Goal: Task Accomplishment & Management: Complete application form

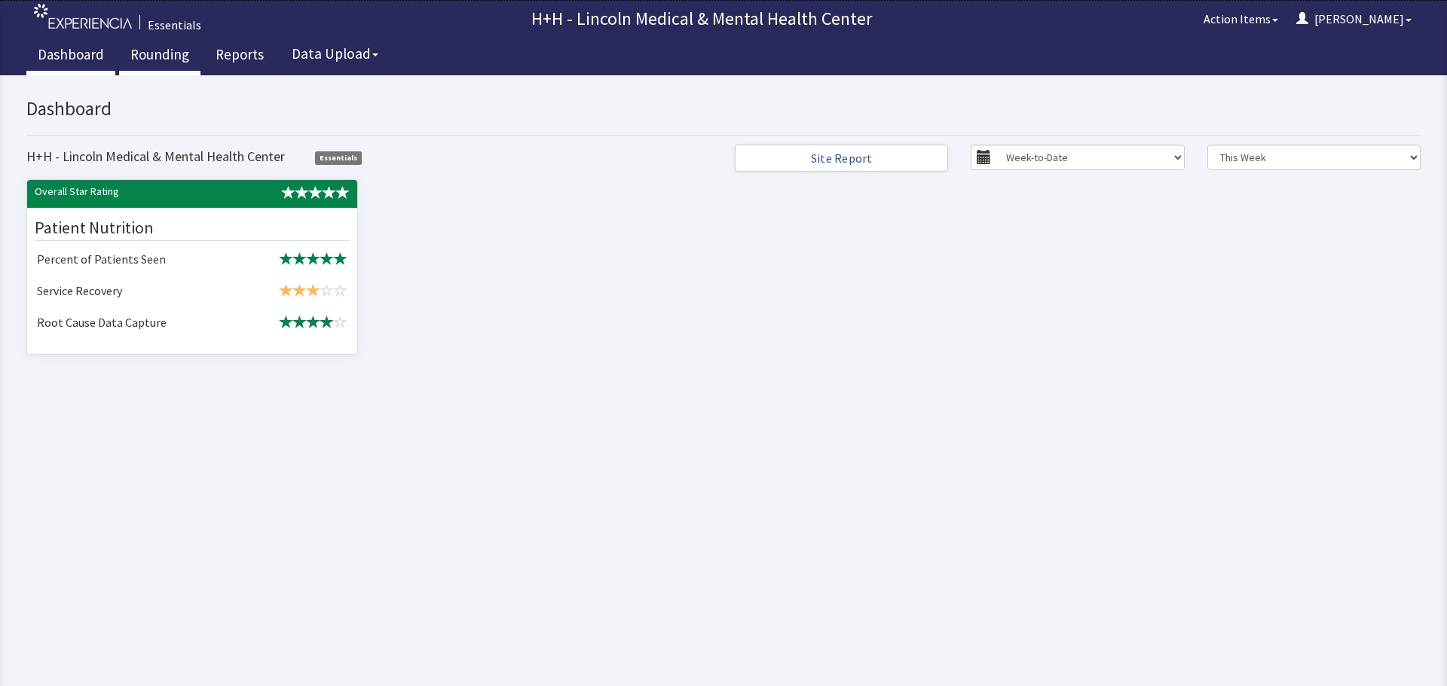
click at [176, 60] on link "Rounding" at bounding box center [159, 57] width 81 height 38
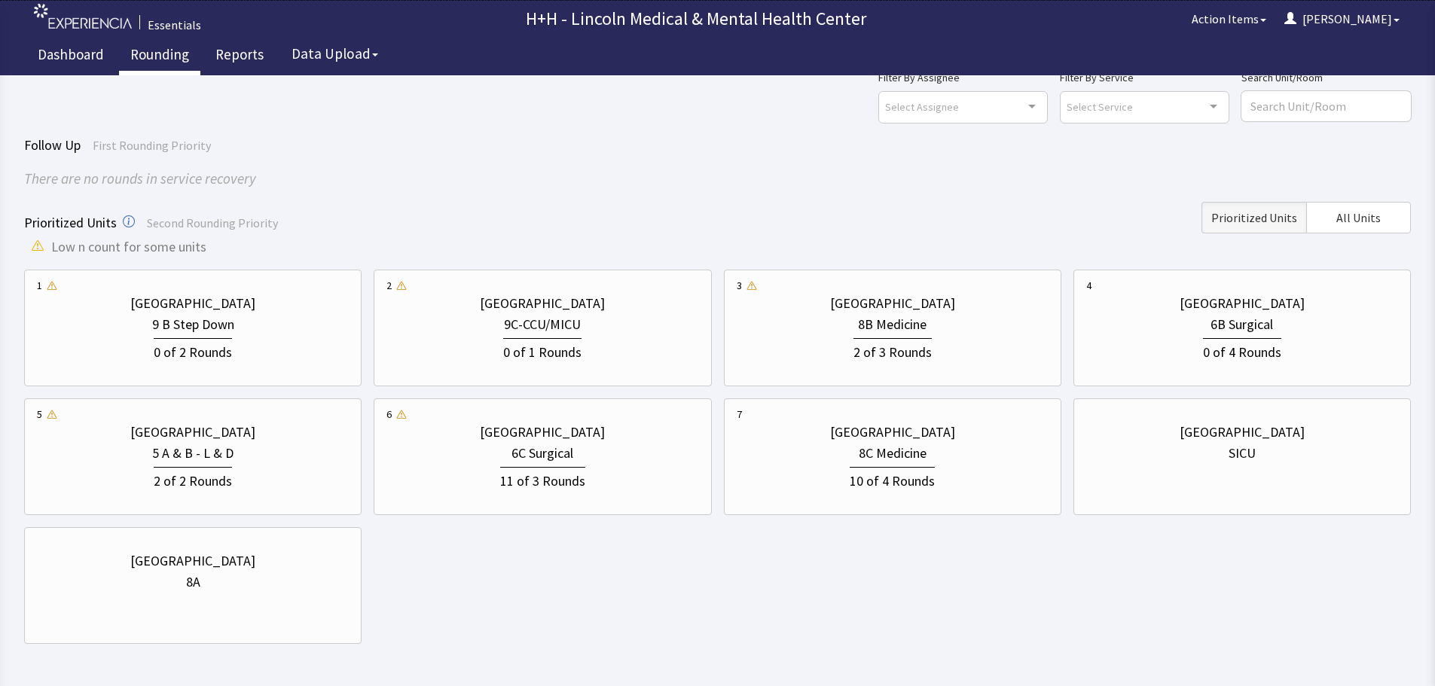
scroll to position [75, 0]
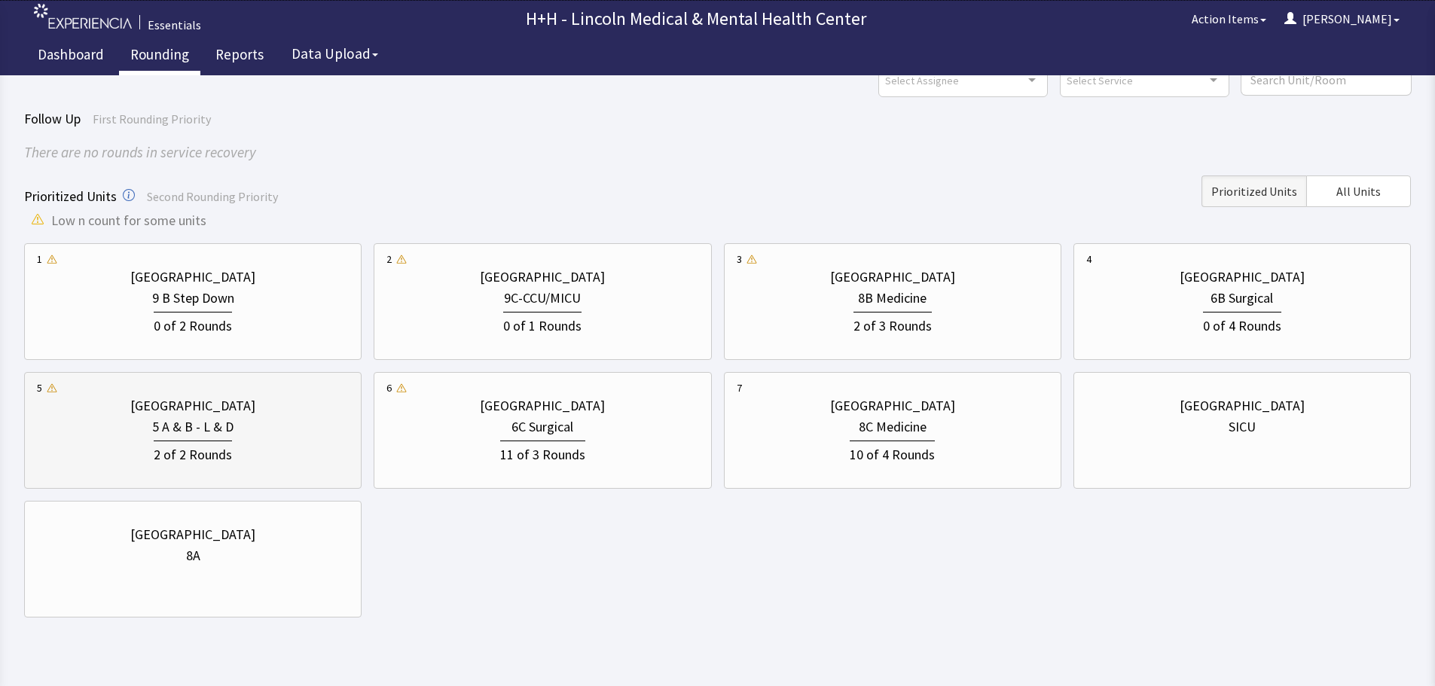
click at [248, 430] on div "5 A & B - L & D" at bounding box center [193, 427] width 312 height 21
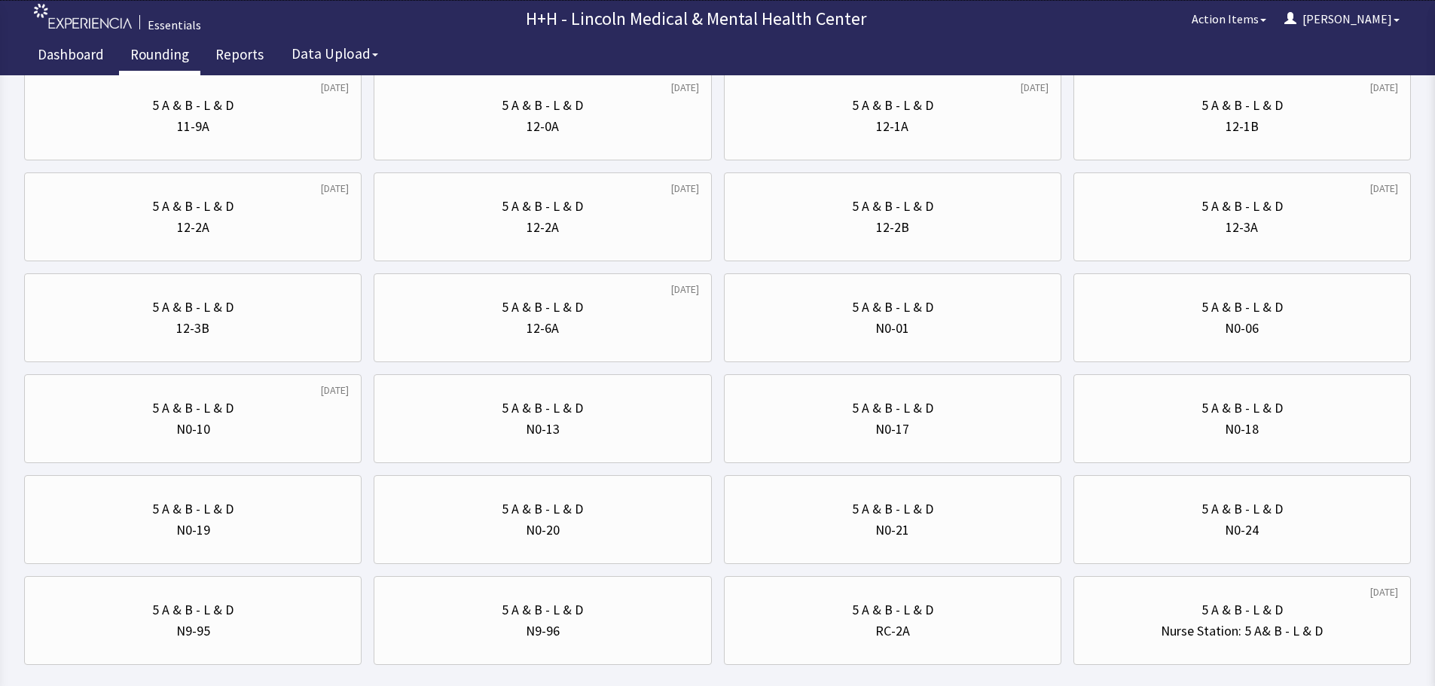
scroll to position [904, 0]
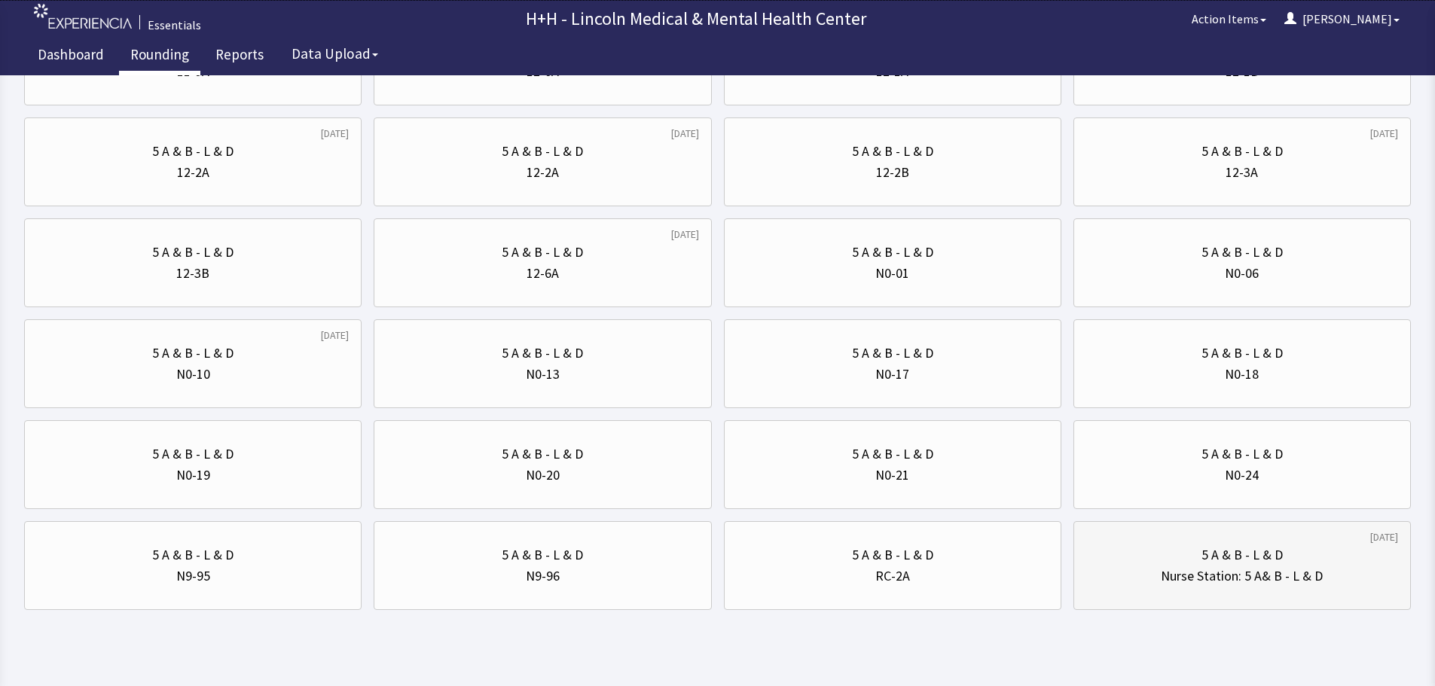
click at [1221, 552] on div "5 A & B - L & D" at bounding box center [1242, 555] width 81 height 21
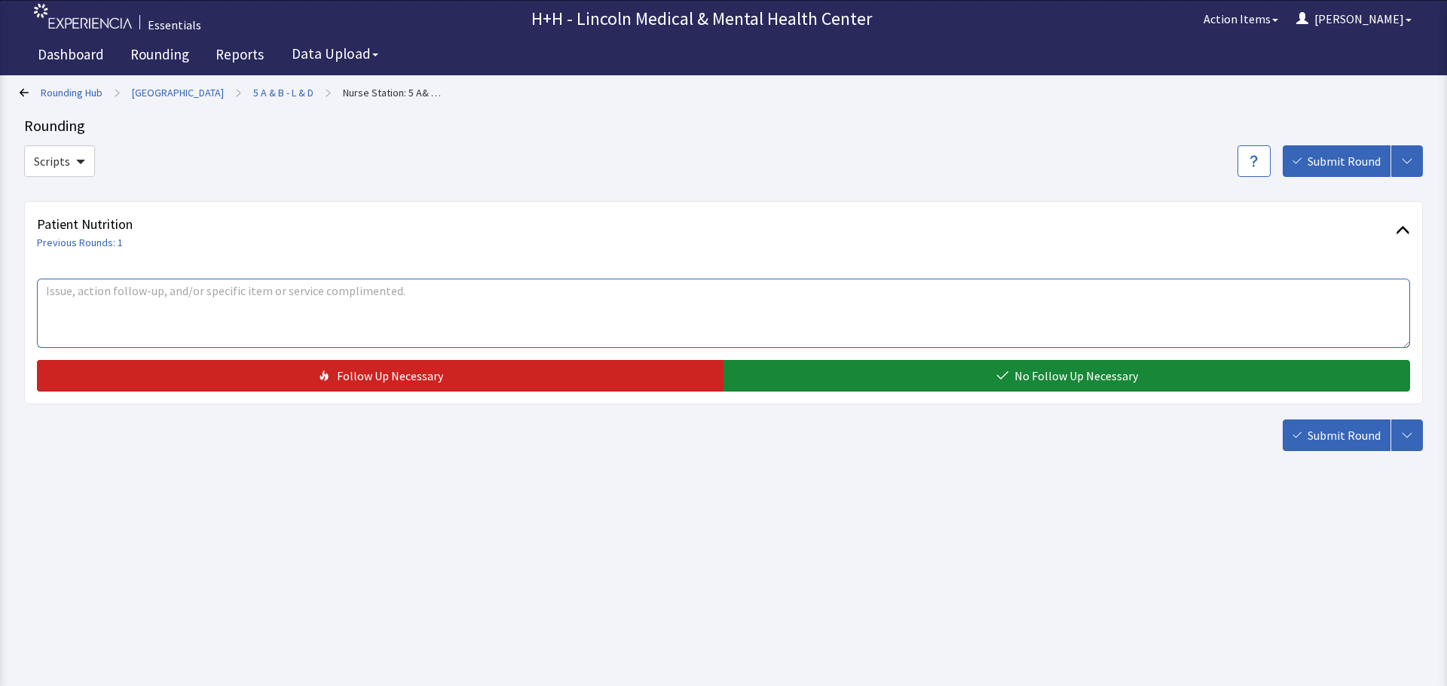
click at [142, 305] on textarea at bounding box center [723, 313] width 1373 height 69
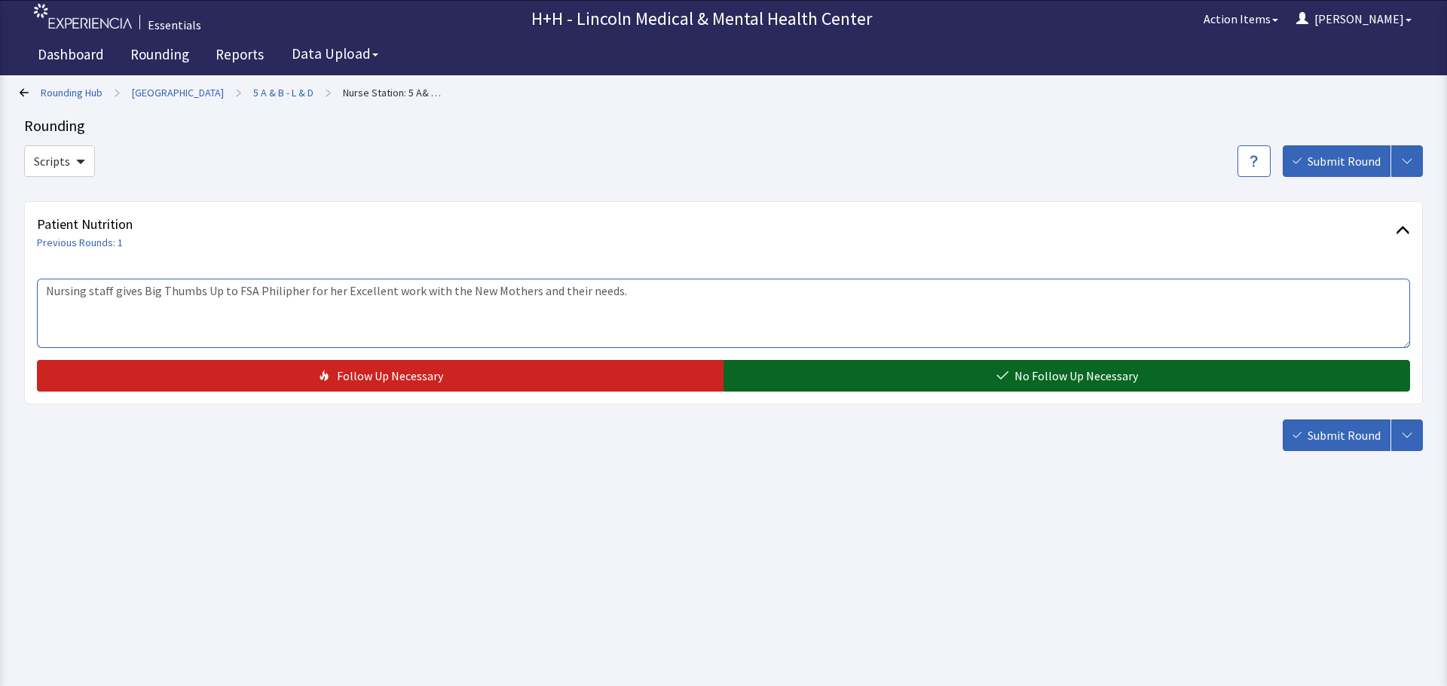
type textarea "Nursing staff gives Big Thumbs Up to FSA Philipher for her Excellent work with …"
click at [874, 371] on button "No Follow Up Necessary" at bounding box center [1066, 376] width 686 height 32
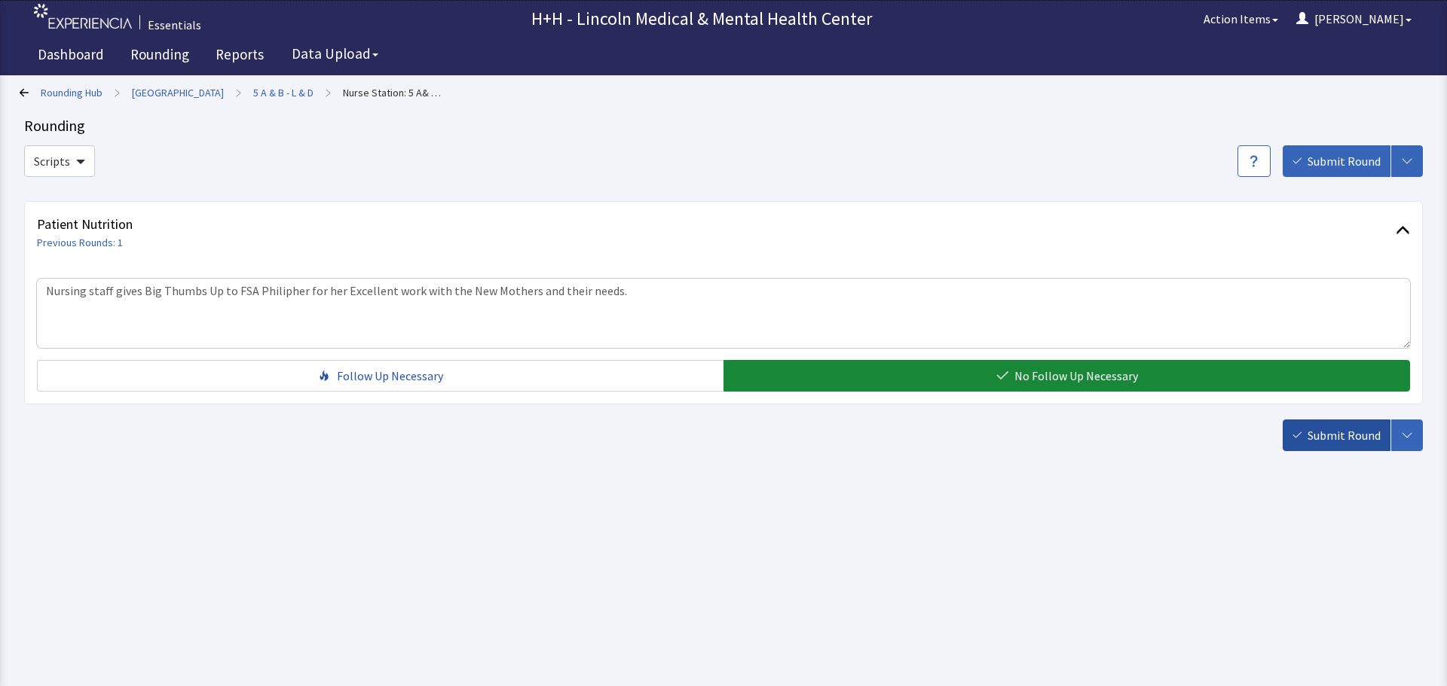
click at [1313, 424] on button "Submit Round" at bounding box center [1337, 436] width 108 height 32
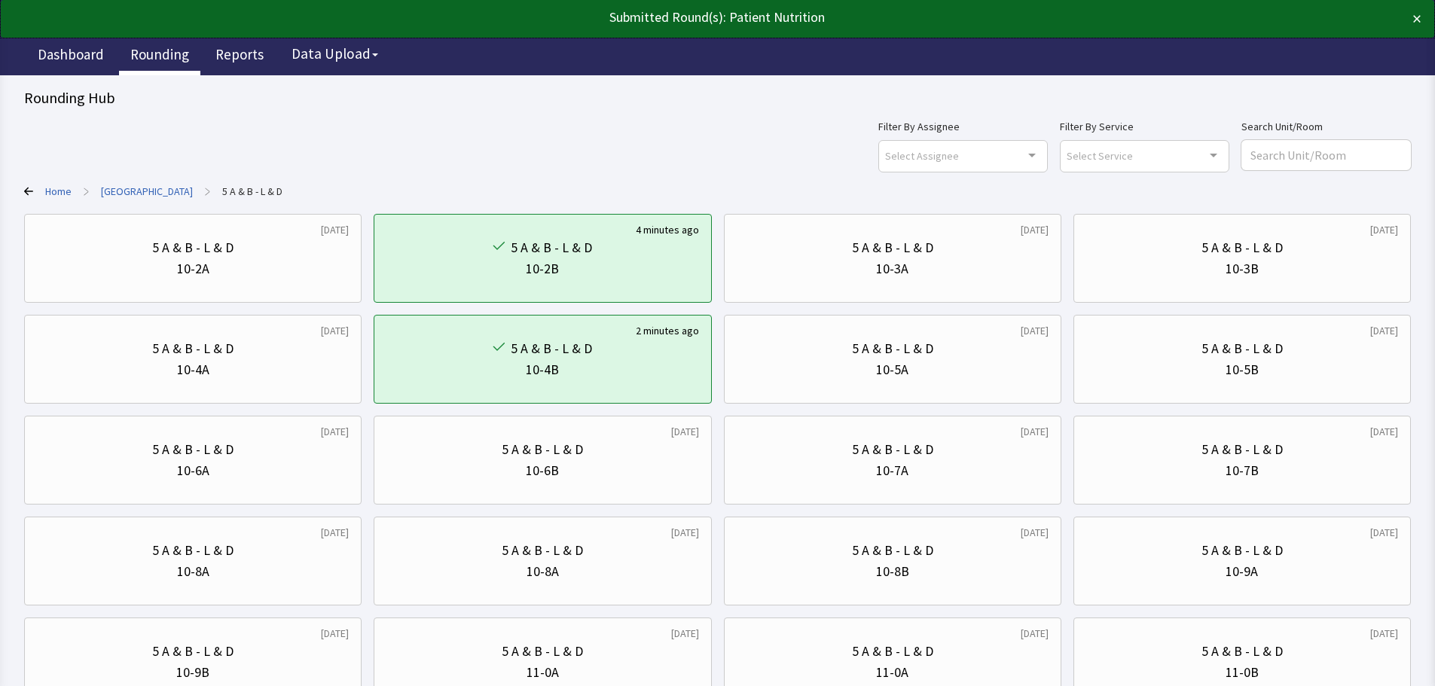
click at [169, 57] on link "Rounding" at bounding box center [159, 57] width 81 height 38
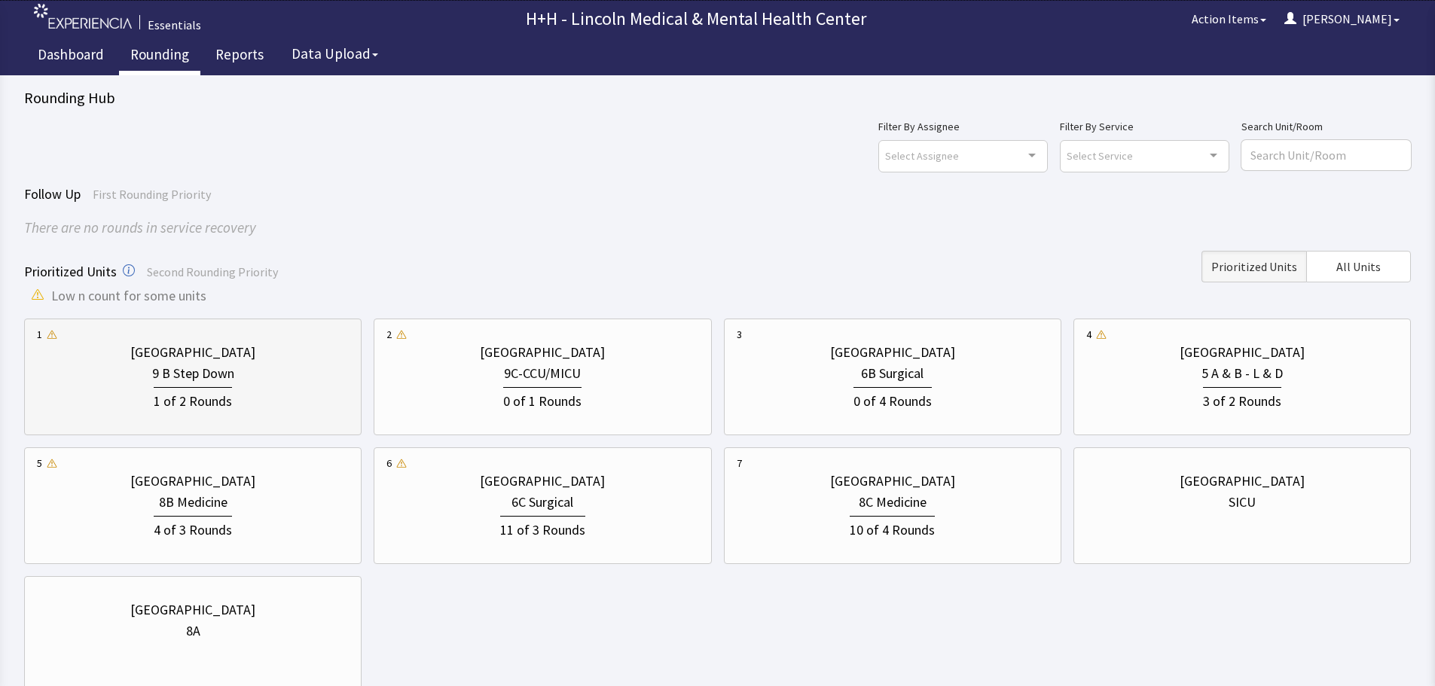
click at [259, 368] on div "9 B Step Down" at bounding box center [193, 373] width 312 height 21
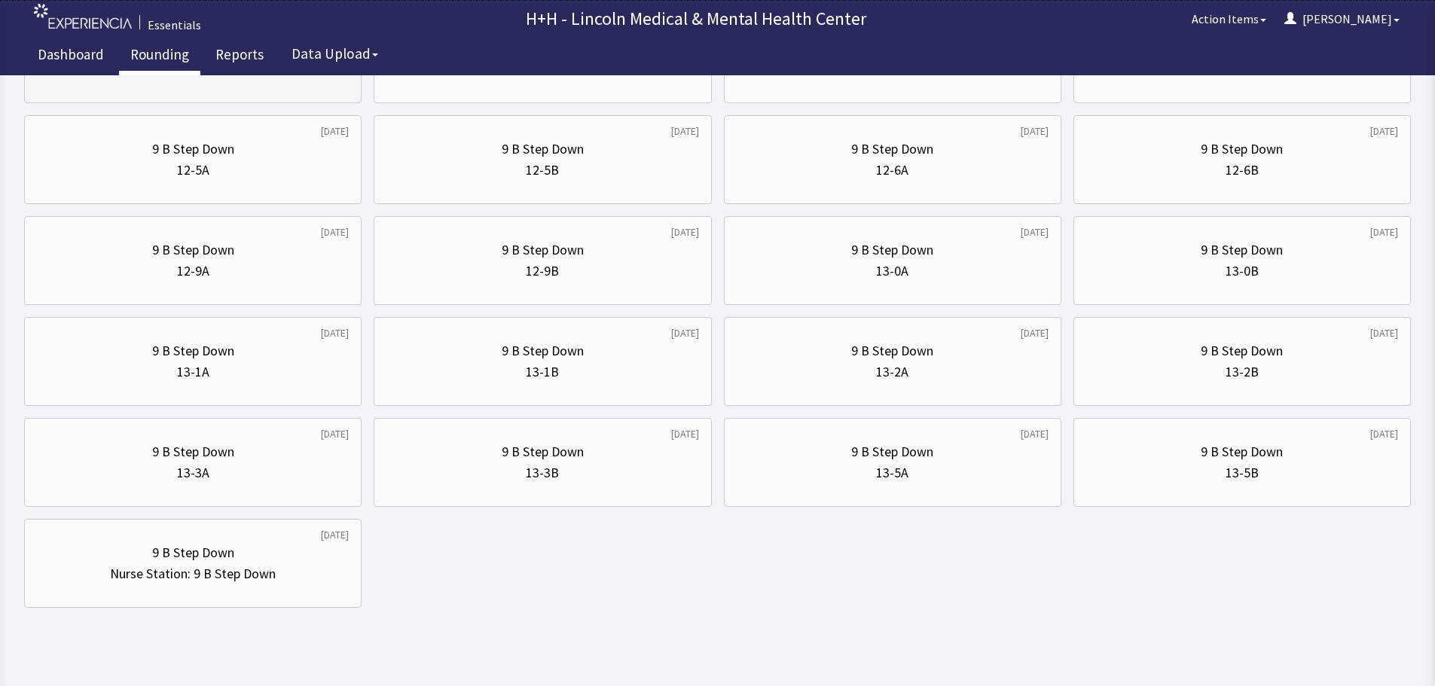
scroll to position [726, 0]
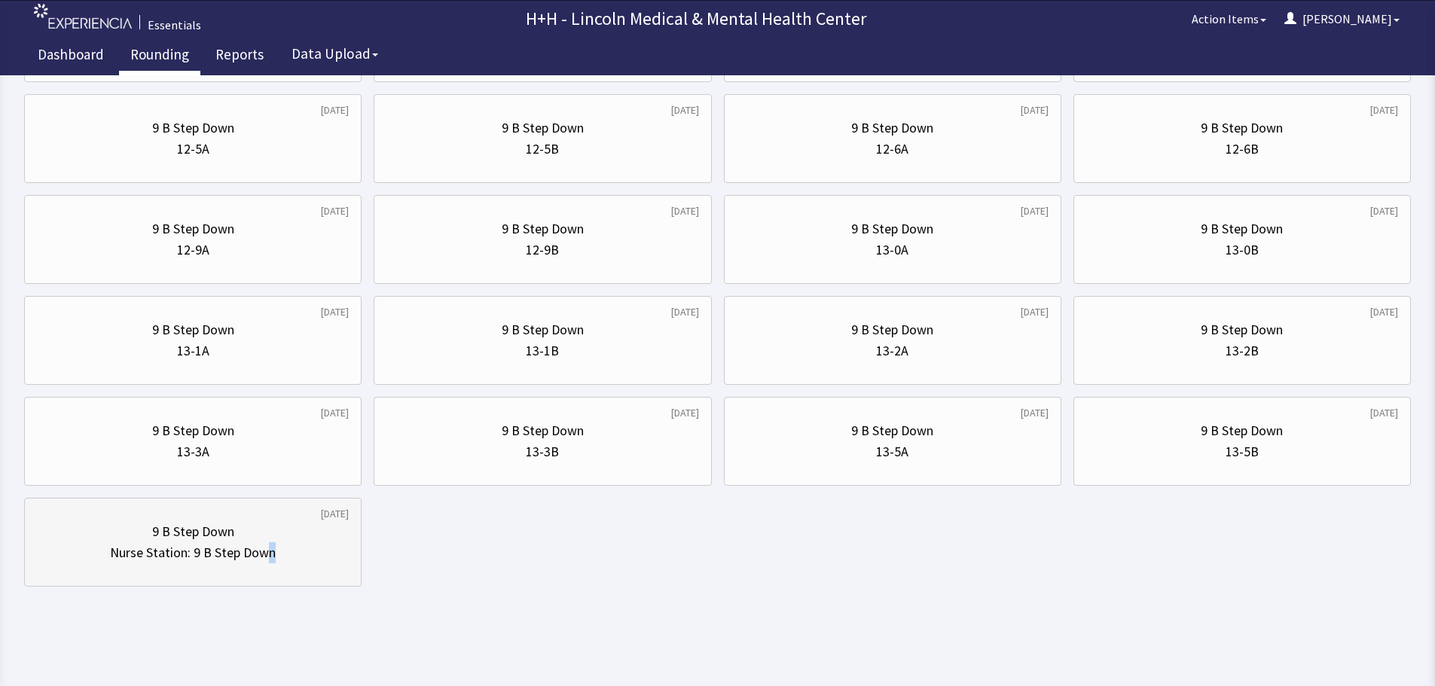
click at [275, 559] on div "Nurse Station: 9 B Step Down" at bounding box center [193, 553] width 312 height 21
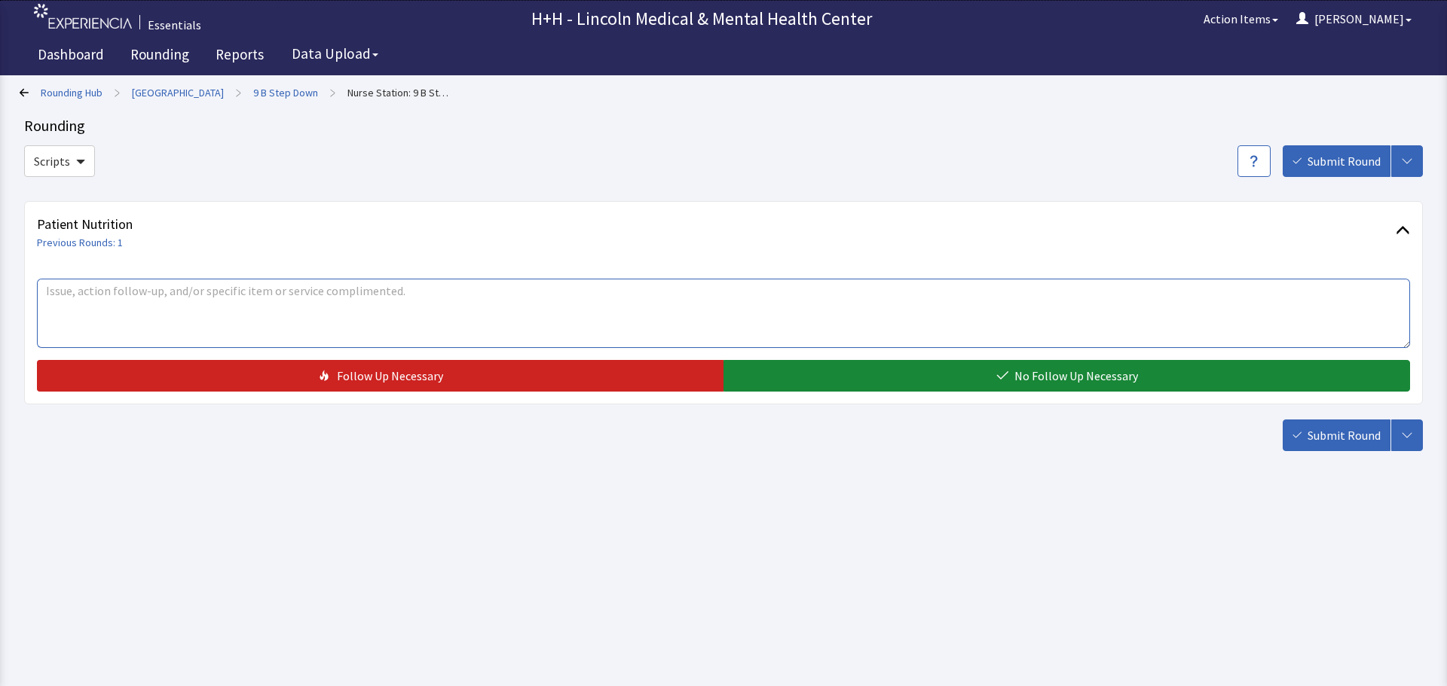
click at [118, 291] on textarea at bounding box center [723, 313] width 1373 height 69
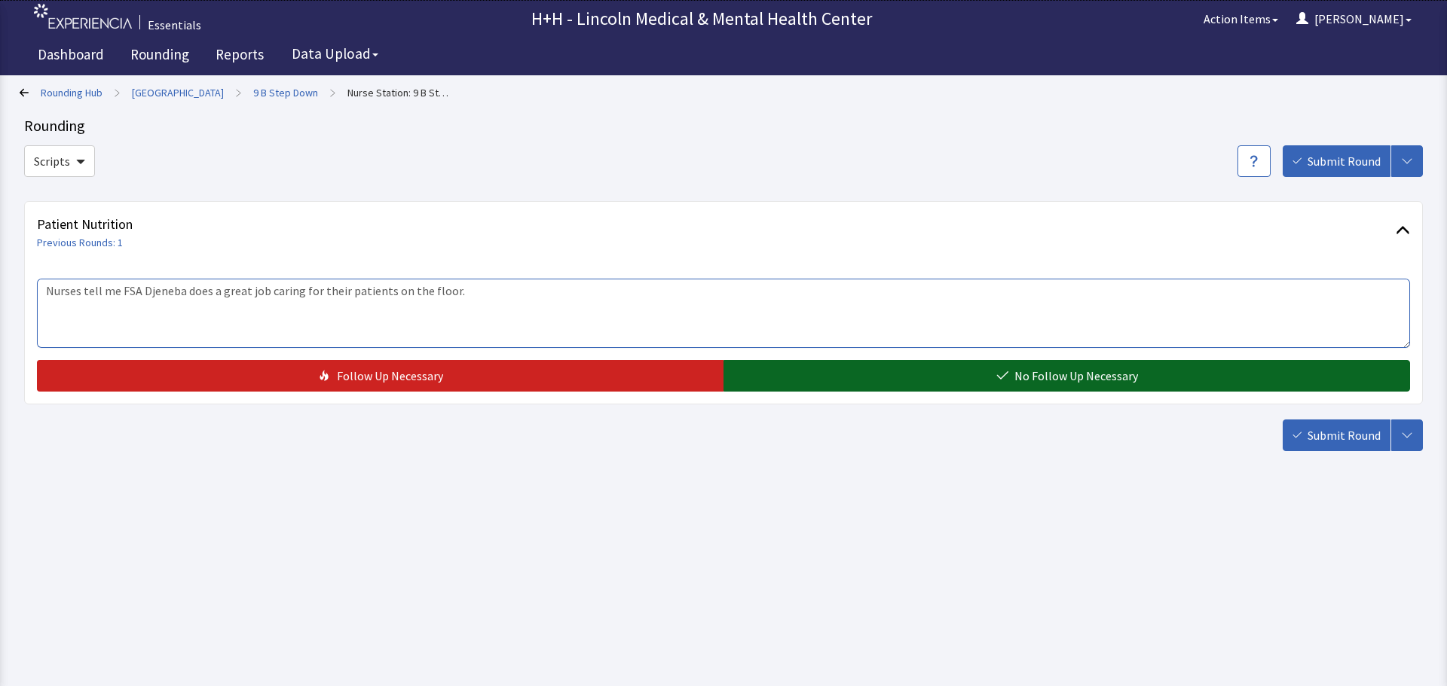
type textarea "Nurses tell me FSA Djeneba does a great job caring for their patients on the fl…"
click at [984, 373] on button "No Follow Up Necessary" at bounding box center [1066, 376] width 686 height 32
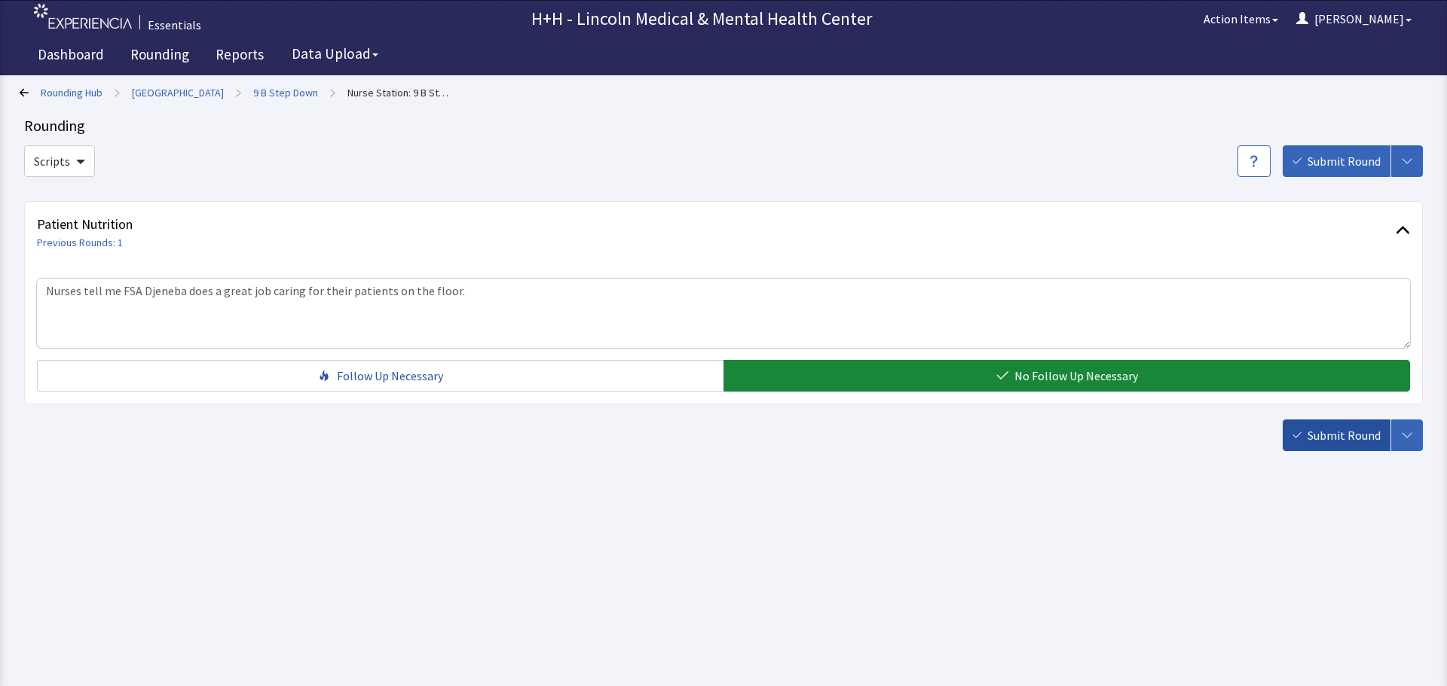
click at [1324, 442] on span "Submit Round" at bounding box center [1343, 435] width 73 height 18
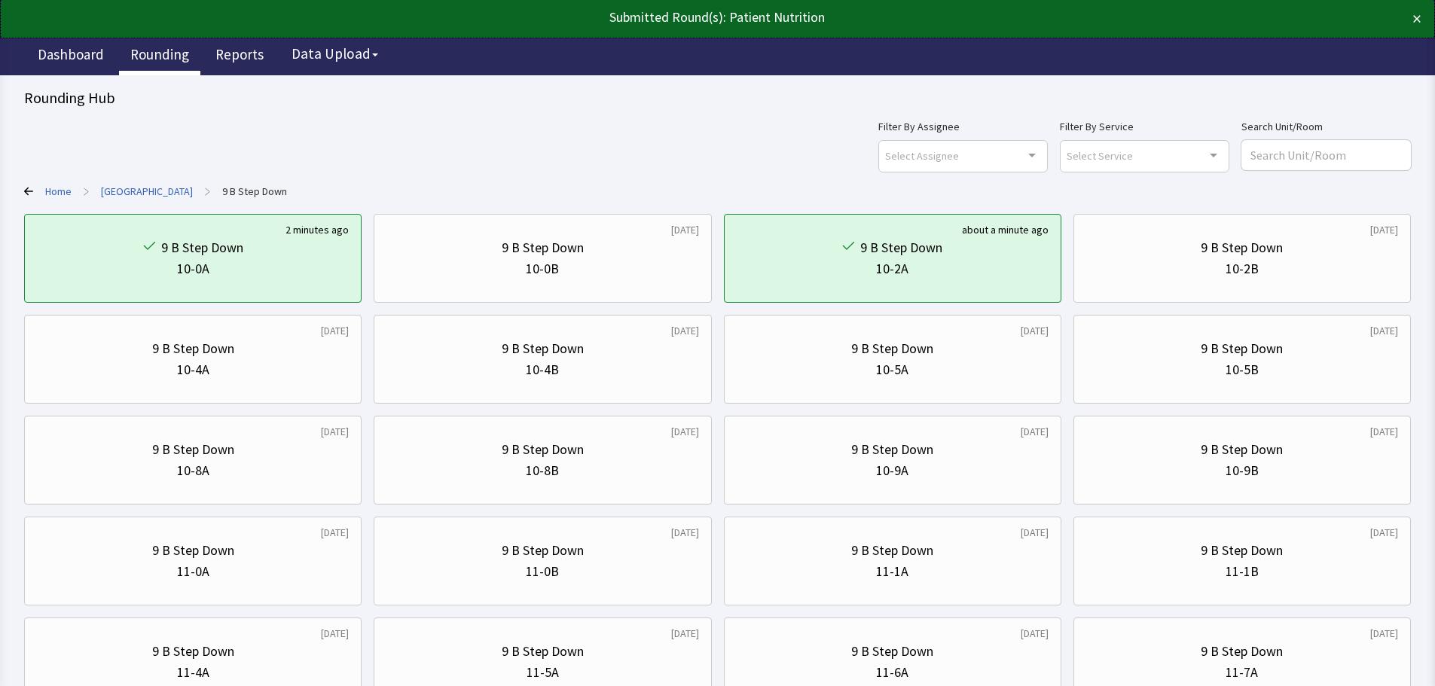
click at [155, 52] on link "Rounding" at bounding box center [159, 57] width 81 height 38
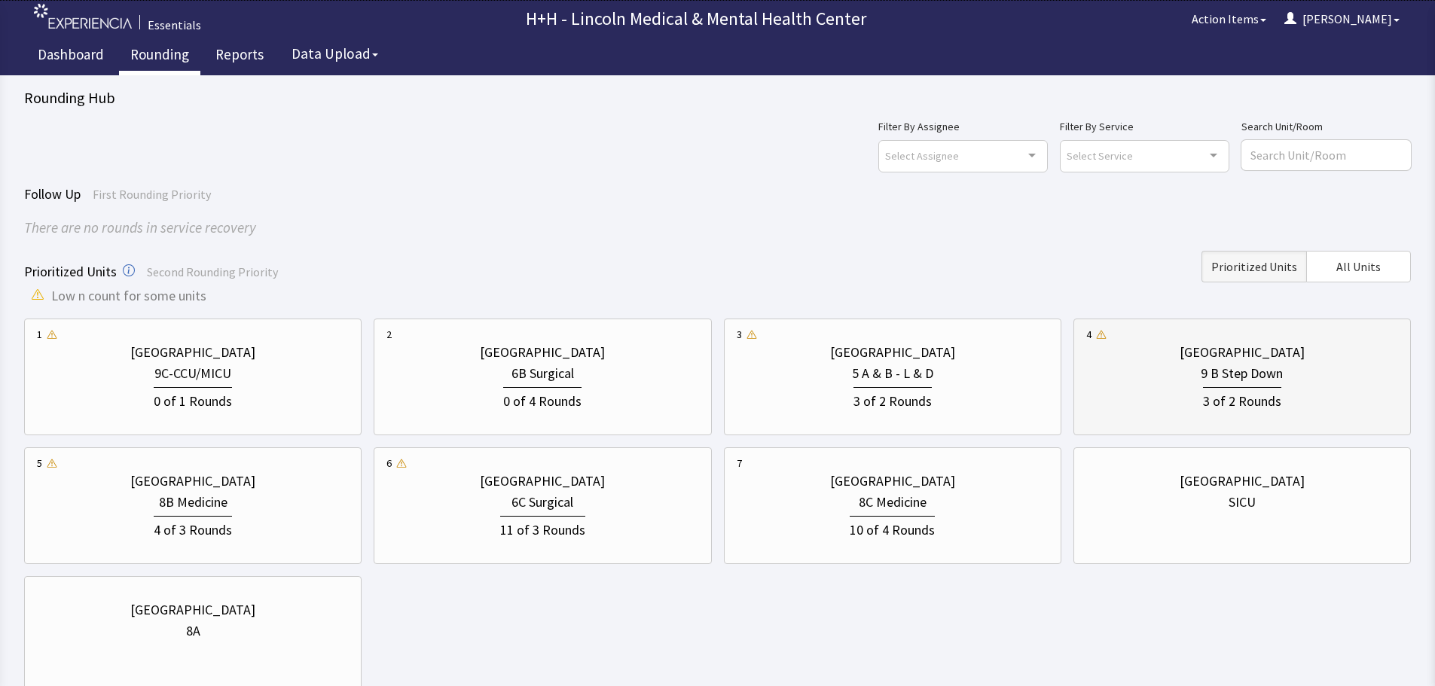
scroll to position [75, 0]
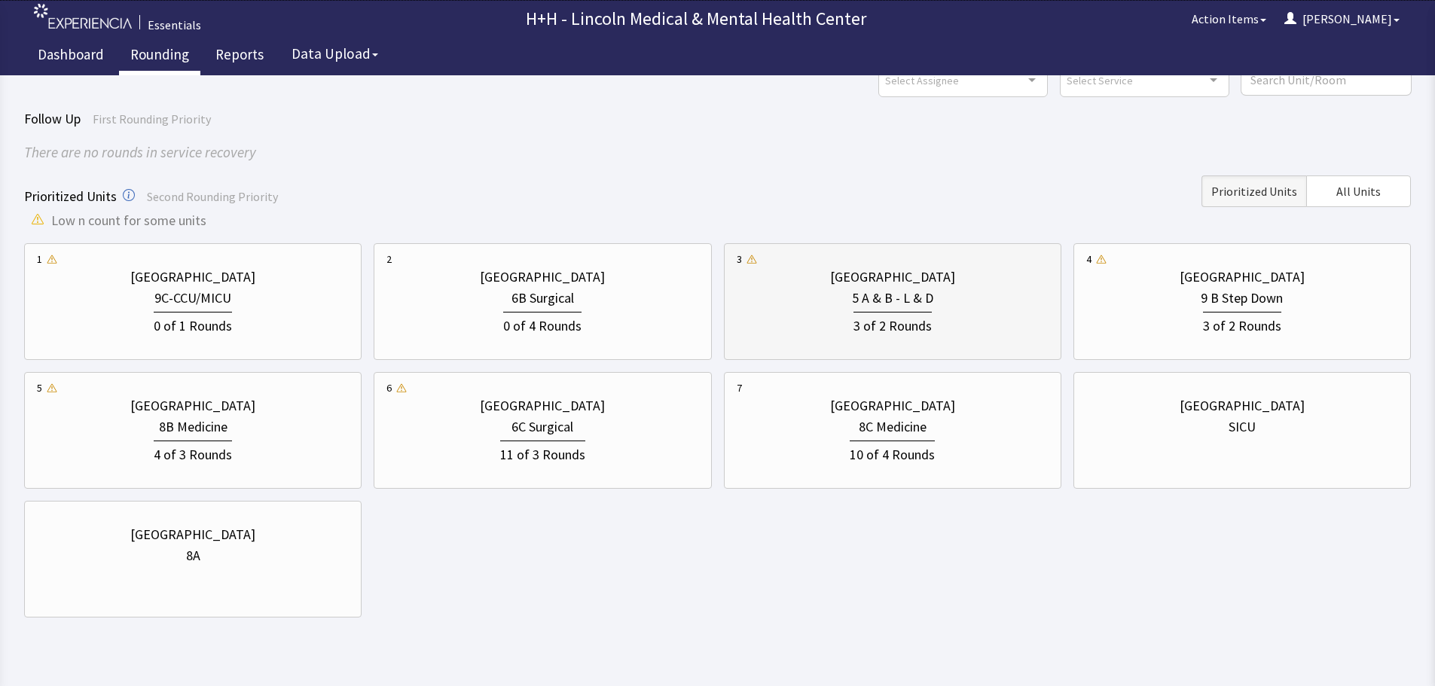
click at [960, 319] on div "3 of 2 Rounds" at bounding box center [893, 323] width 312 height 28
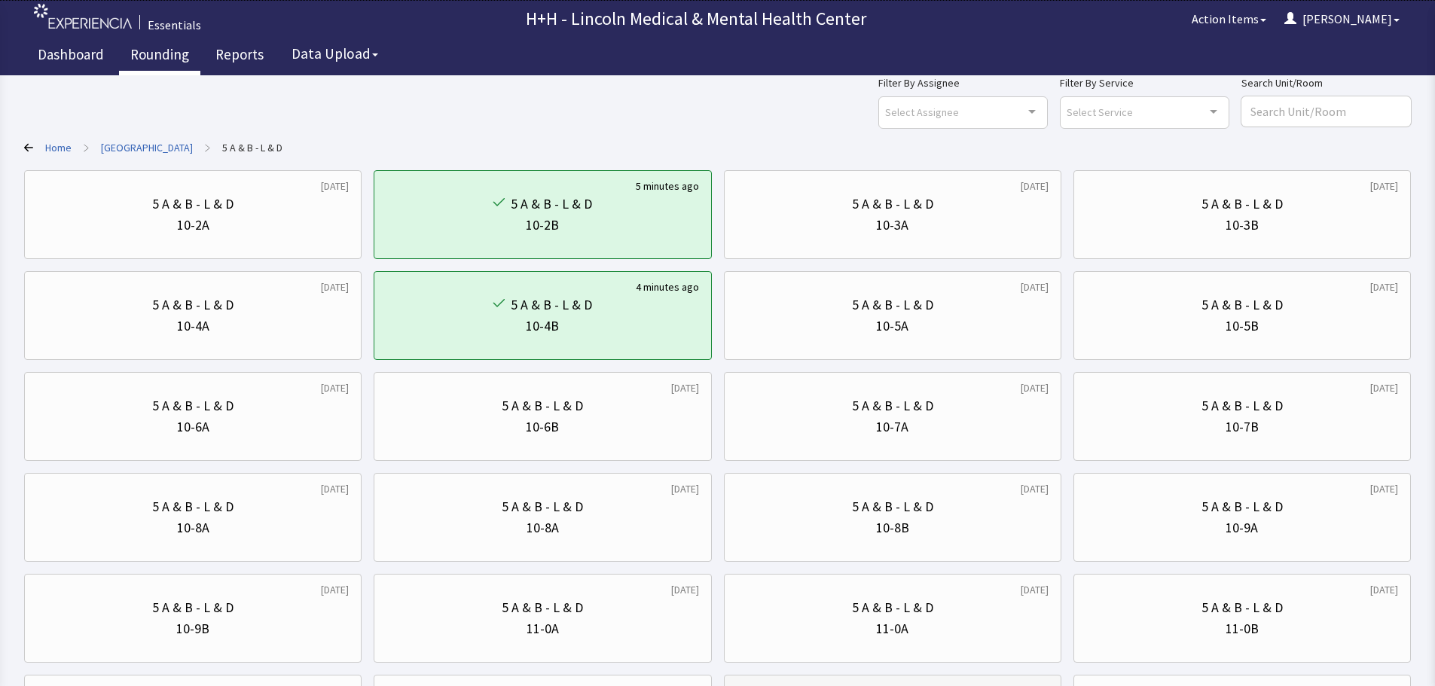
scroll to position [0, 0]
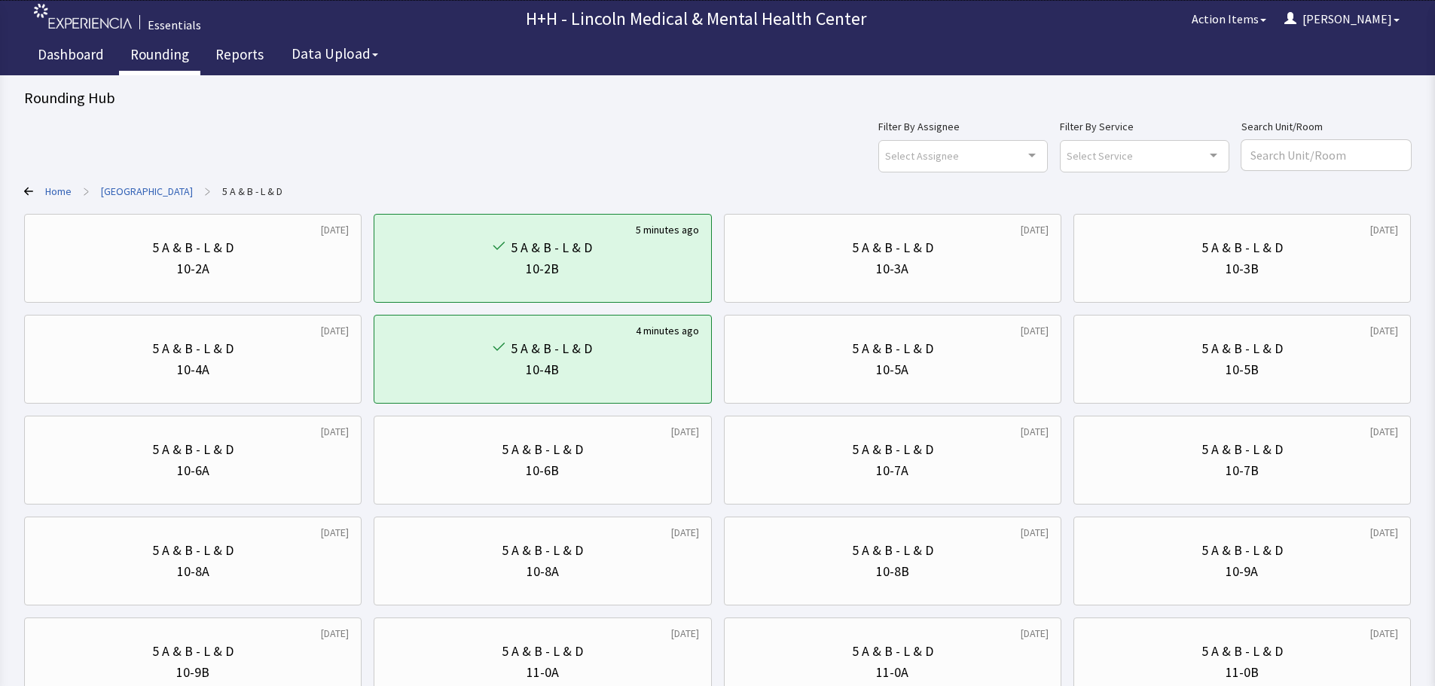
click at [174, 54] on link "Rounding" at bounding box center [159, 57] width 81 height 38
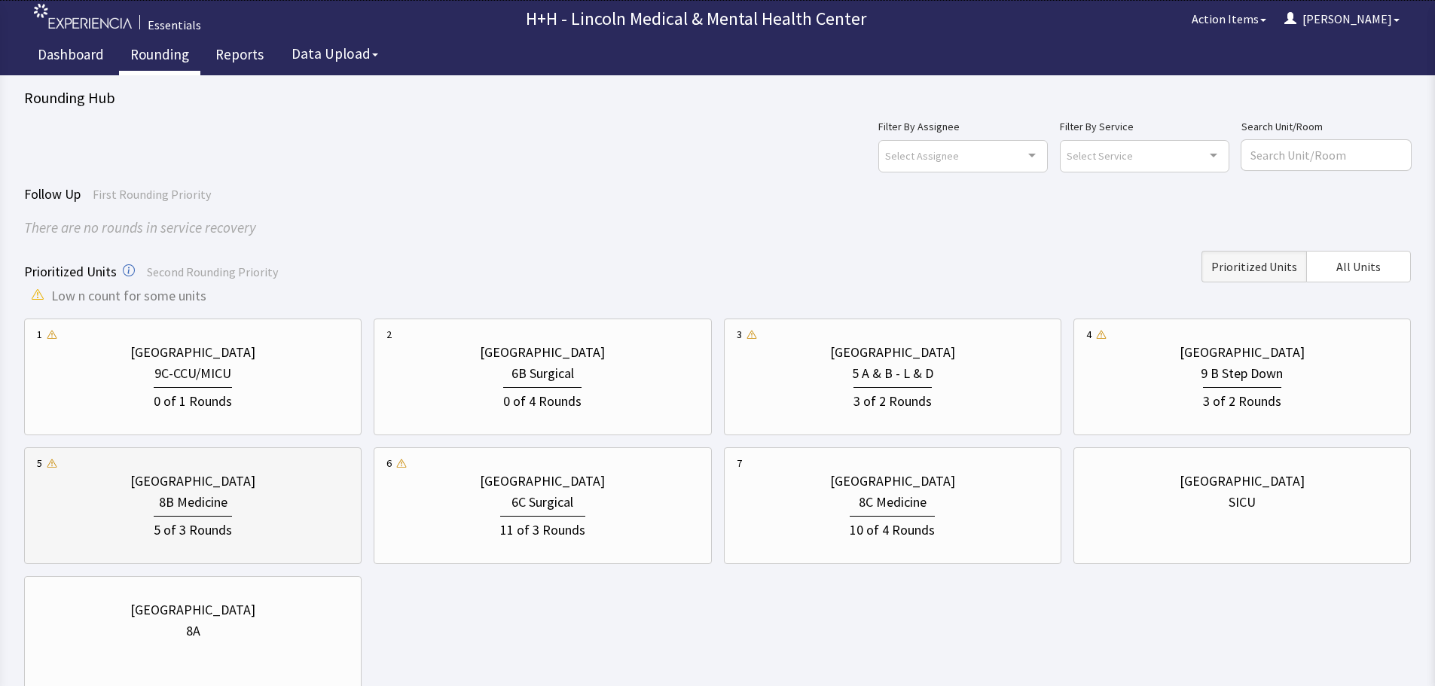
click at [271, 509] on div "8B Medicine" at bounding box center [193, 502] width 312 height 21
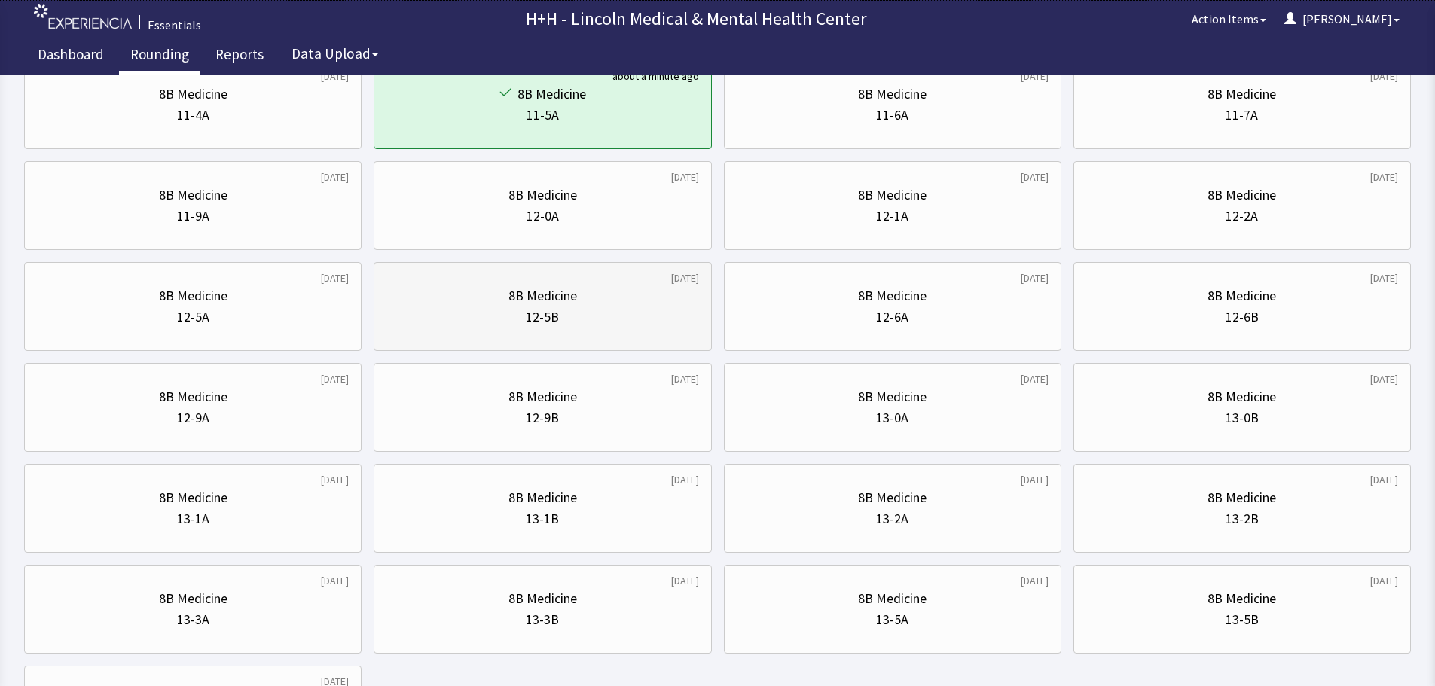
scroll to position [726, 0]
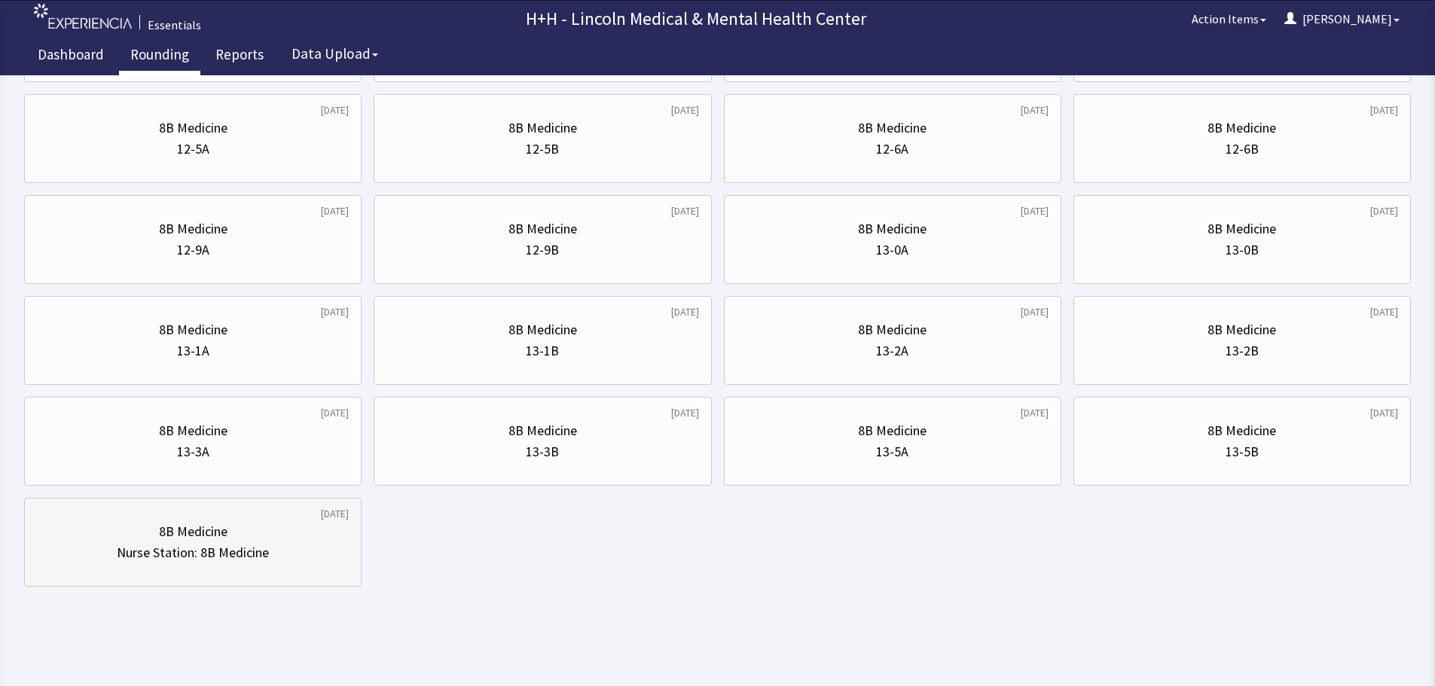
click at [246, 537] on div "8B Medicine" at bounding box center [193, 531] width 312 height 21
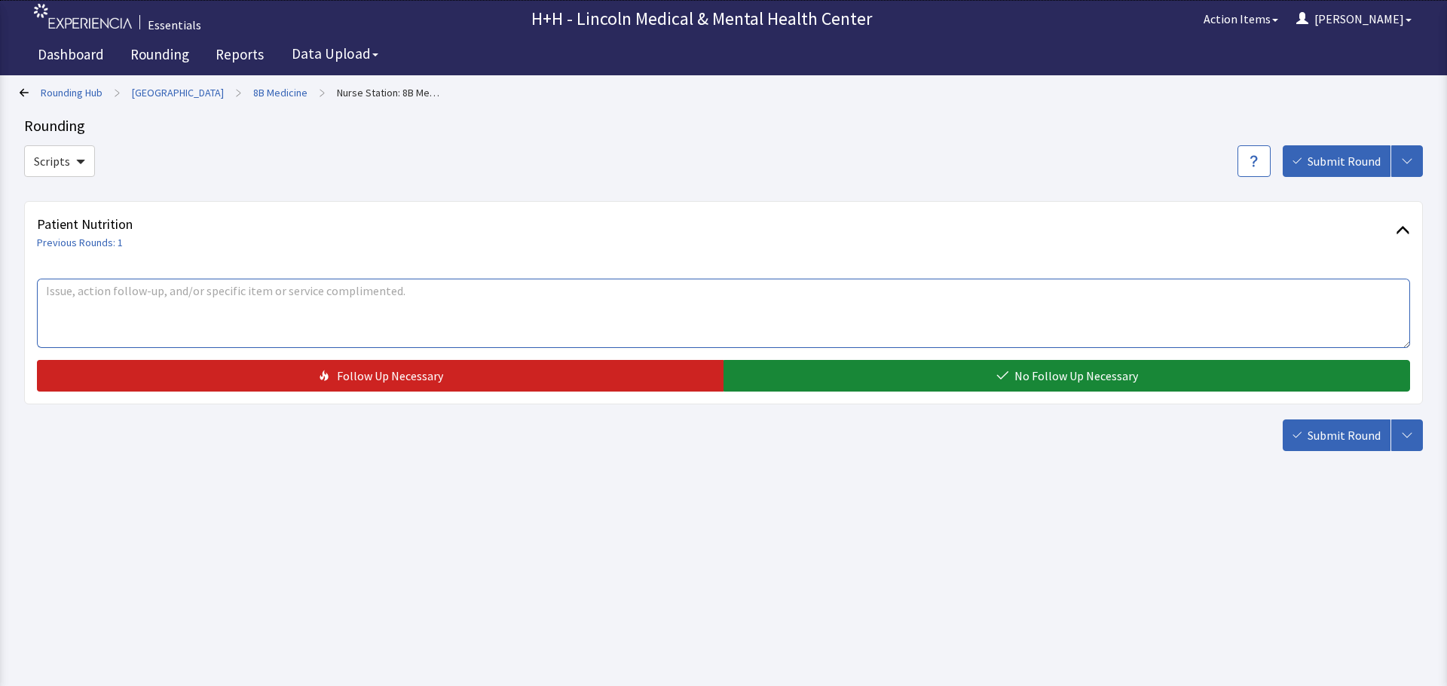
click at [125, 312] on textarea at bounding box center [723, 313] width 1373 height 69
click at [293, 289] on textarea "Nursing compliments FSA Serah for the very good job she is doing with their pat…" at bounding box center [723, 313] width 1373 height 69
click at [454, 298] on textarea "Nursing compliments FSA Serah for the great job she is doing with their patients" at bounding box center [723, 313] width 1373 height 69
type textarea "Nursing compliments FSA Serah for the great job she is doing with their patient…"
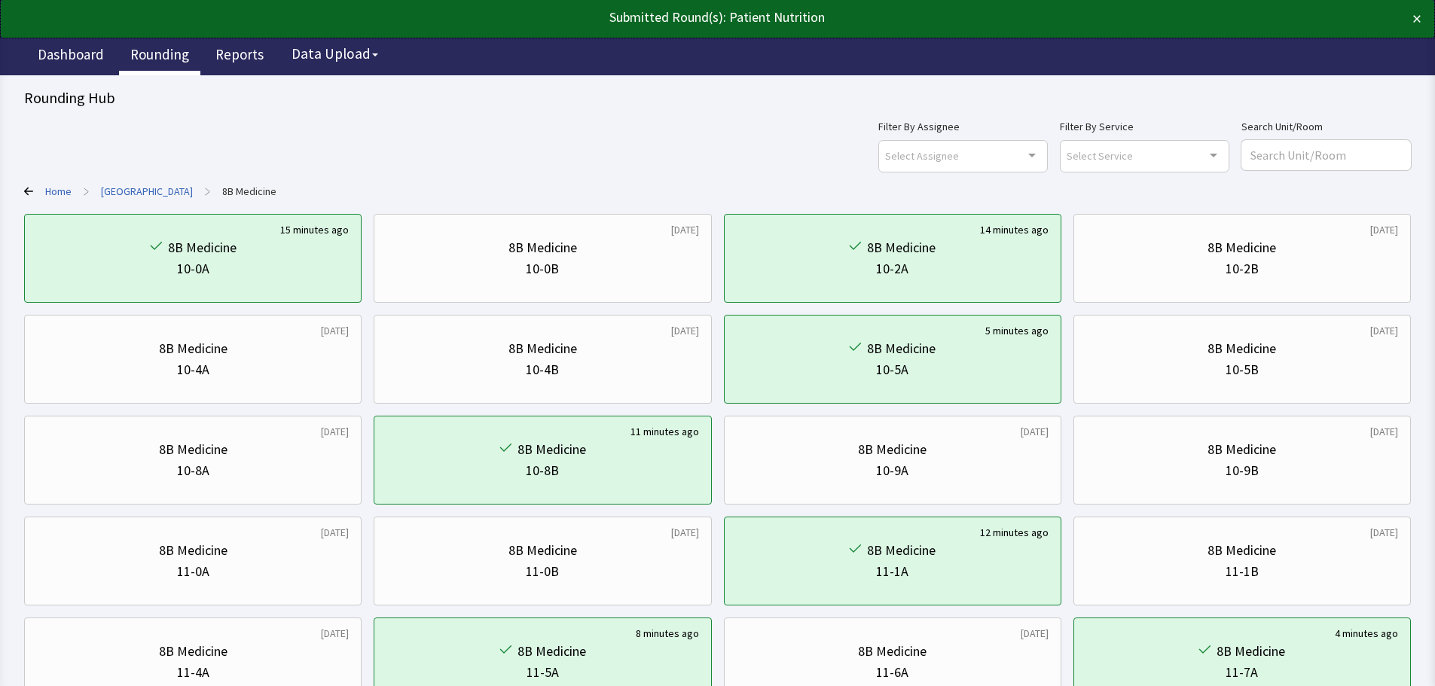
click at [167, 54] on link "Rounding" at bounding box center [159, 57] width 81 height 38
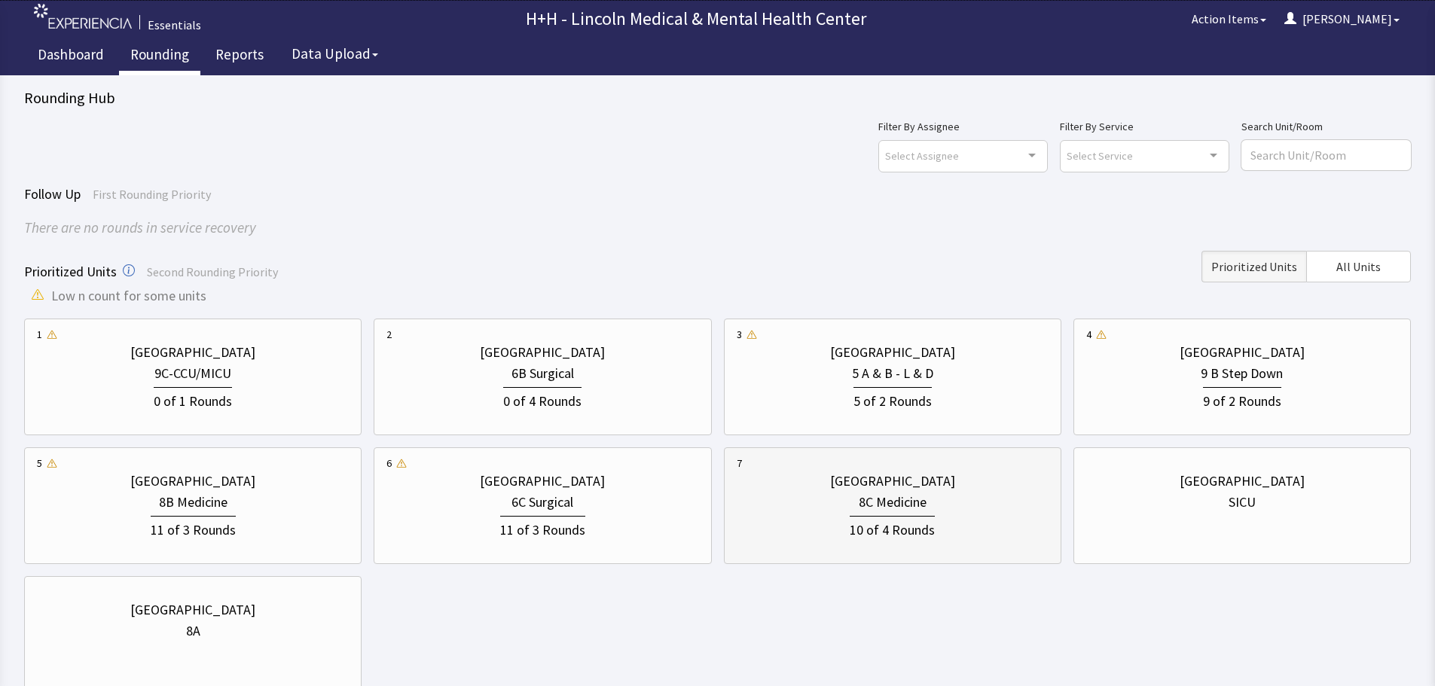
click at [973, 496] on div "8C Medicine" at bounding box center [893, 502] width 312 height 21
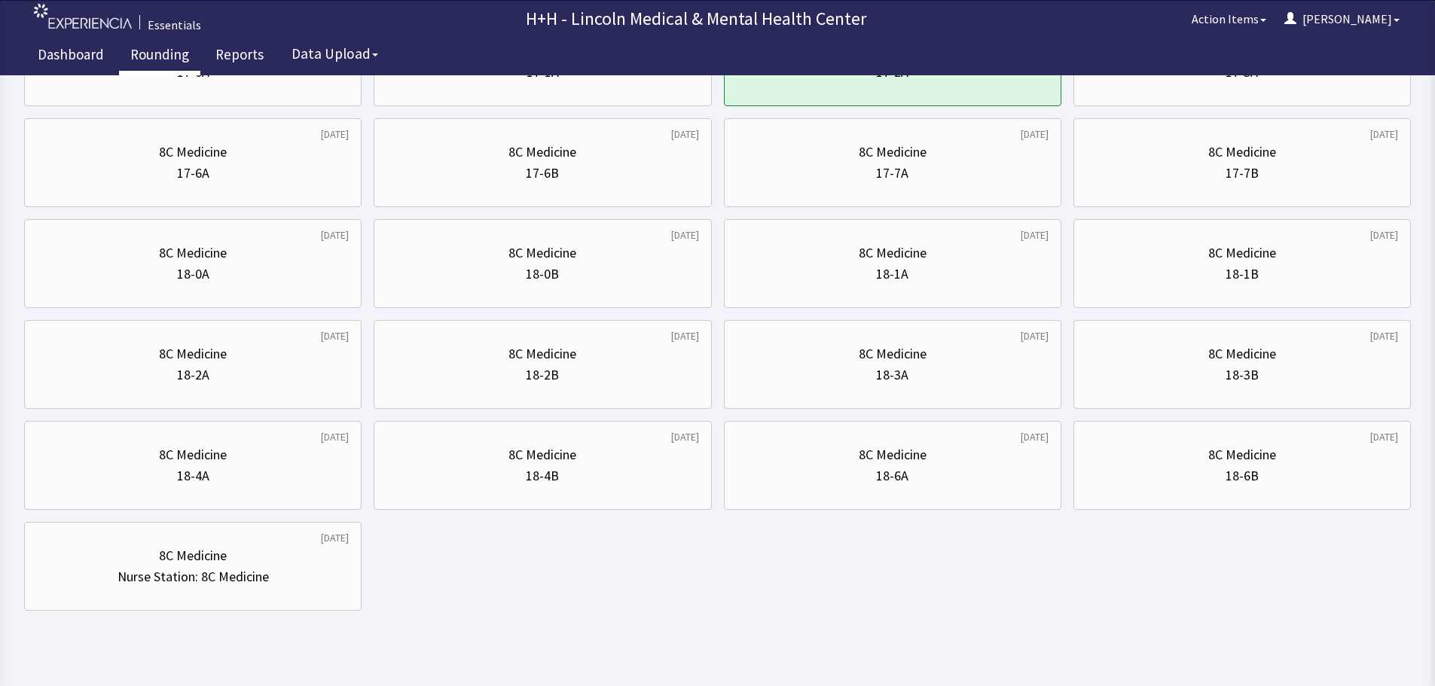
scroll to position [726, 0]
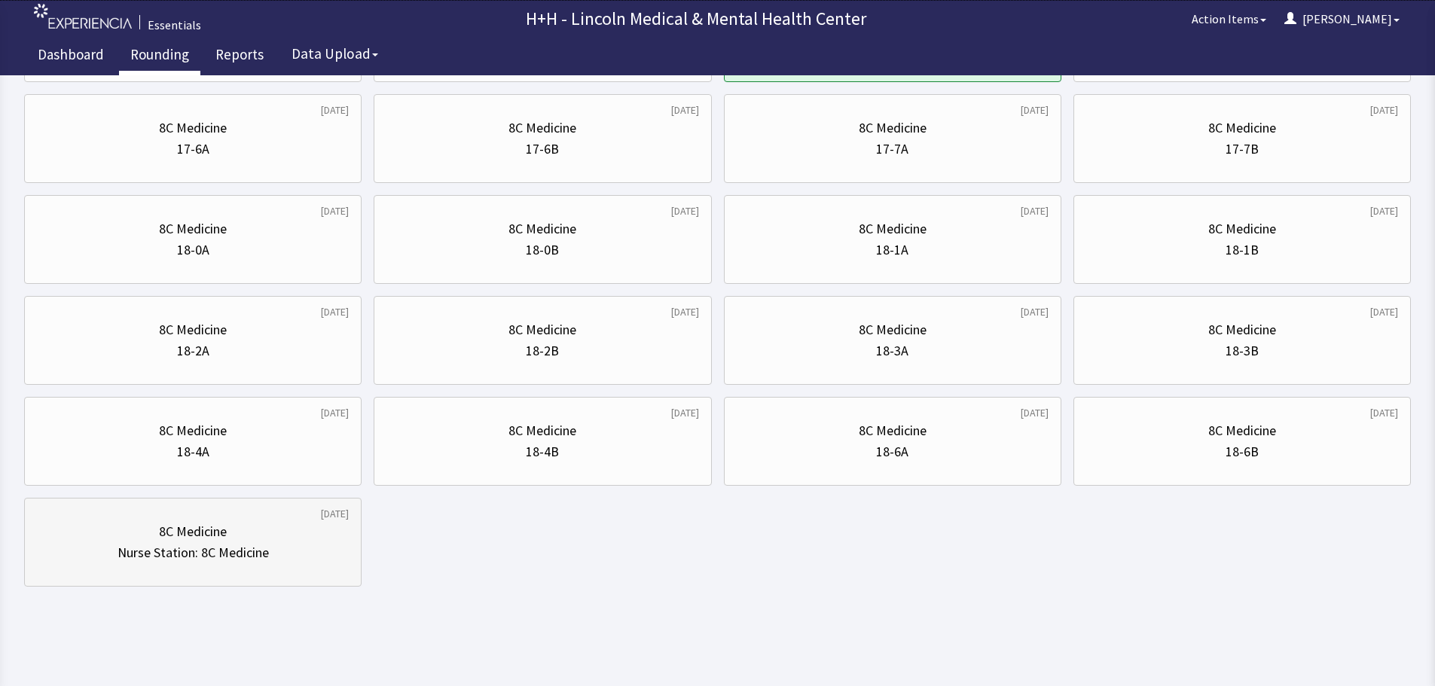
click at [222, 530] on div "8C Medicine" at bounding box center [193, 531] width 68 height 21
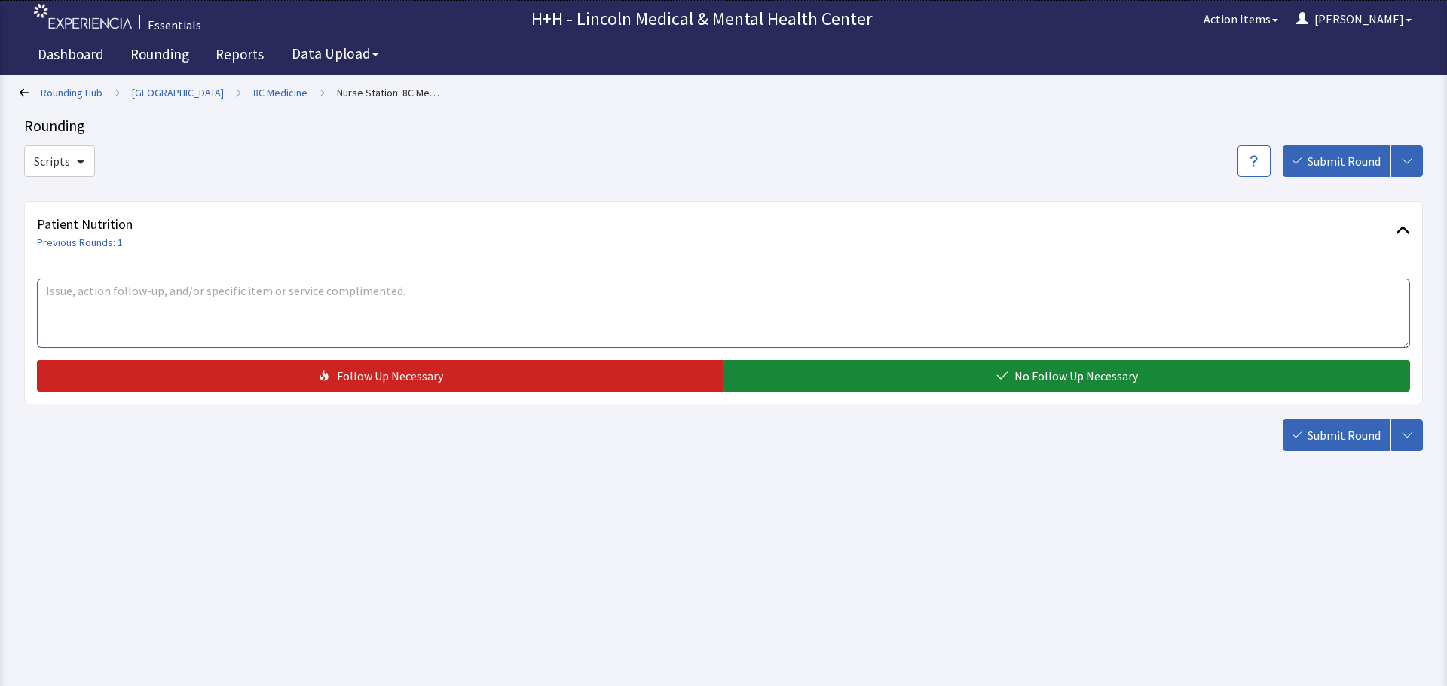
click at [167, 307] on textarea at bounding box center [723, 313] width 1373 height 69
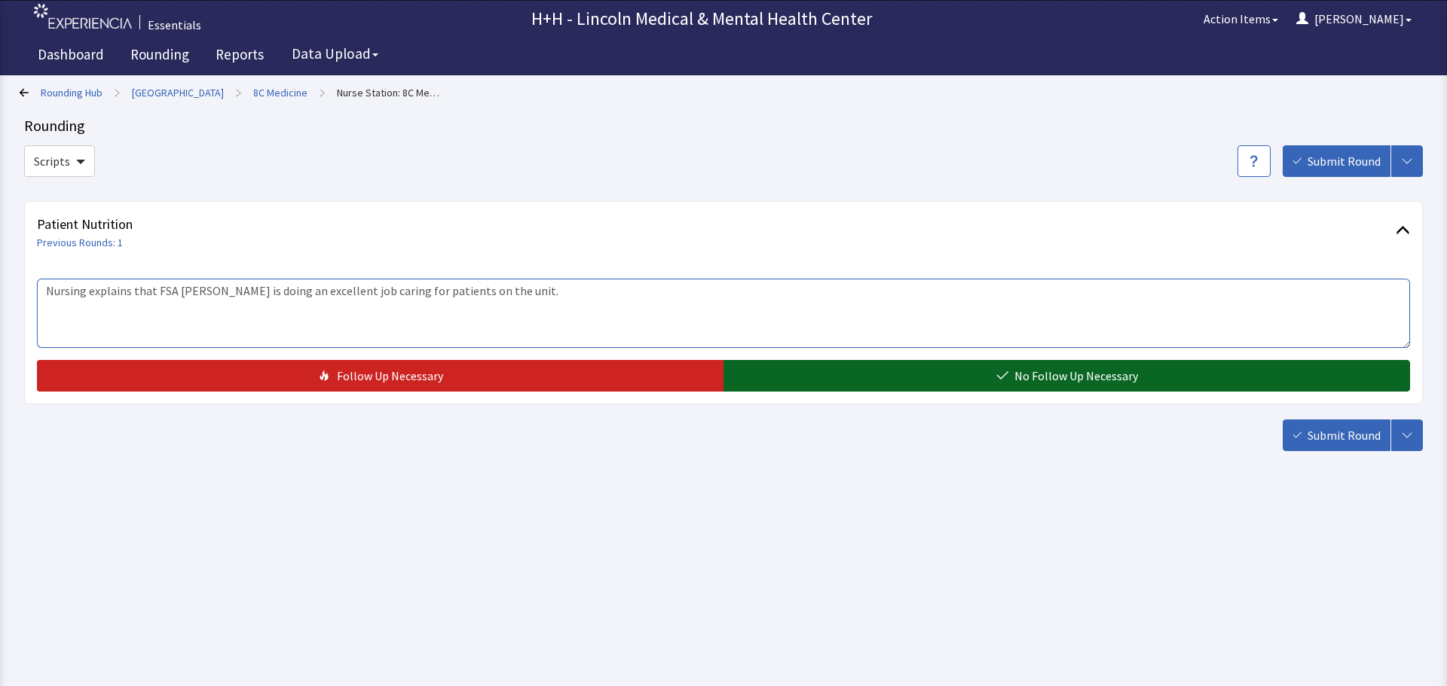
type textarea "Nursing explains that FSA [PERSON_NAME] is doing an excellent job caring for pa…"
click at [904, 380] on button "No Follow Up Necessary" at bounding box center [1066, 376] width 686 height 32
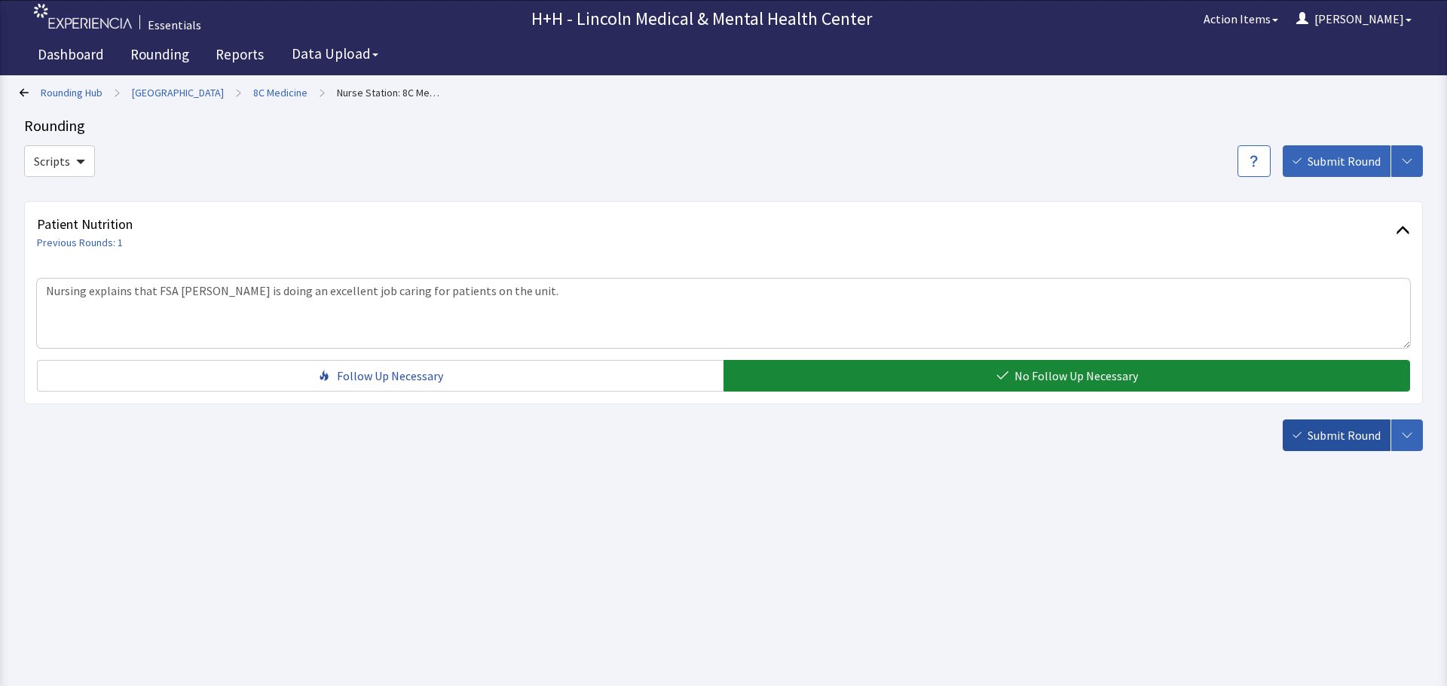
click at [1325, 431] on span "Submit Round" at bounding box center [1343, 435] width 73 height 18
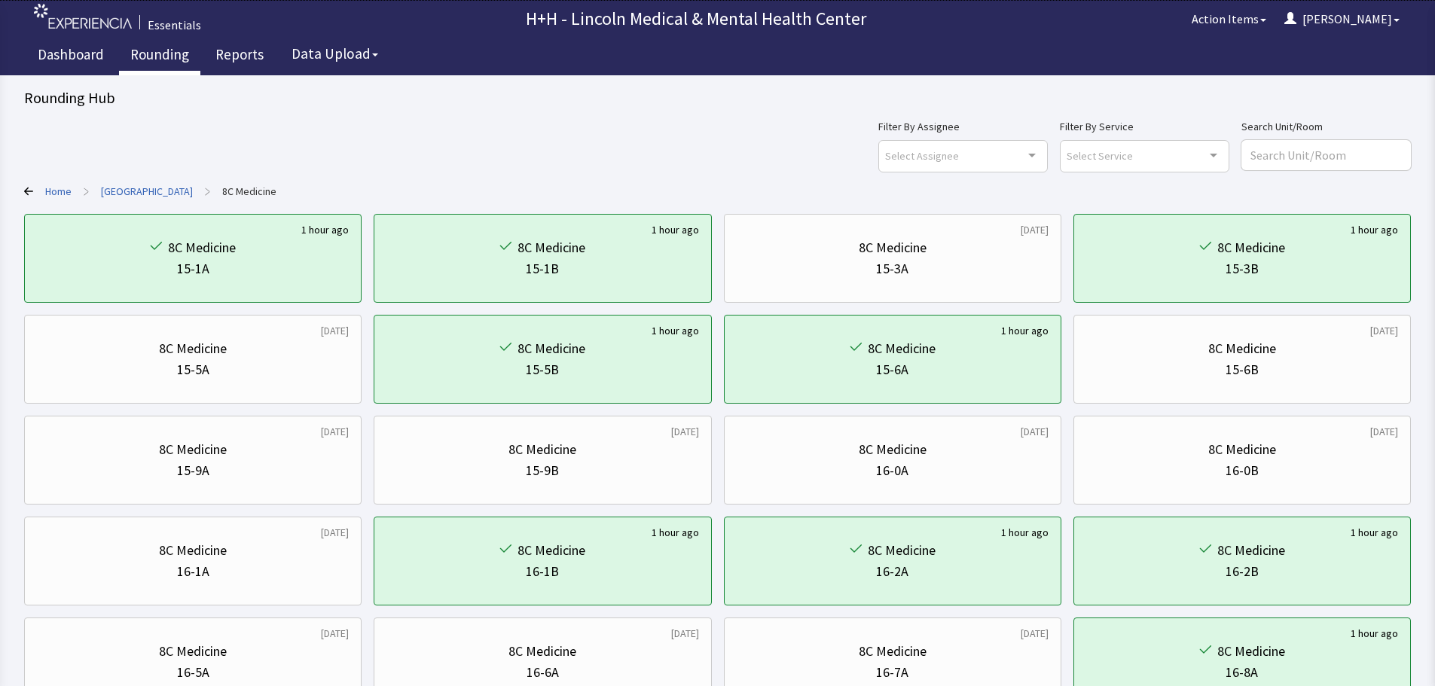
click at [166, 53] on link "Rounding" at bounding box center [159, 57] width 81 height 38
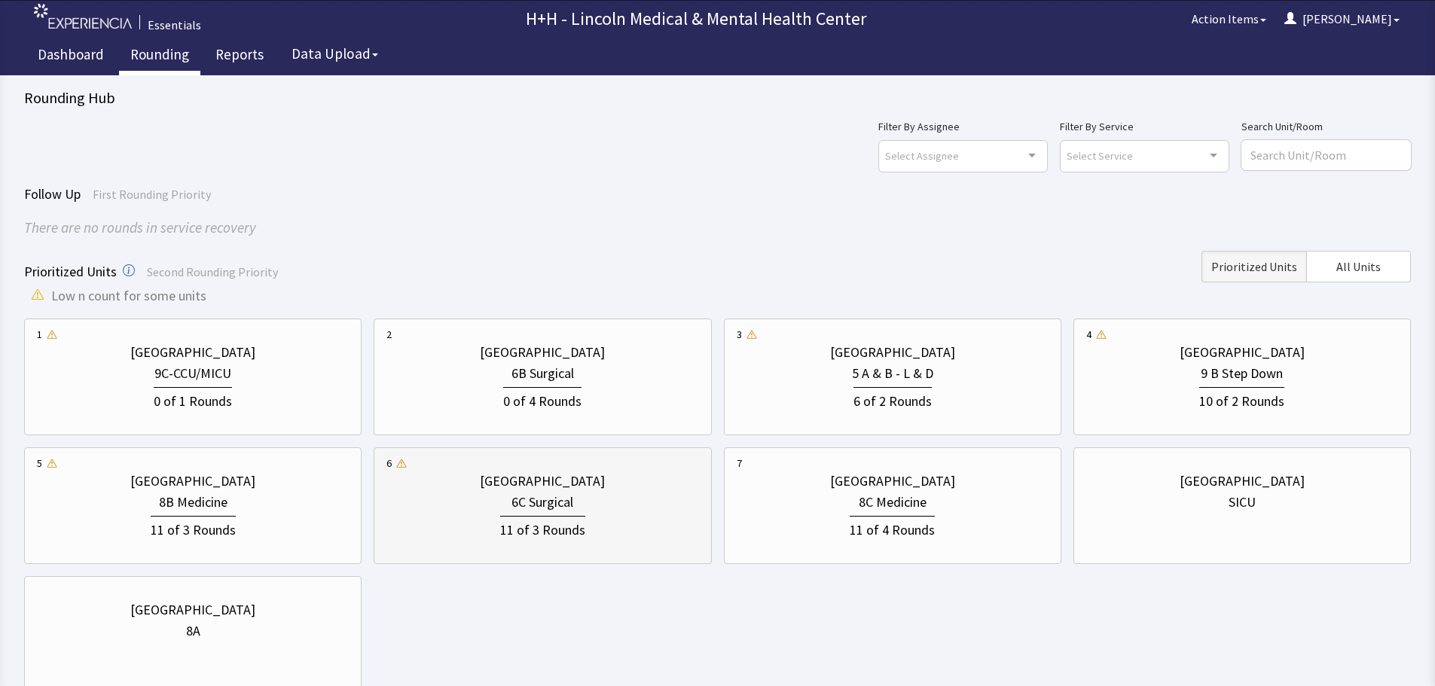
click at [601, 517] on div "11 of 3 Rounds" at bounding box center [543, 527] width 312 height 28
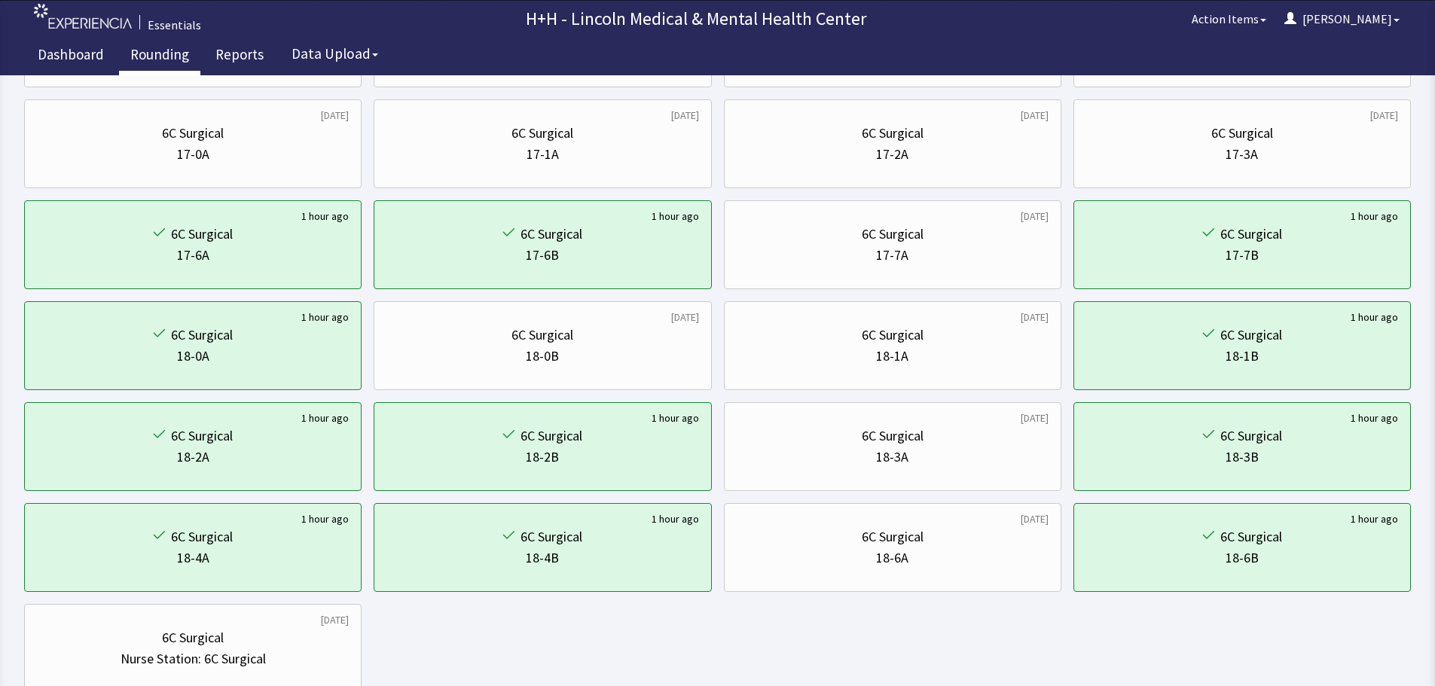
scroll to position [678, 0]
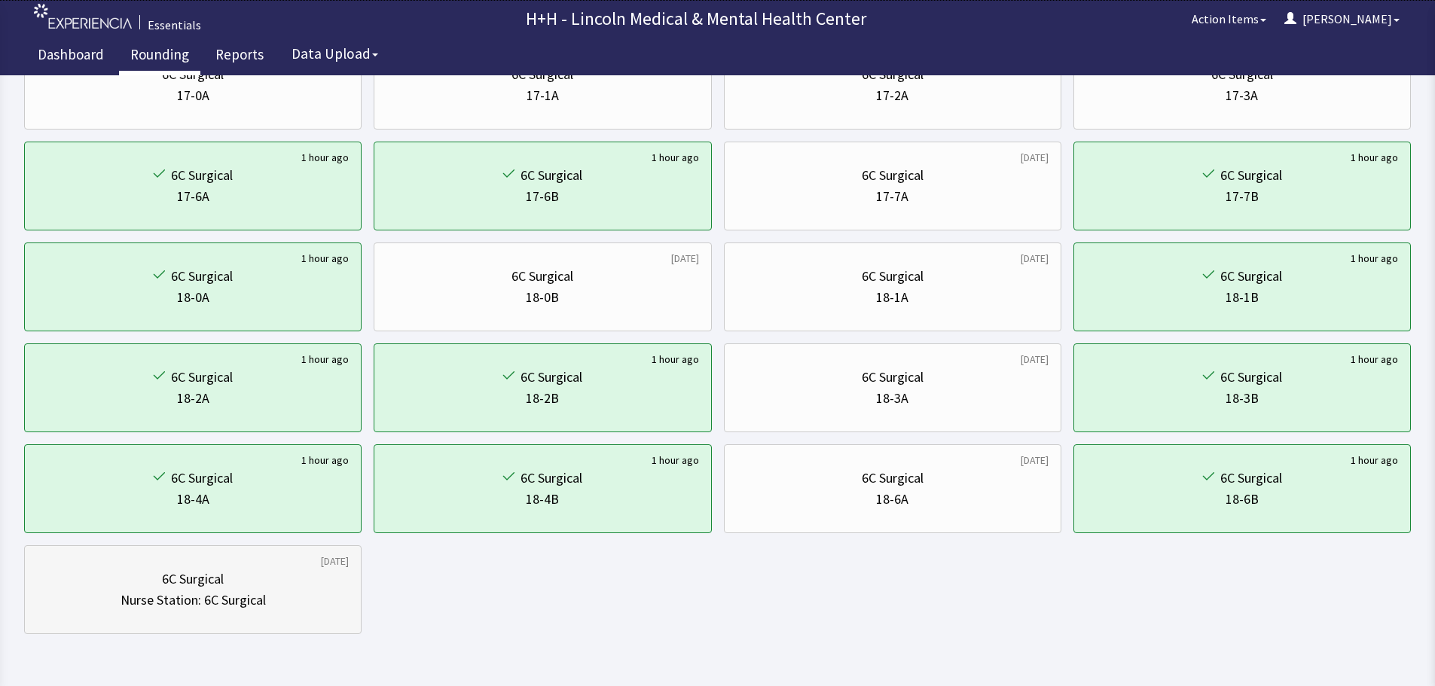
click at [249, 599] on div "Nurse Station: 6C Surgical" at bounding box center [193, 600] width 145 height 21
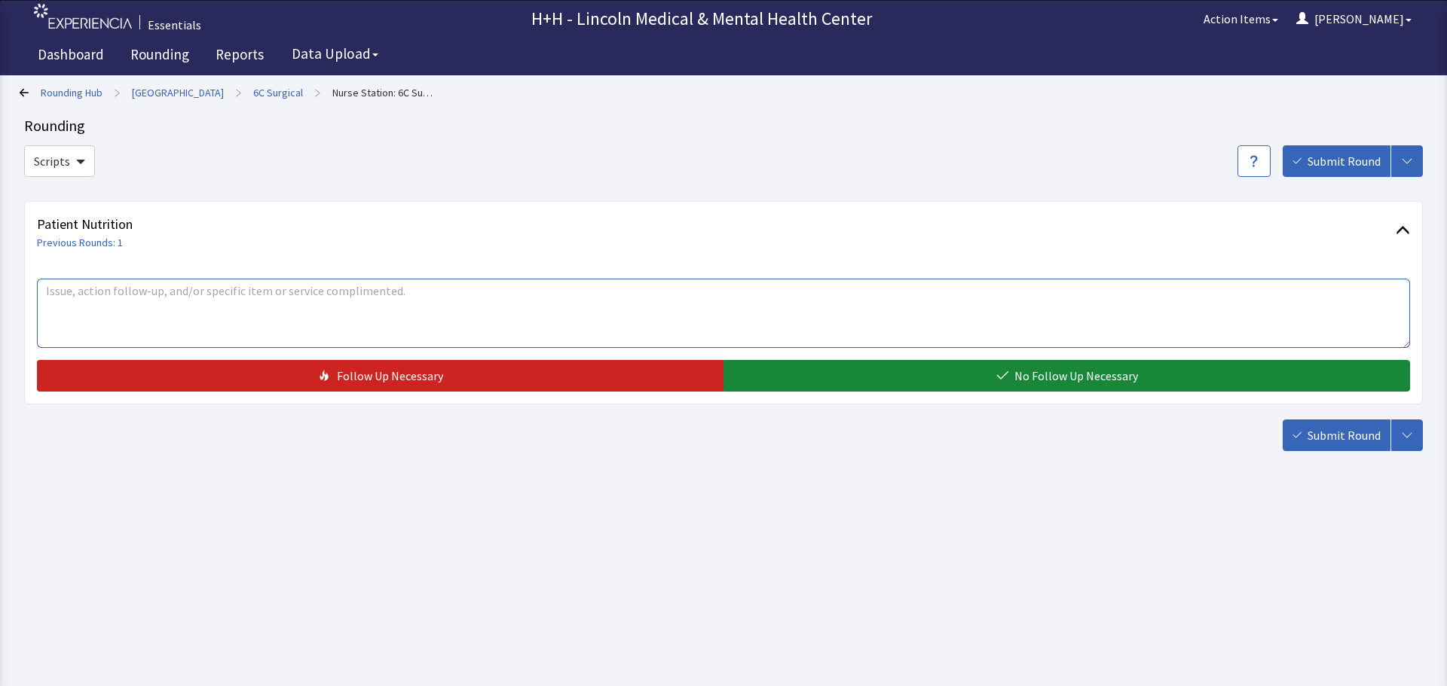
click at [114, 308] on textarea at bounding box center [723, 313] width 1373 height 69
click at [45, 285] on textarea "Nurse" at bounding box center [723, 313] width 1373 height 69
click at [112, 296] on textarea "Head Nurse" at bounding box center [723, 313] width 1373 height 69
type textarea "Head Nurse Ms. Gonzales tells me FSA Enmanuel is doing an Excellent job caring …"
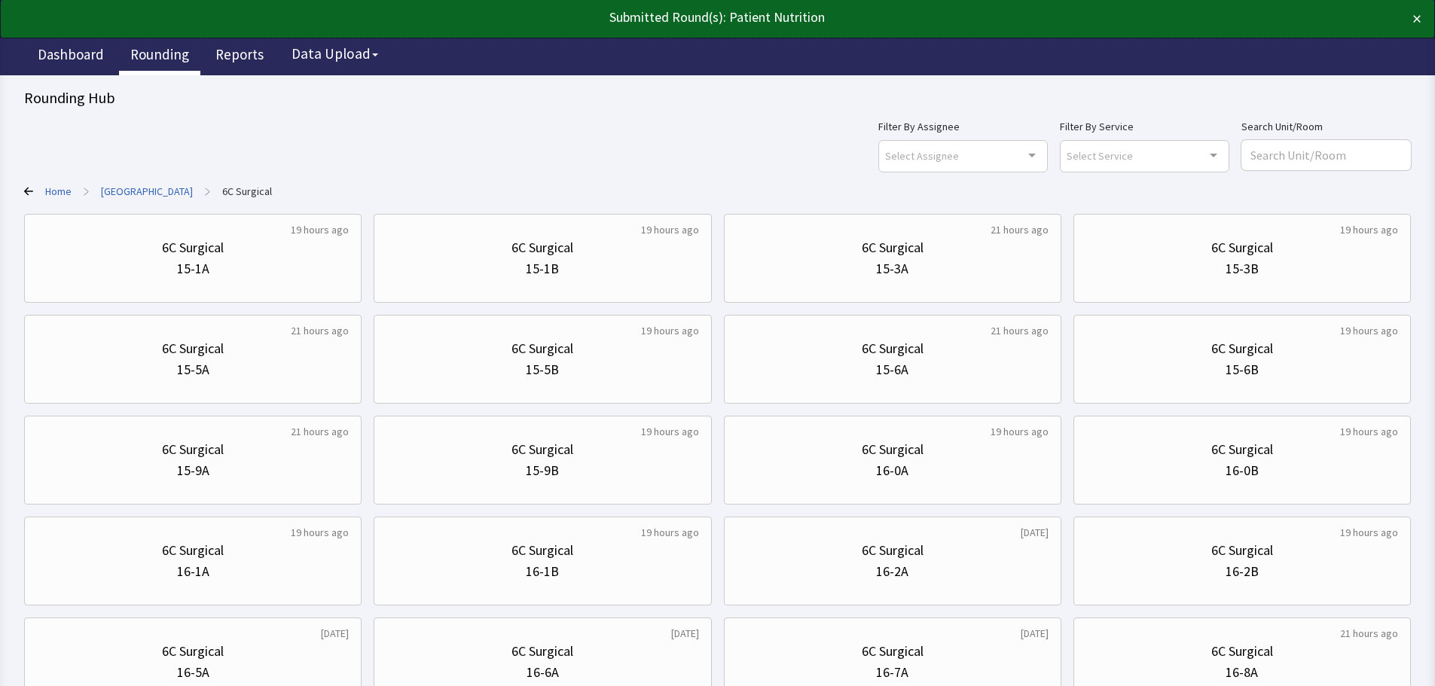
click at [148, 53] on link "Rounding" at bounding box center [159, 57] width 81 height 38
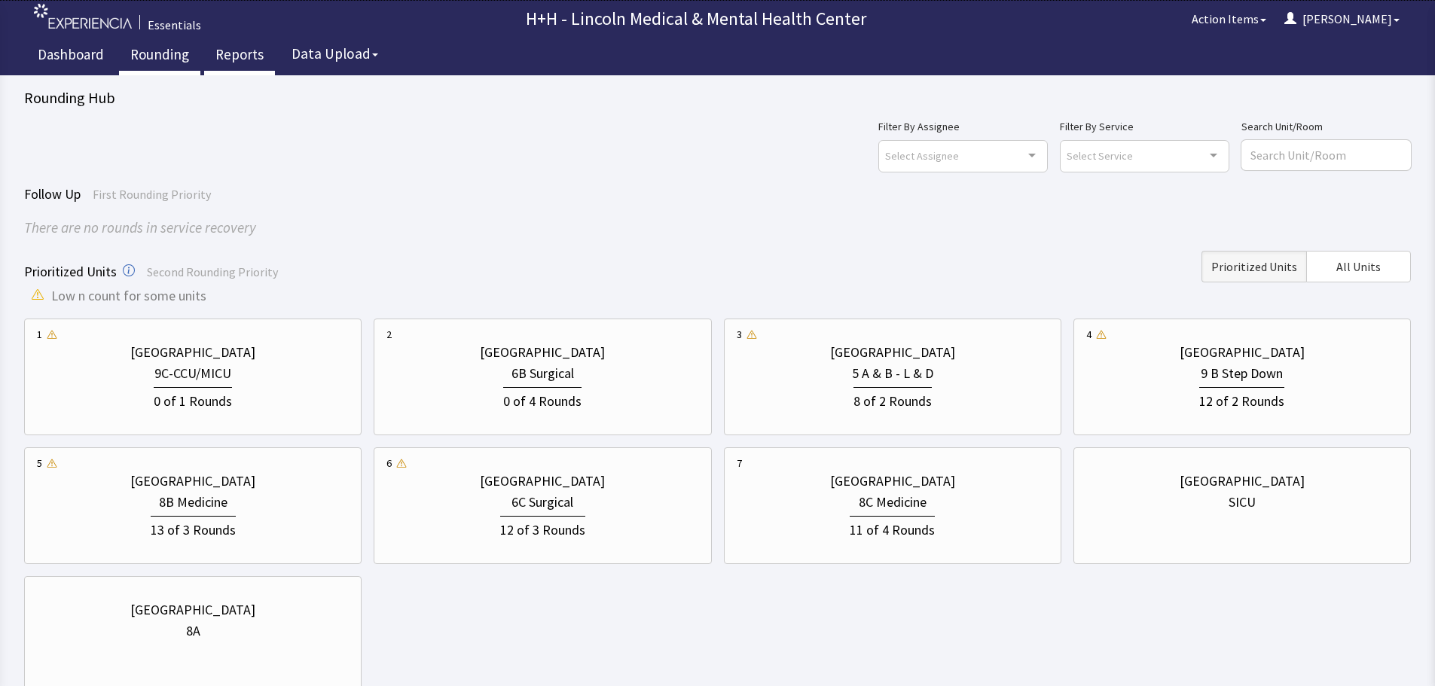
click at [240, 57] on link "Reports" at bounding box center [239, 57] width 71 height 38
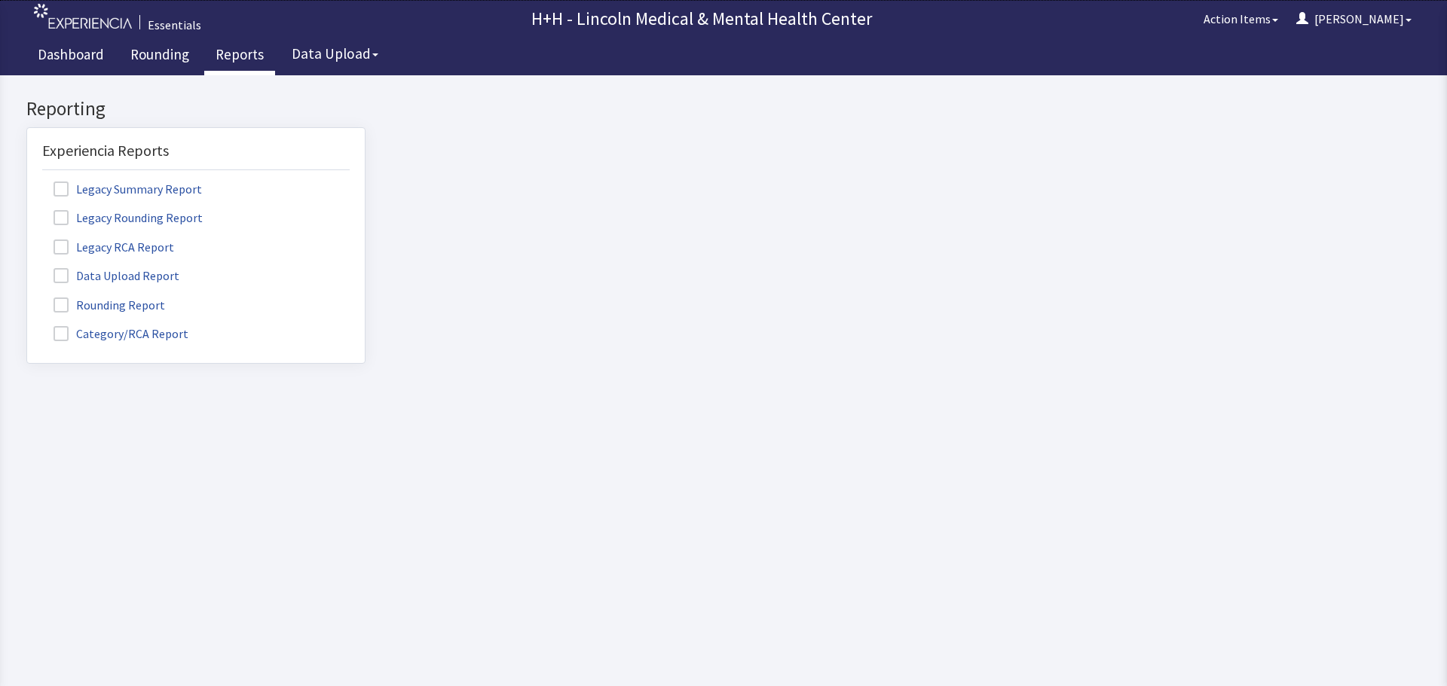
click at [157, 308] on label "Rounding Report" at bounding box center [111, 305] width 138 height 20
click at [27, 297] on input "Rounding Report" at bounding box center [27, 297] width 0 height 0
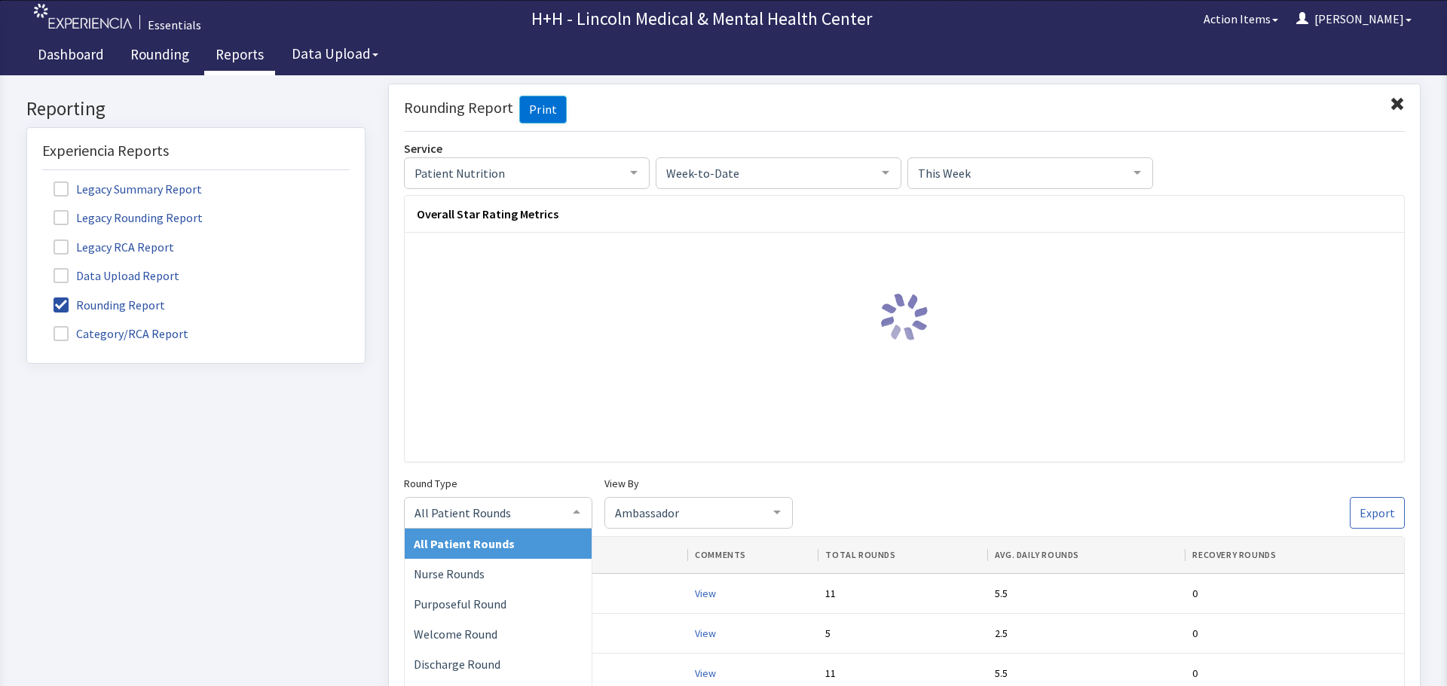
click span "All Patient Rounds"
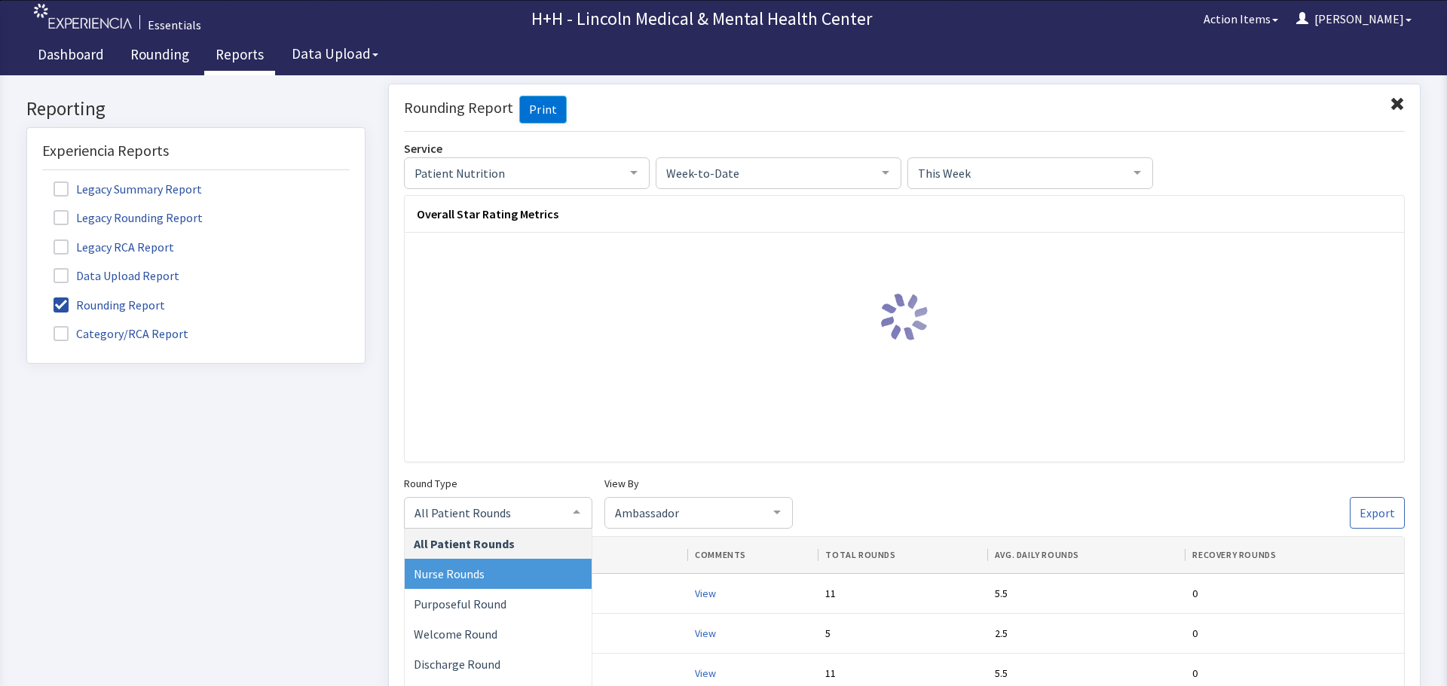
click at [500, 571] on span "Nurse Rounds" at bounding box center [498, 573] width 187 height 30
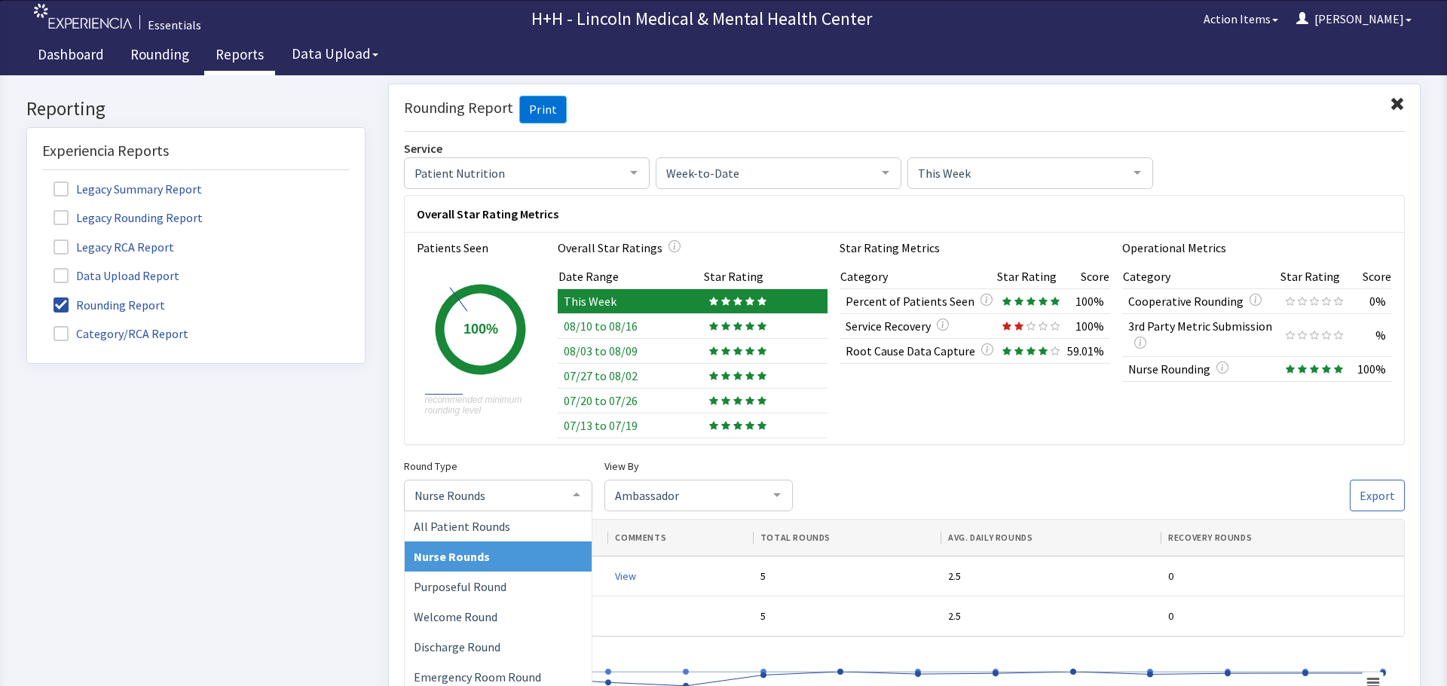
click span "Nurse Rounds"
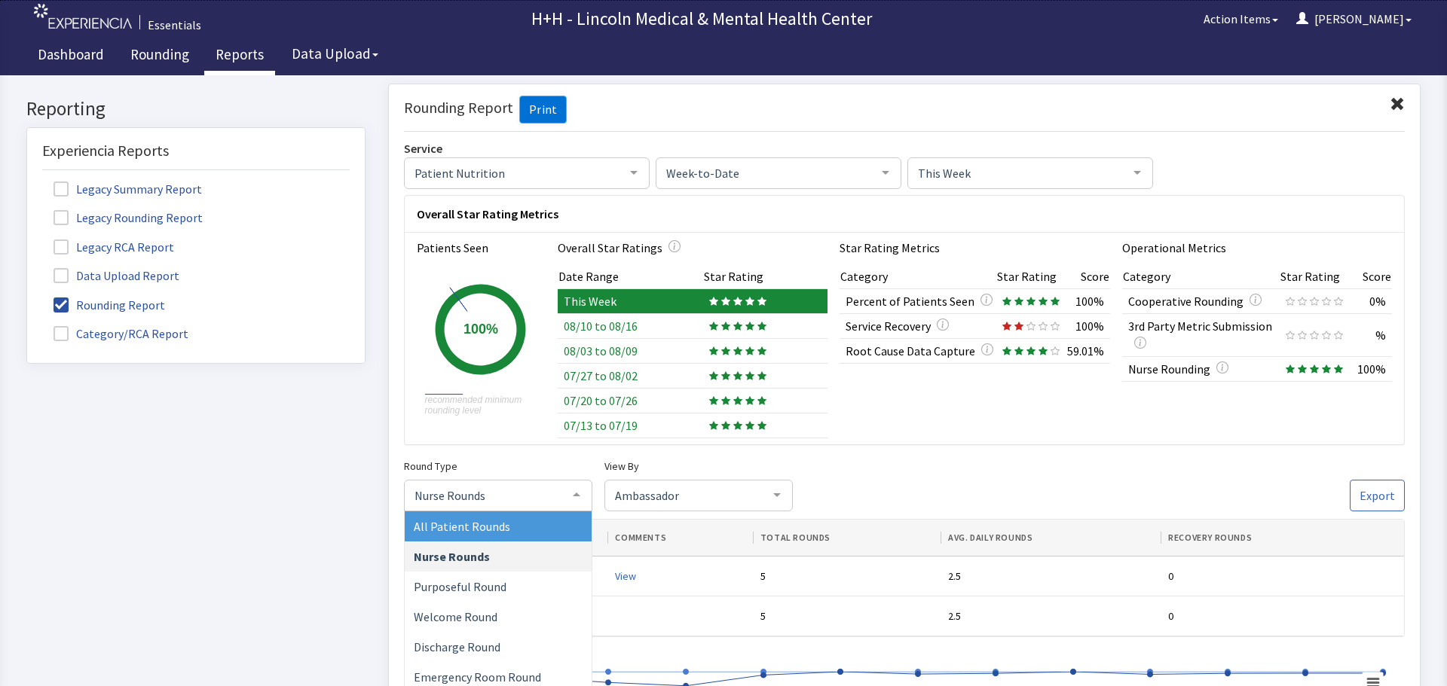
click span "All Patient Rounds"
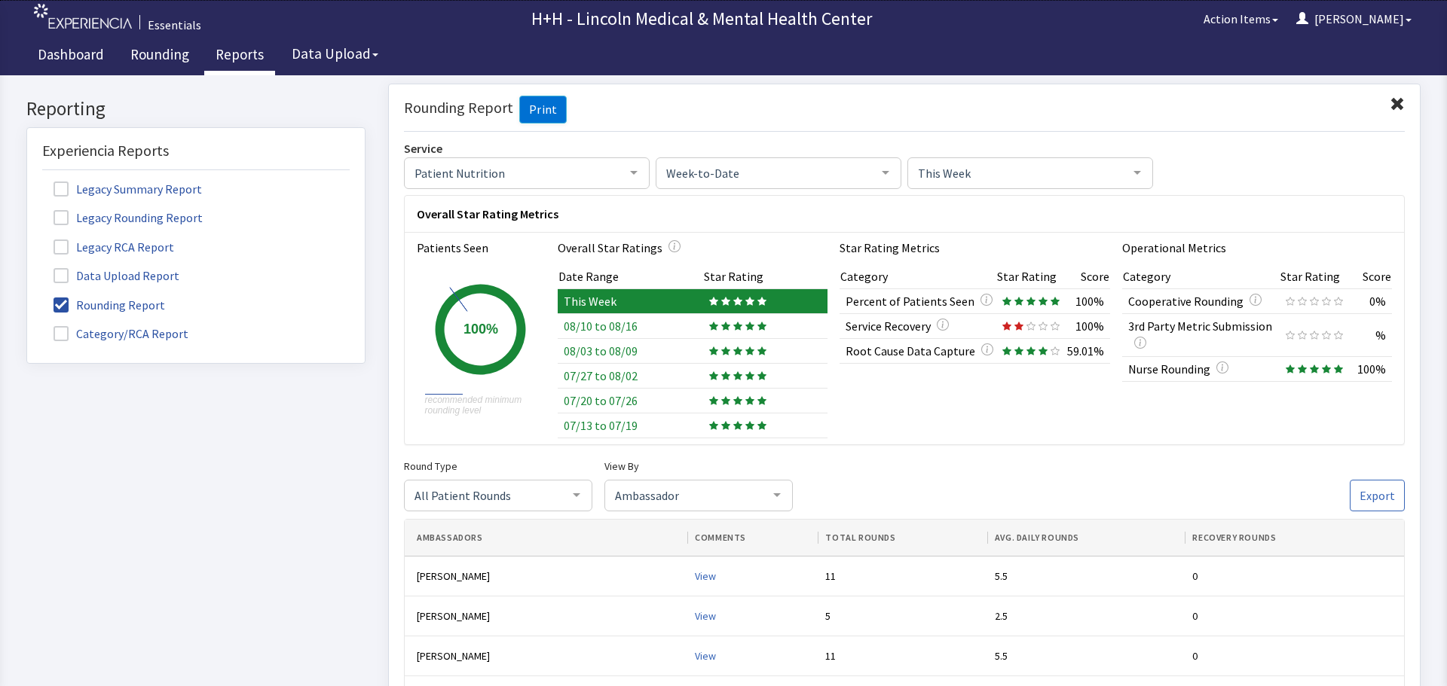
click div "Rounding Report Print"
click at [1390, 102] on span at bounding box center [1397, 103] width 15 height 15
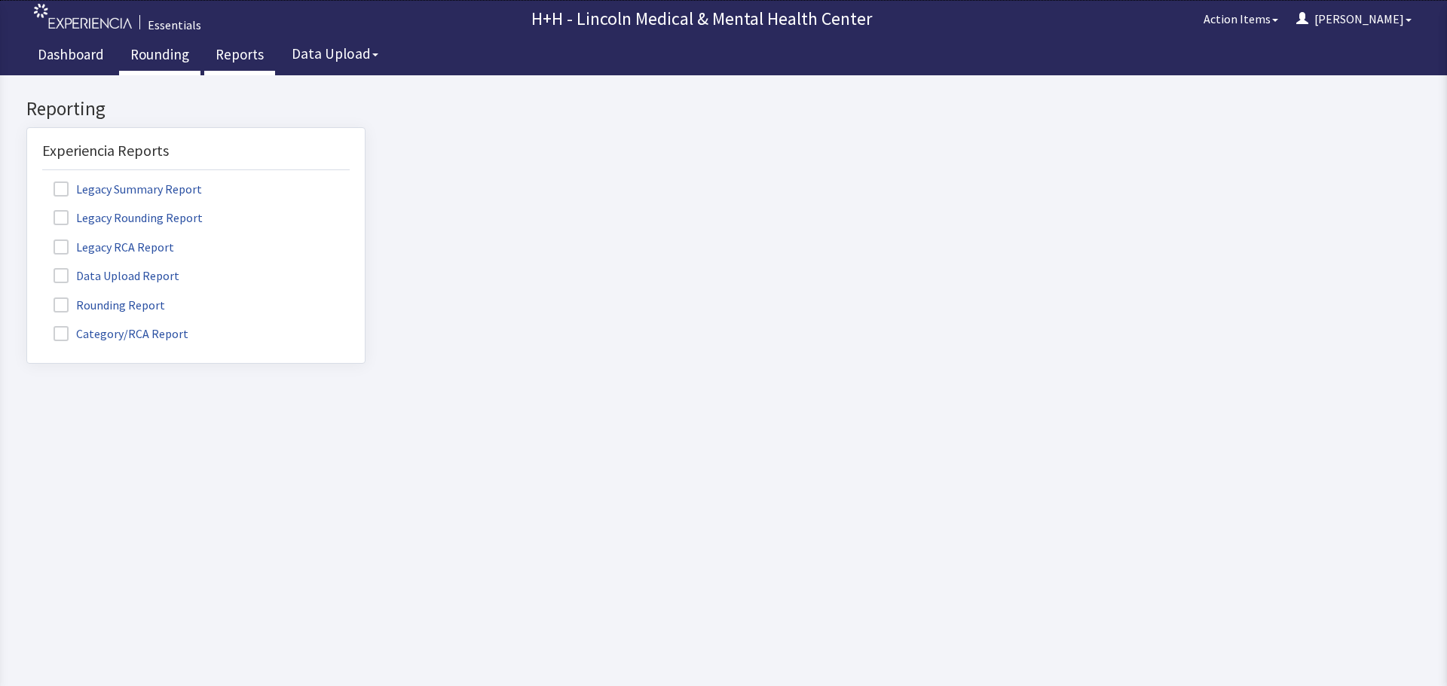
click at [138, 53] on link "Rounding" at bounding box center [159, 57] width 81 height 38
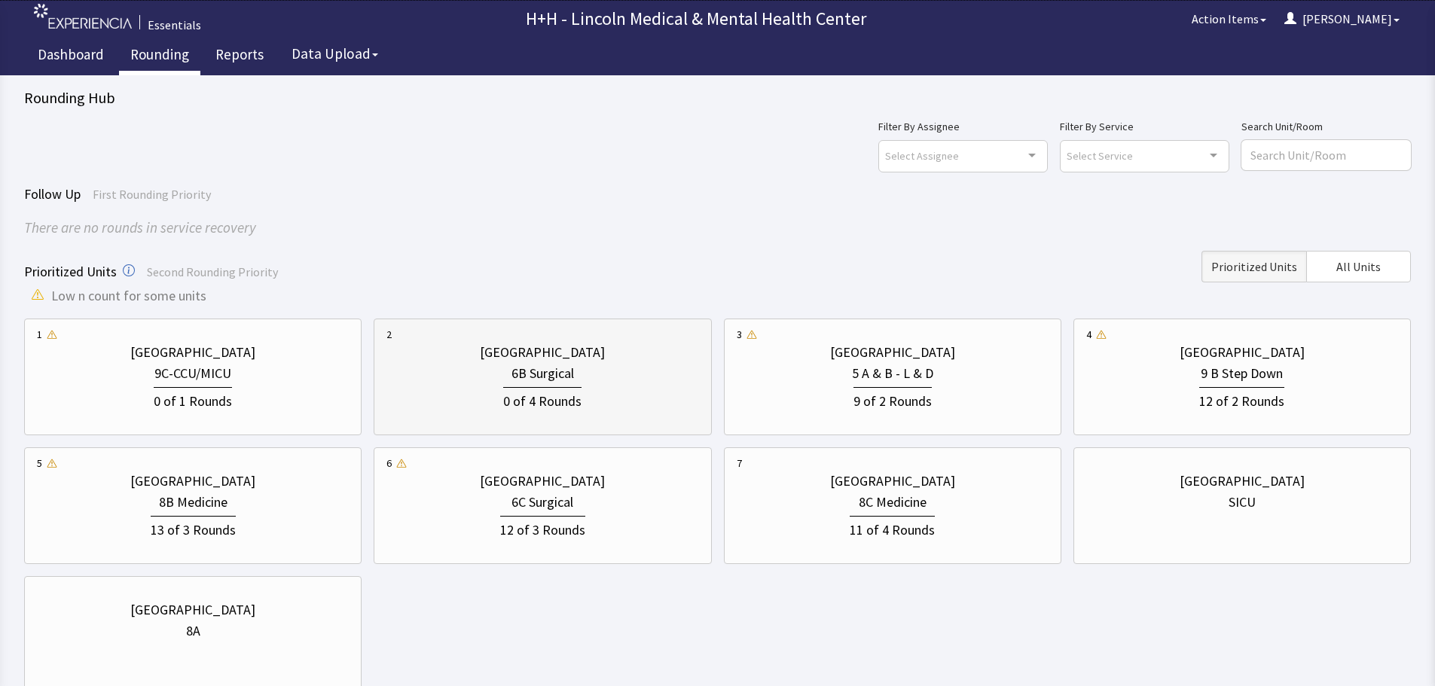
click at [623, 379] on div "6B Surgical" at bounding box center [543, 373] width 312 height 21
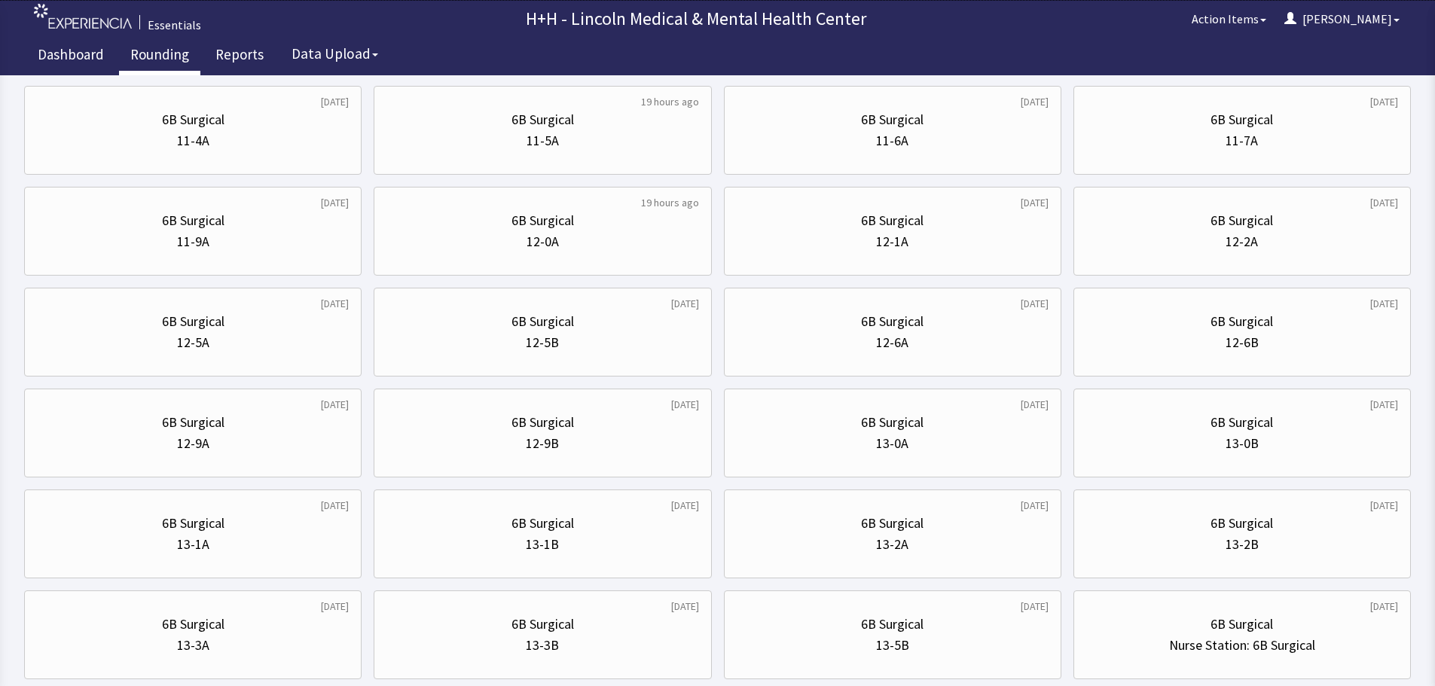
scroll to position [603, 0]
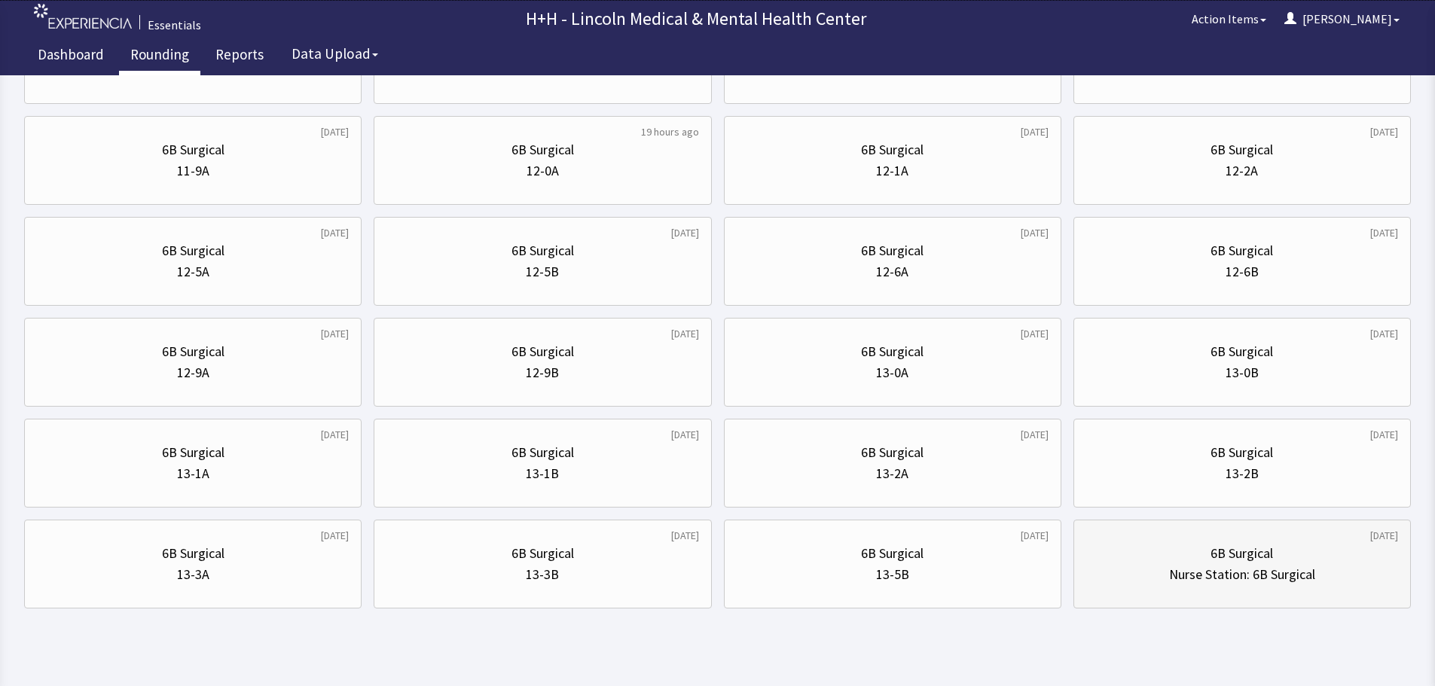
click at [1184, 558] on div "6B Surgical" at bounding box center [1243, 553] width 312 height 21
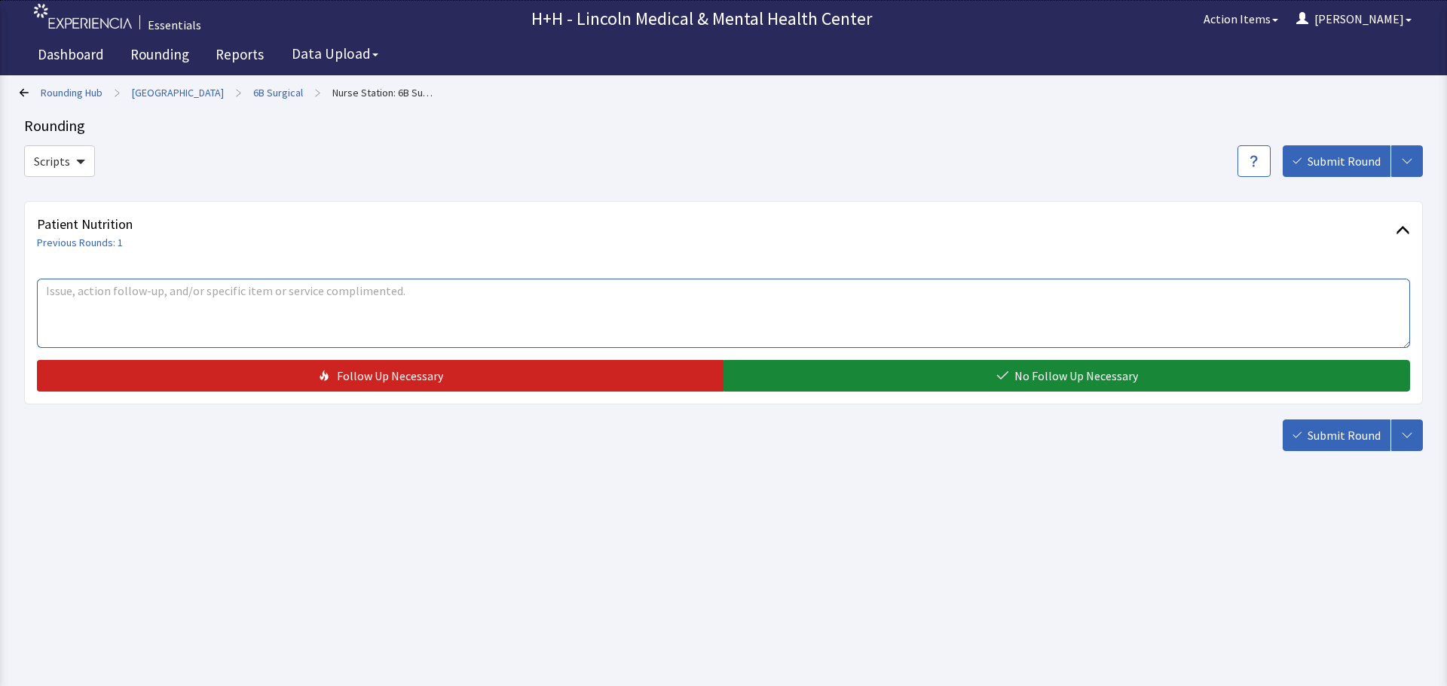
click at [62, 296] on textarea at bounding box center [723, 313] width 1373 height 69
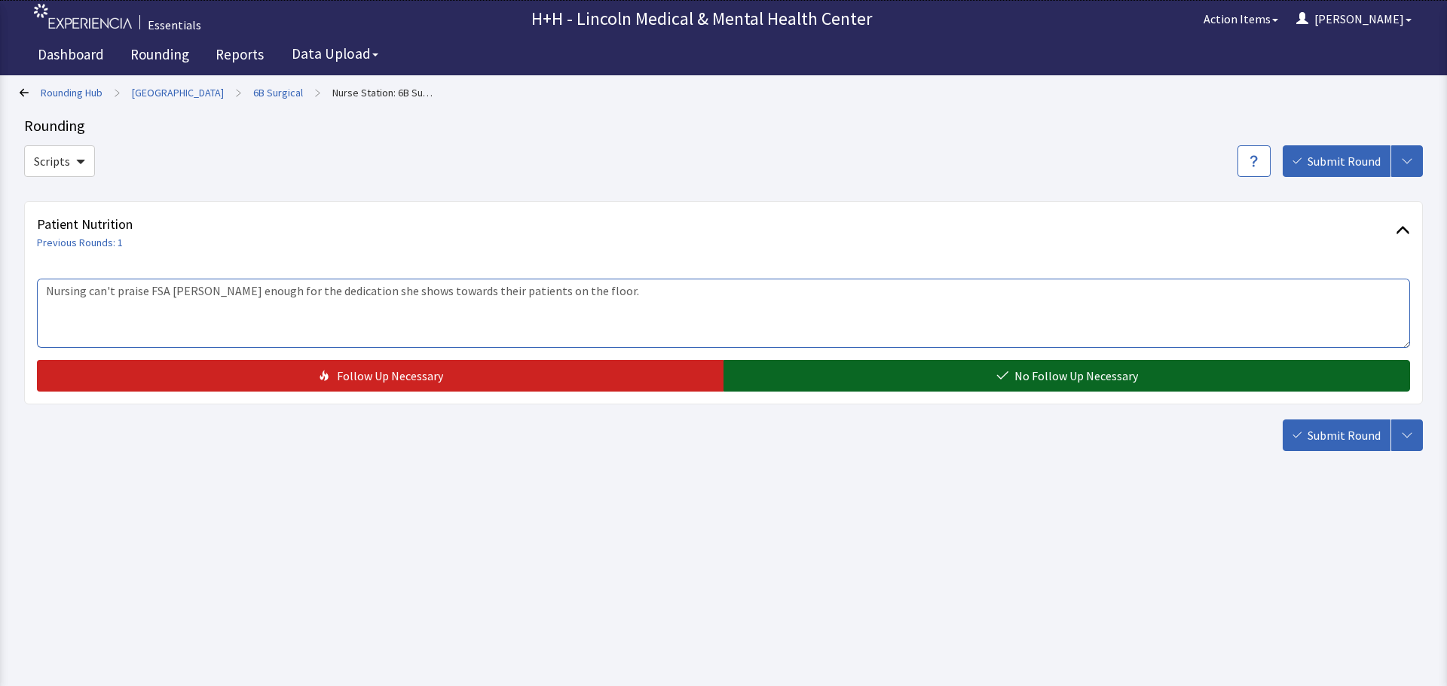
type textarea "Nursing can't praise FSA [PERSON_NAME] enough for the dedication she shows towa…"
click at [1016, 380] on span "No Follow Up Necessary" at bounding box center [1076, 376] width 124 height 18
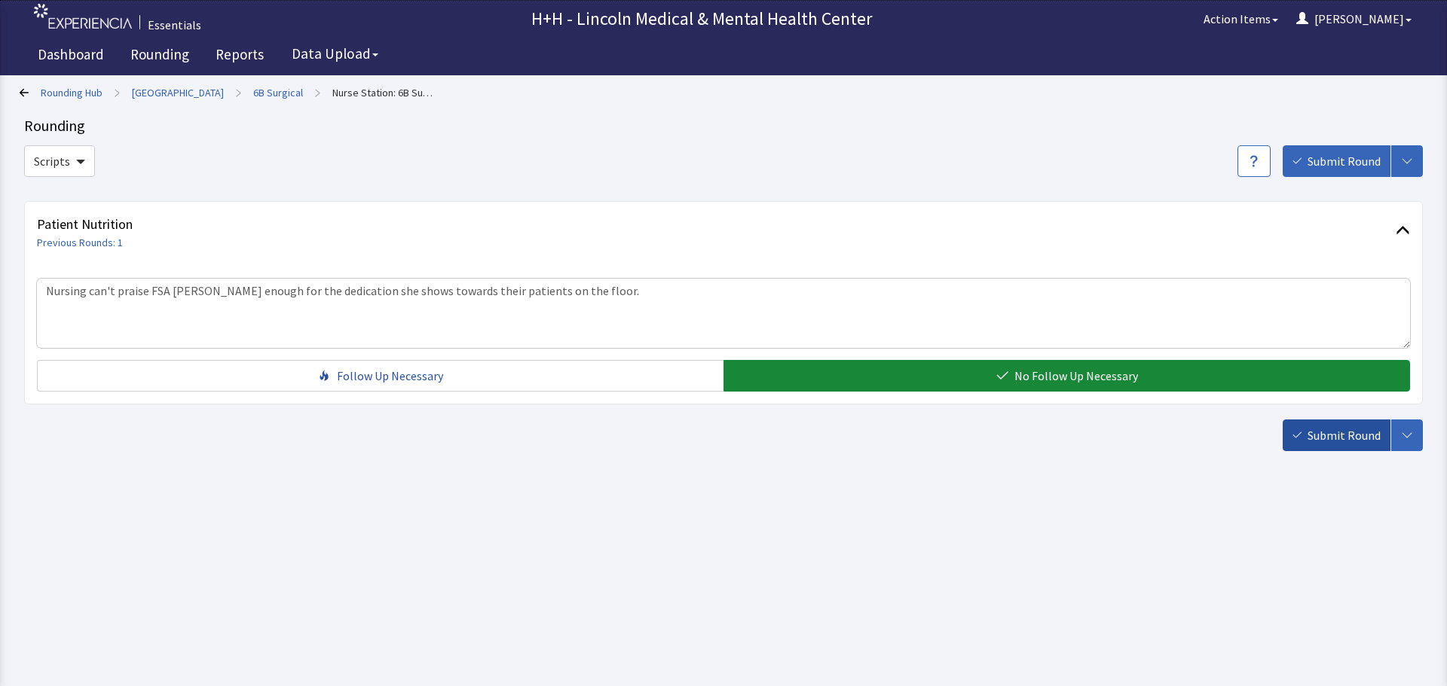
click at [1331, 432] on span "Submit Round" at bounding box center [1343, 435] width 73 height 18
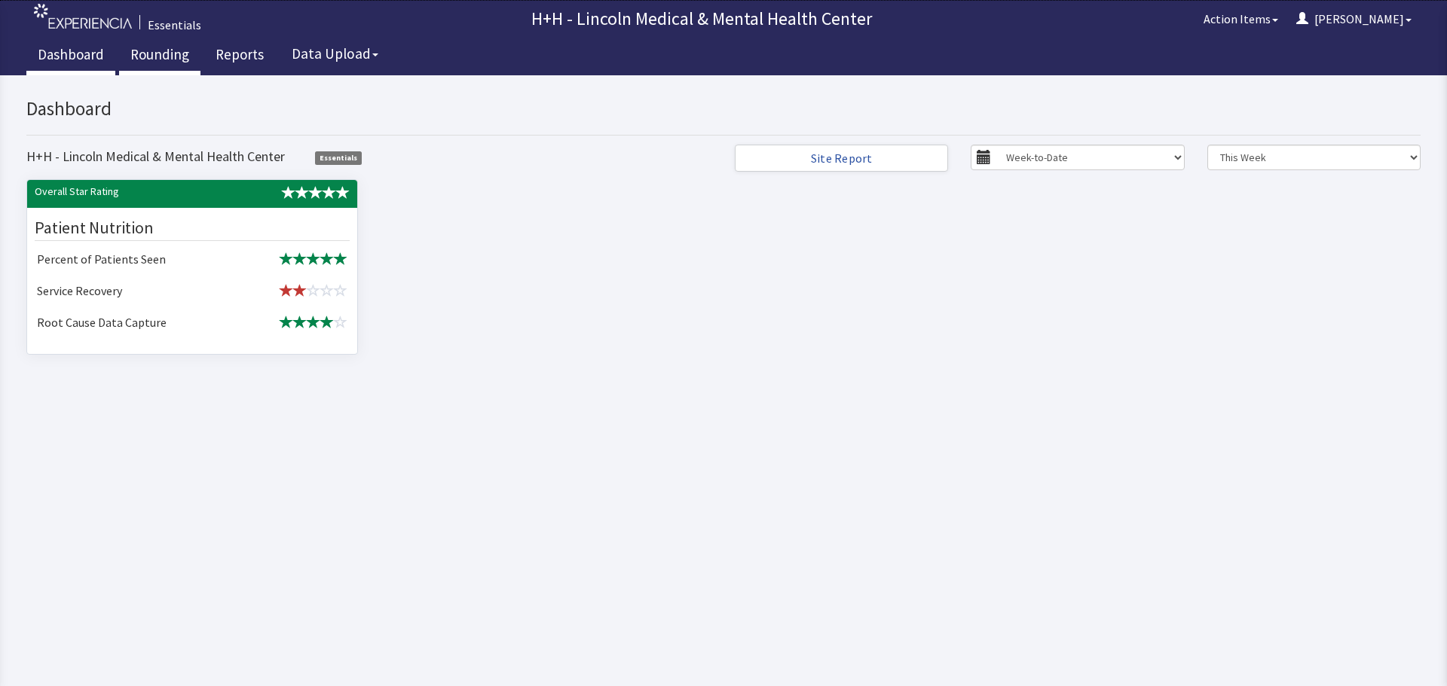
click at [154, 53] on link "Rounding" at bounding box center [159, 57] width 81 height 38
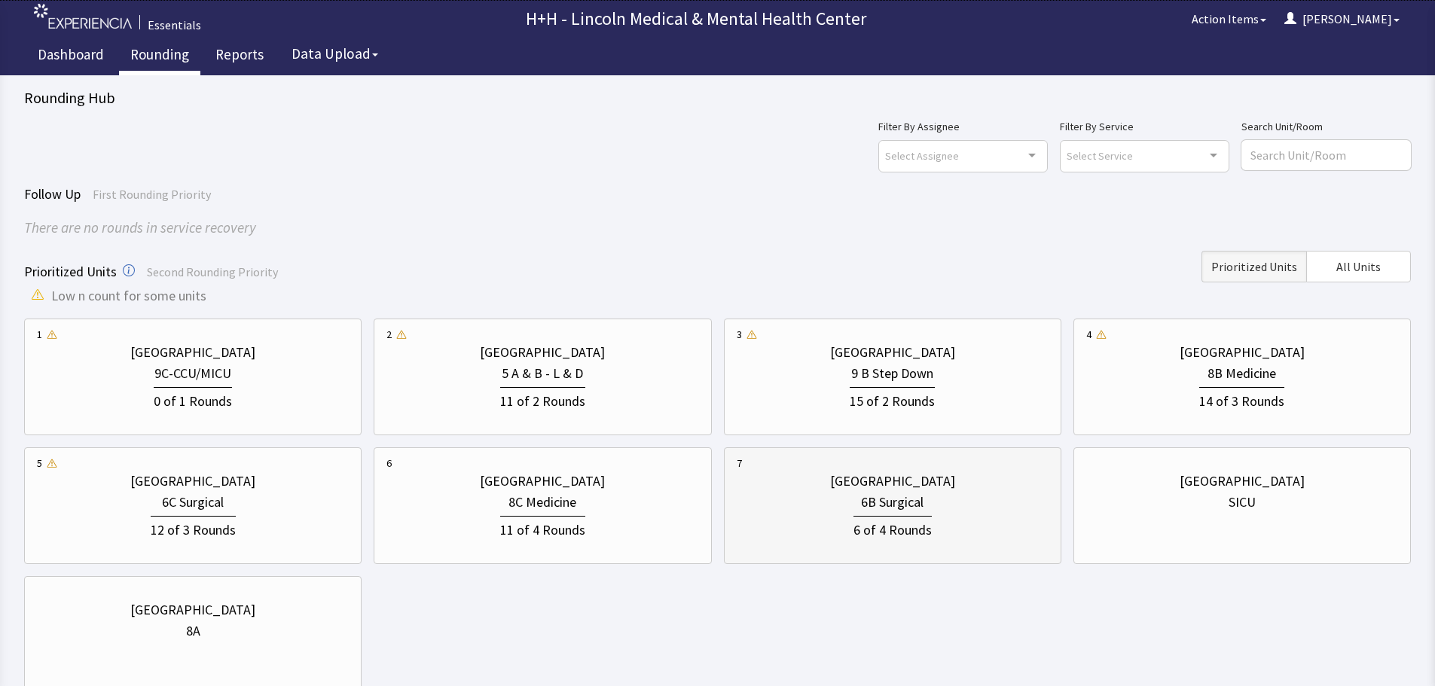
click at [957, 507] on div "6B Surgical" at bounding box center [893, 502] width 312 height 21
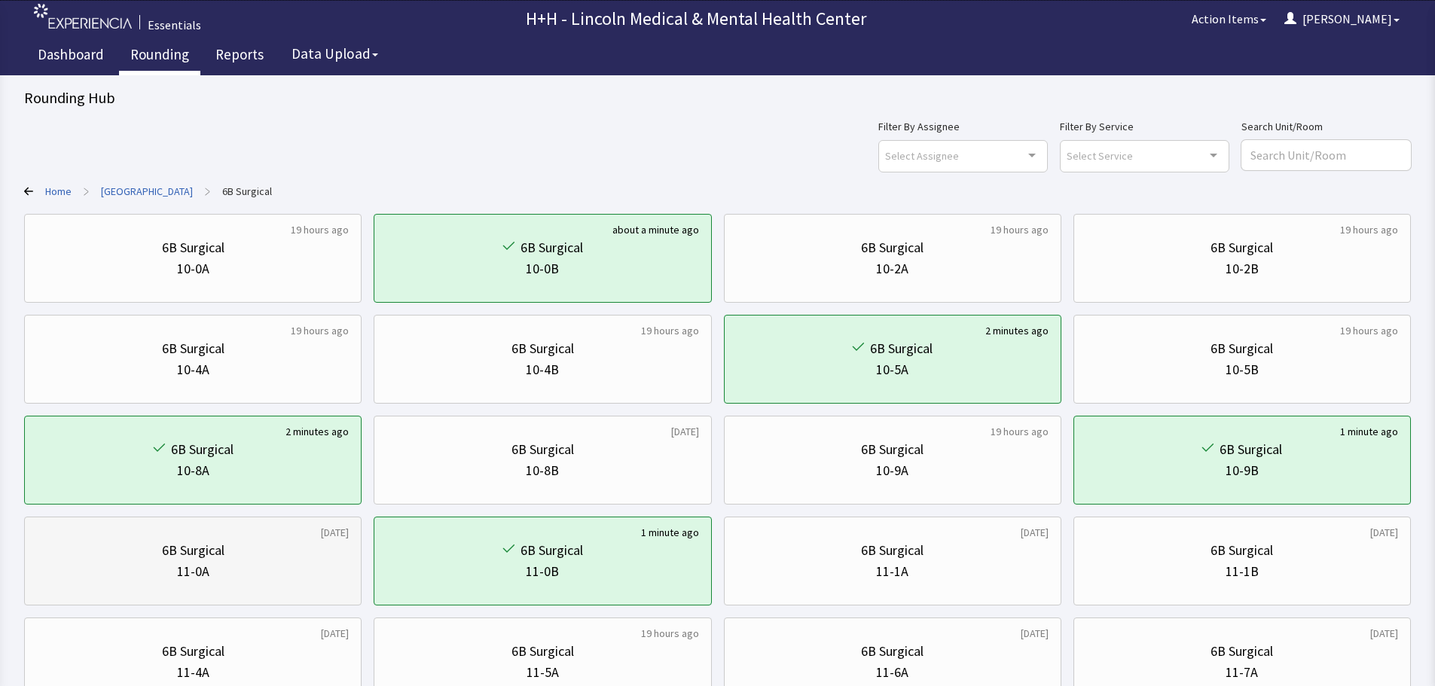
click at [240, 550] on div "6B Surgical" at bounding box center [193, 550] width 312 height 21
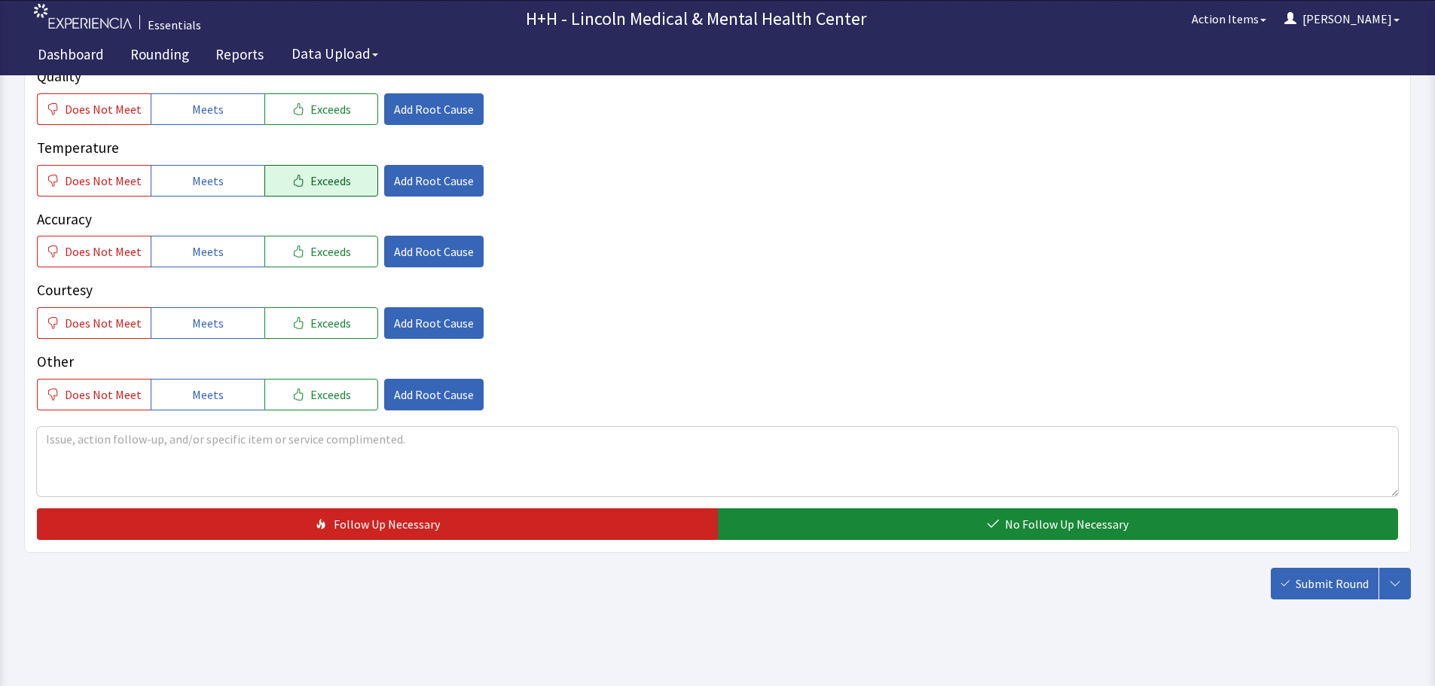
scroll to position [276, 0]
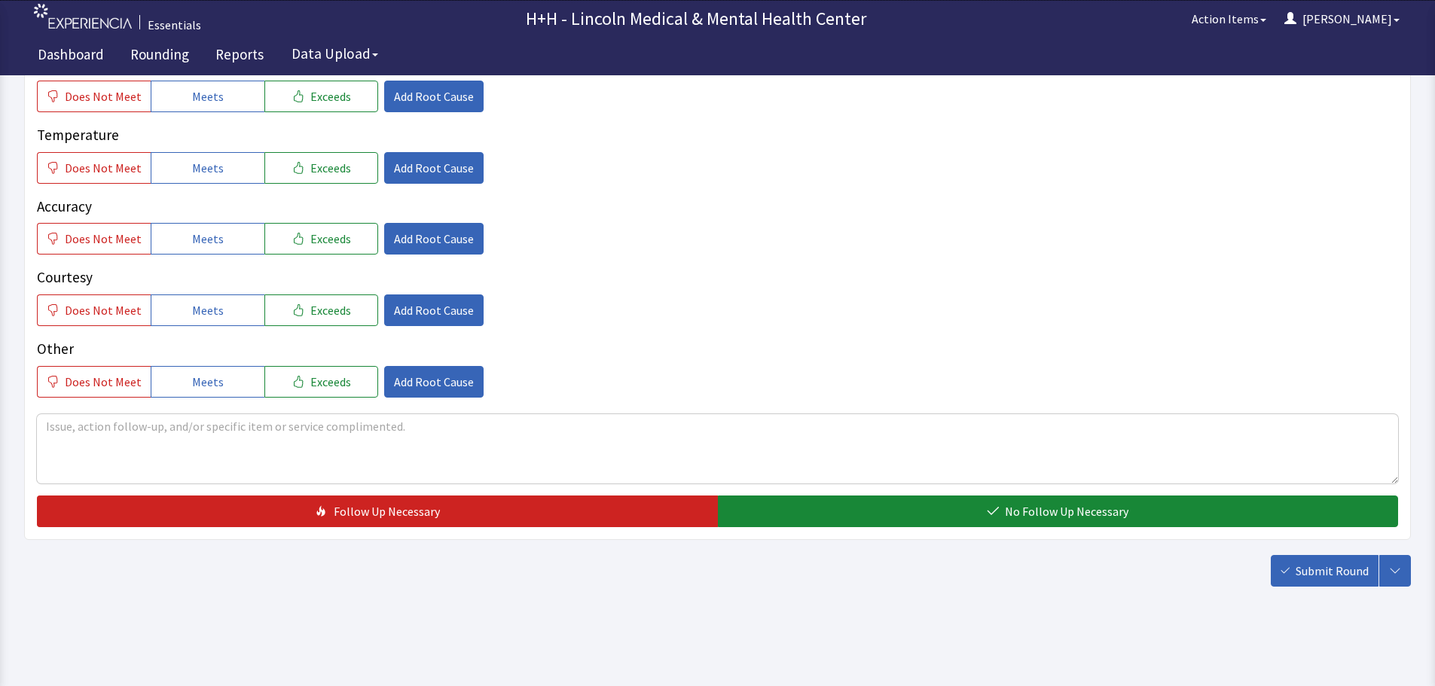
drag, startPoint x: 320, startPoint y: 212, endPoint x: 492, endPoint y: 286, distance: 186.7
click at [492, 286] on p "Courtesy" at bounding box center [718, 278] width 1362 height 22
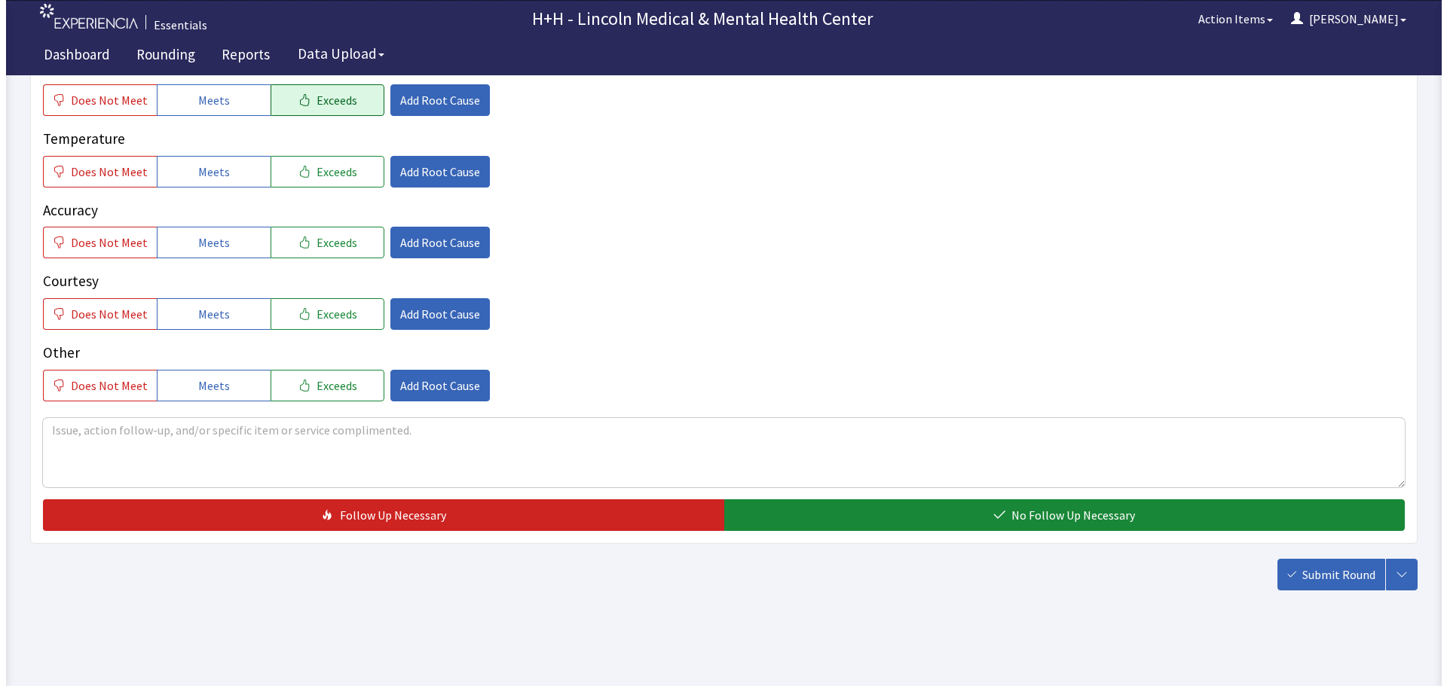
scroll to position [200, 0]
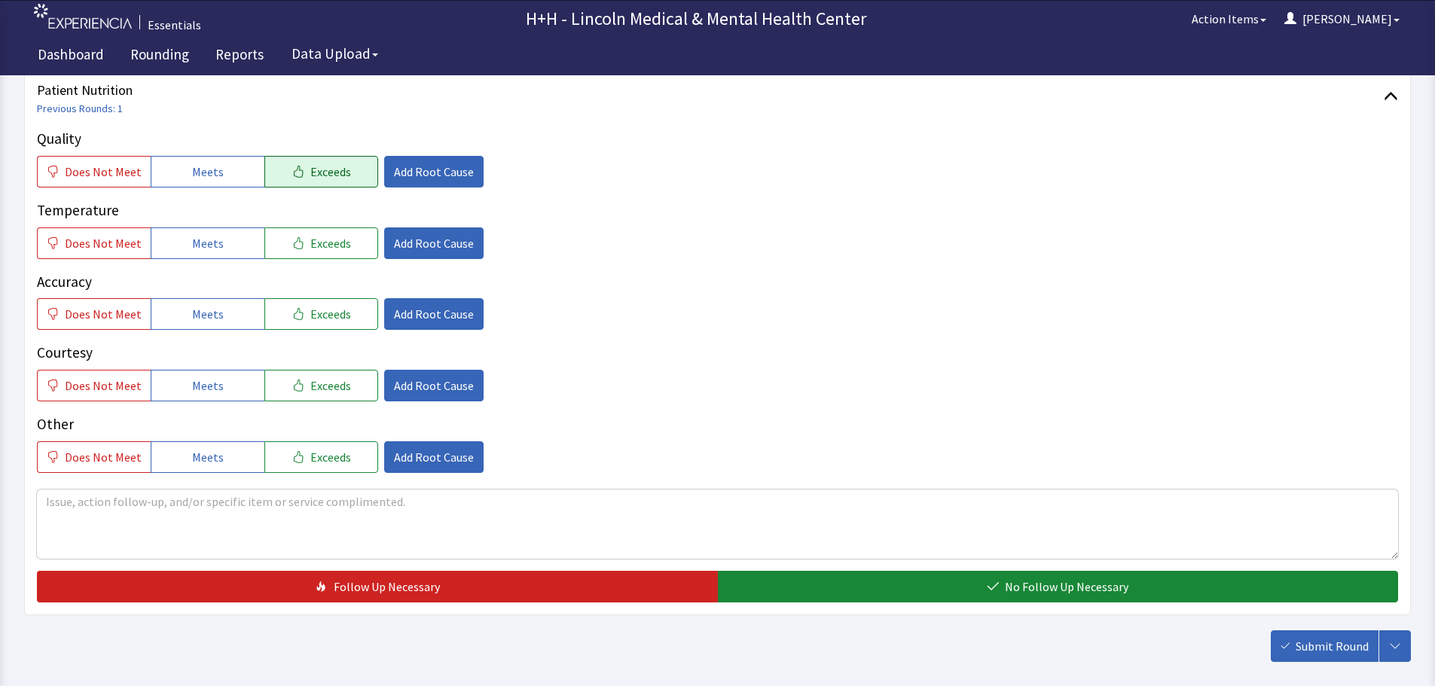
click at [315, 167] on span "Exceeds" at bounding box center [330, 172] width 41 height 18
click at [317, 237] on span "Exceeds" at bounding box center [330, 243] width 41 height 18
click at [317, 309] on span "Exceeds" at bounding box center [330, 314] width 41 height 18
click at [319, 384] on span "Exceeds" at bounding box center [330, 386] width 41 height 18
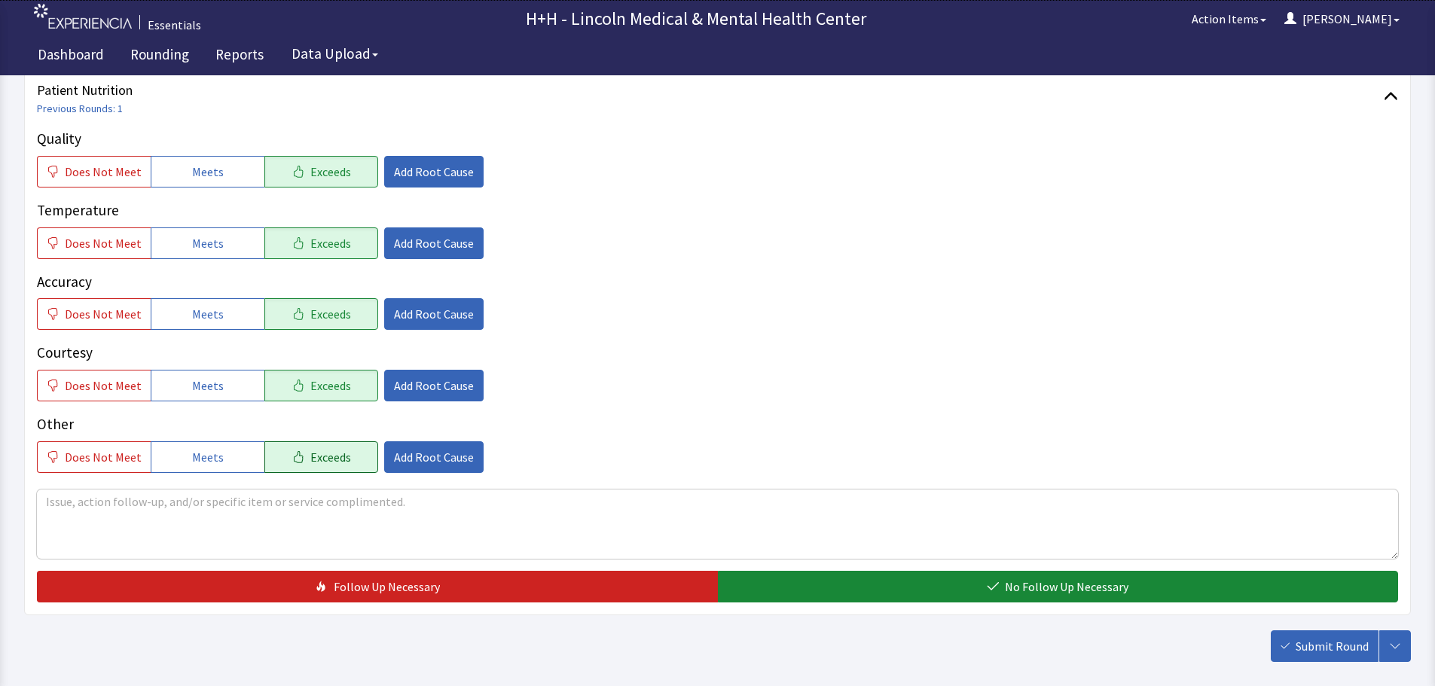
click at [311, 451] on span "Exceeds" at bounding box center [330, 457] width 41 height 18
click at [82, 507] on textarea at bounding box center [718, 524] width 1362 height 69
type textarea "Patient said"
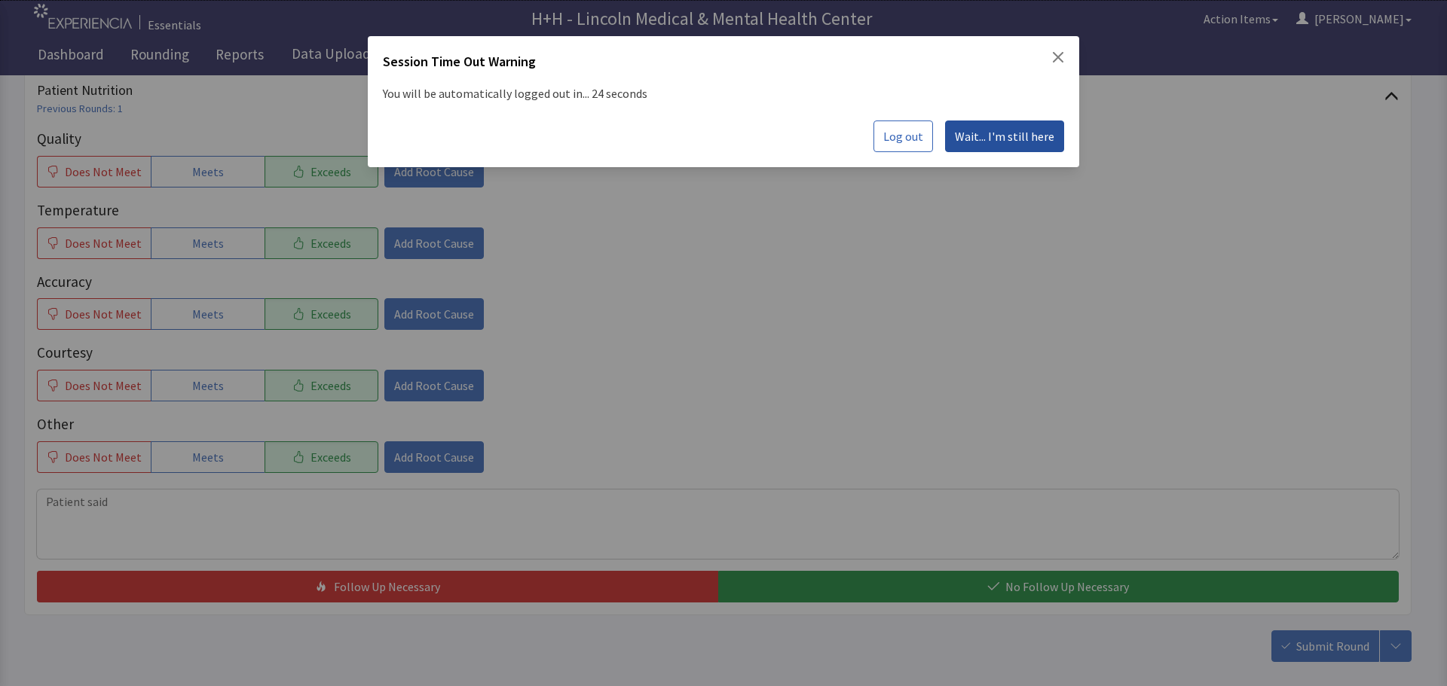
click at [984, 141] on span "Wait... I'm still here" at bounding box center [1004, 136] width 99 height 18
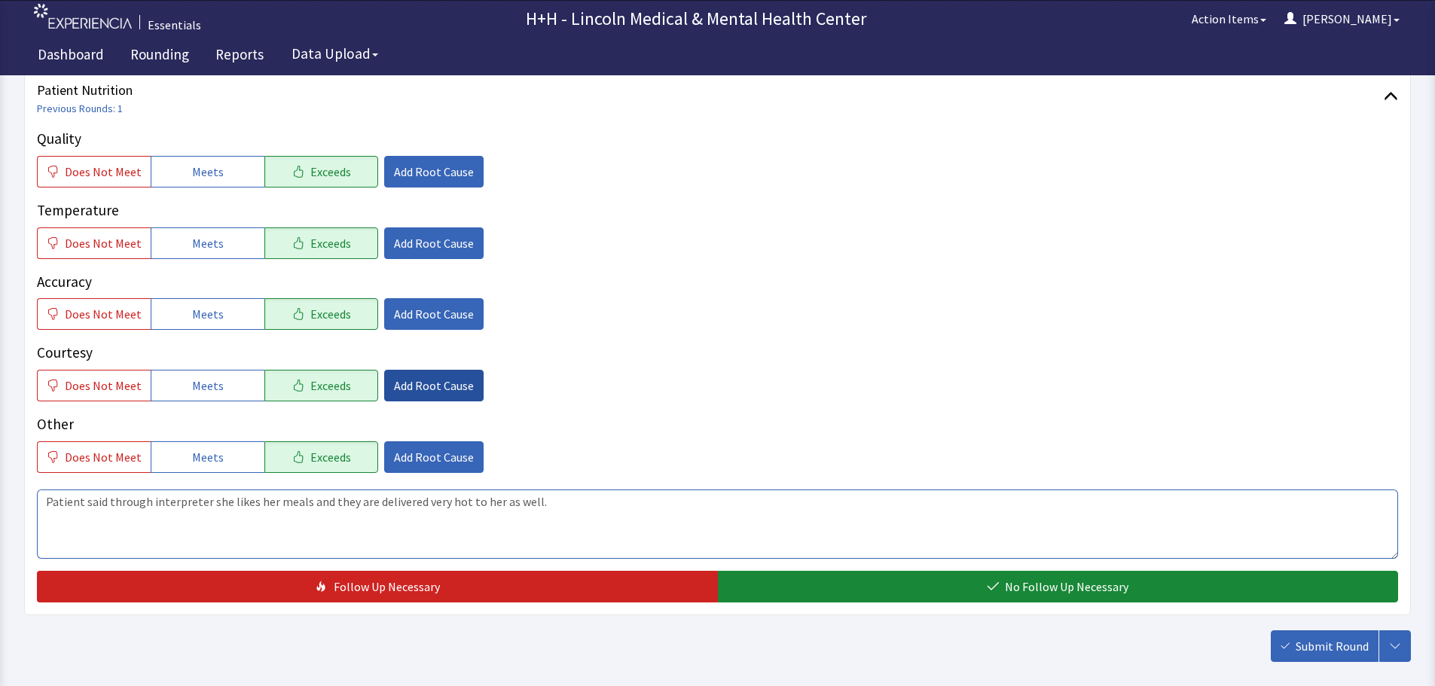
type textarea "Patient said through interpreter she likes her meals and they are delivered ver…"
click at [399, 381] on span "Add Root Cause" at bounding box center [434, 386] width 80 height 18
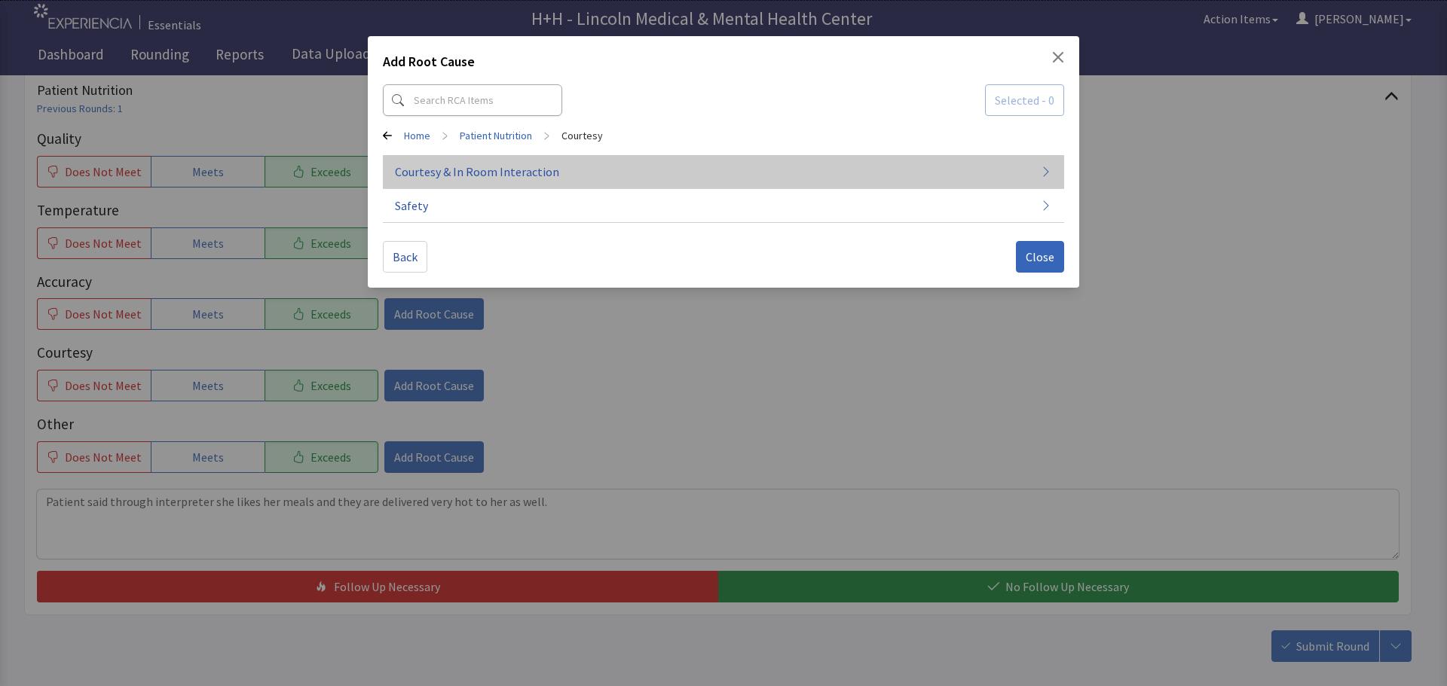
click at [448, 172] on span "Courtesy & In Room Interaction" at bounding box center [477, 172] width 164 height 18
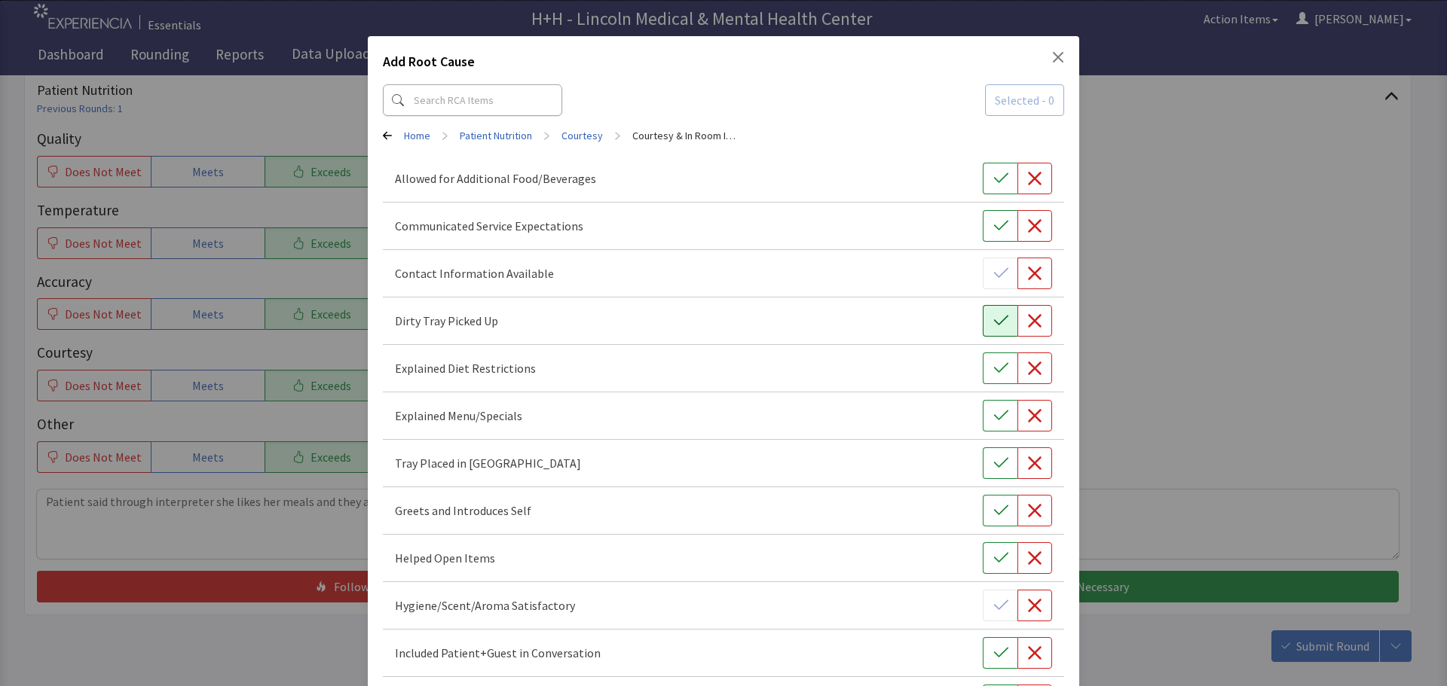
click at [983, 319] on button "button" at bounding box center [1000, 321] width 35 height 32
click at [983, 462] on button "button" at bounding box center [1000, 464] width 35 height 32
click at [983, 512] on button "button" at bounding box center [1000, 511] width 35 height 32
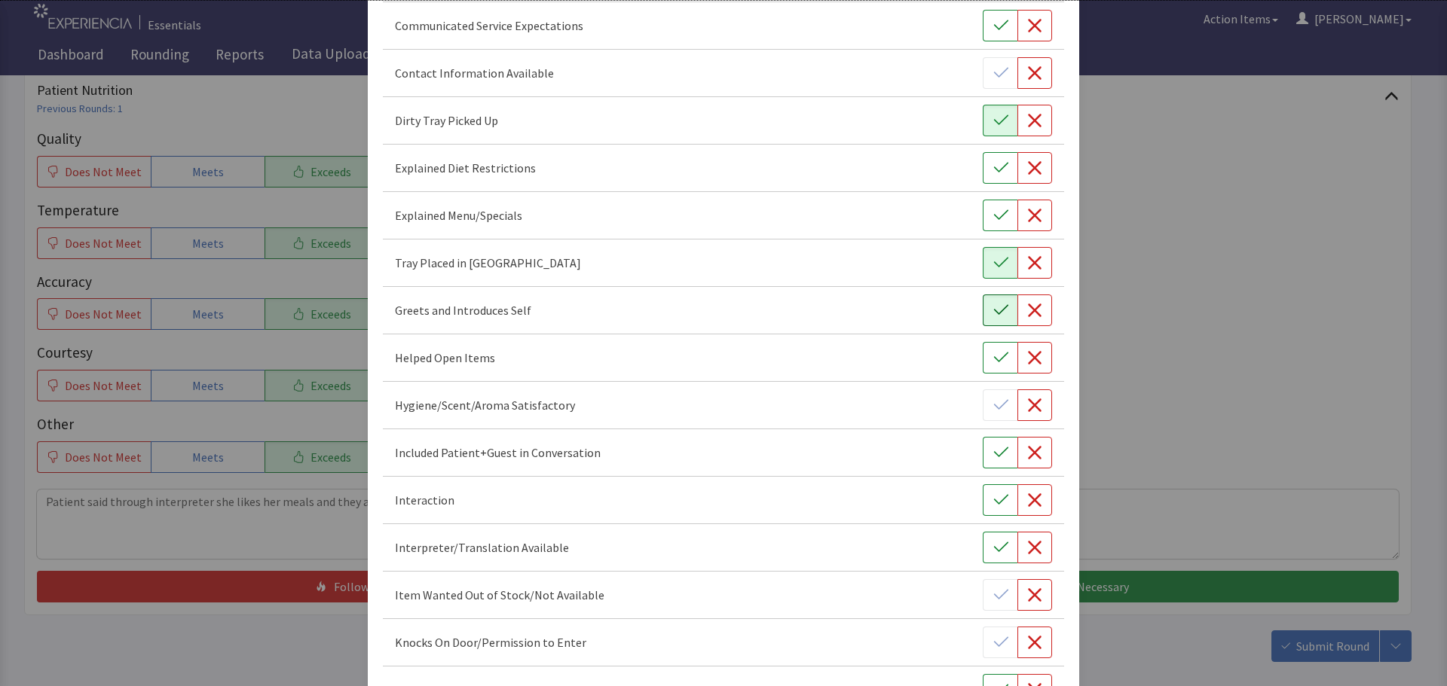
scroll to position [226, 0]
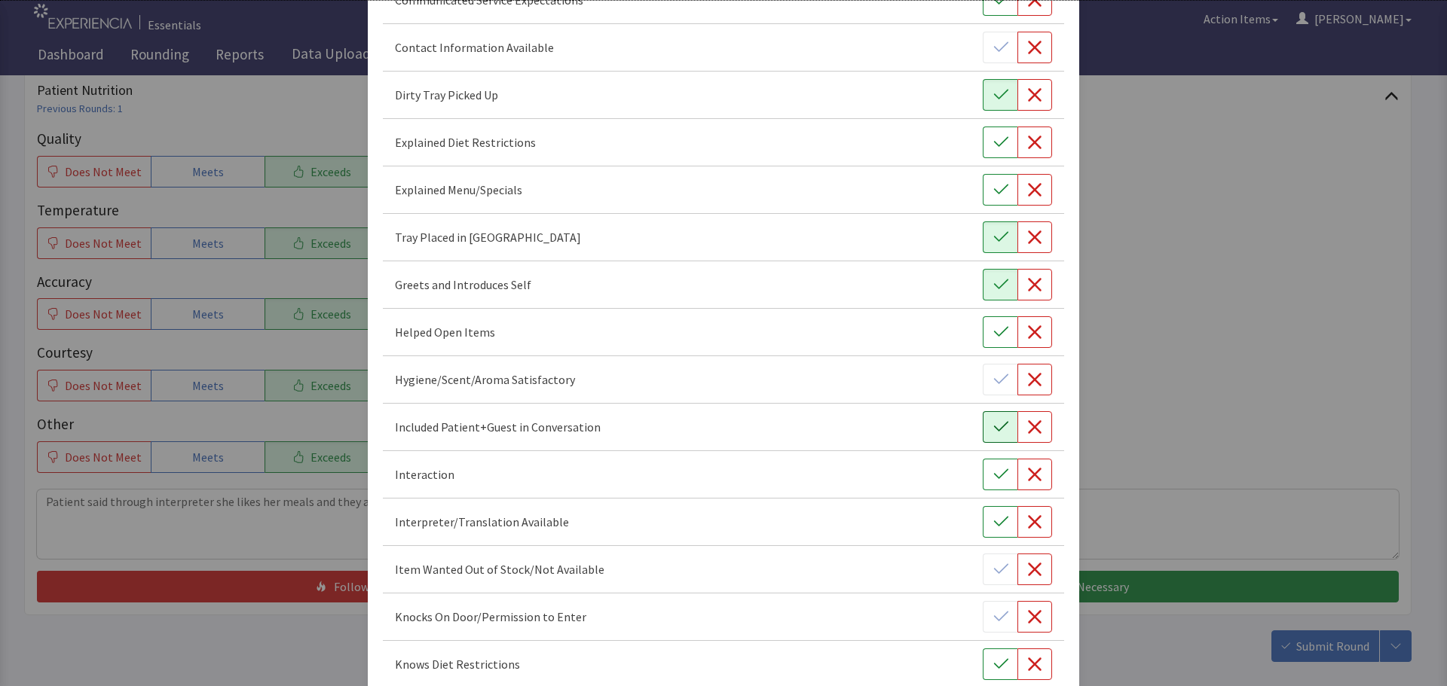
click at [993, 429] on icon "button" at bounding box center [1000, 427] width 15 height 15
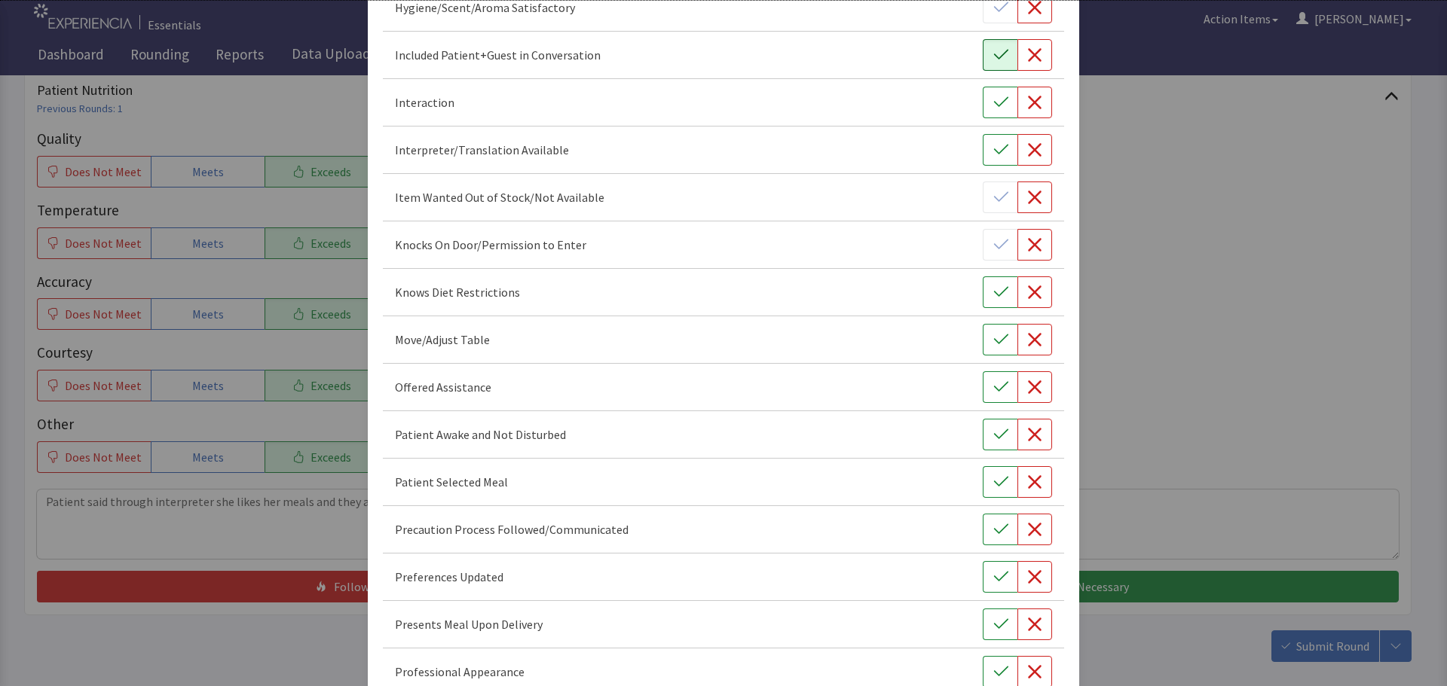
scroll to position [603, 0]
click at [993, 333] on icon "button" at bounding box center [1000, 335] width 15 height 15
click at [993, 379] on icon "button" at bounding box center [1000, 382] width 15 height 15
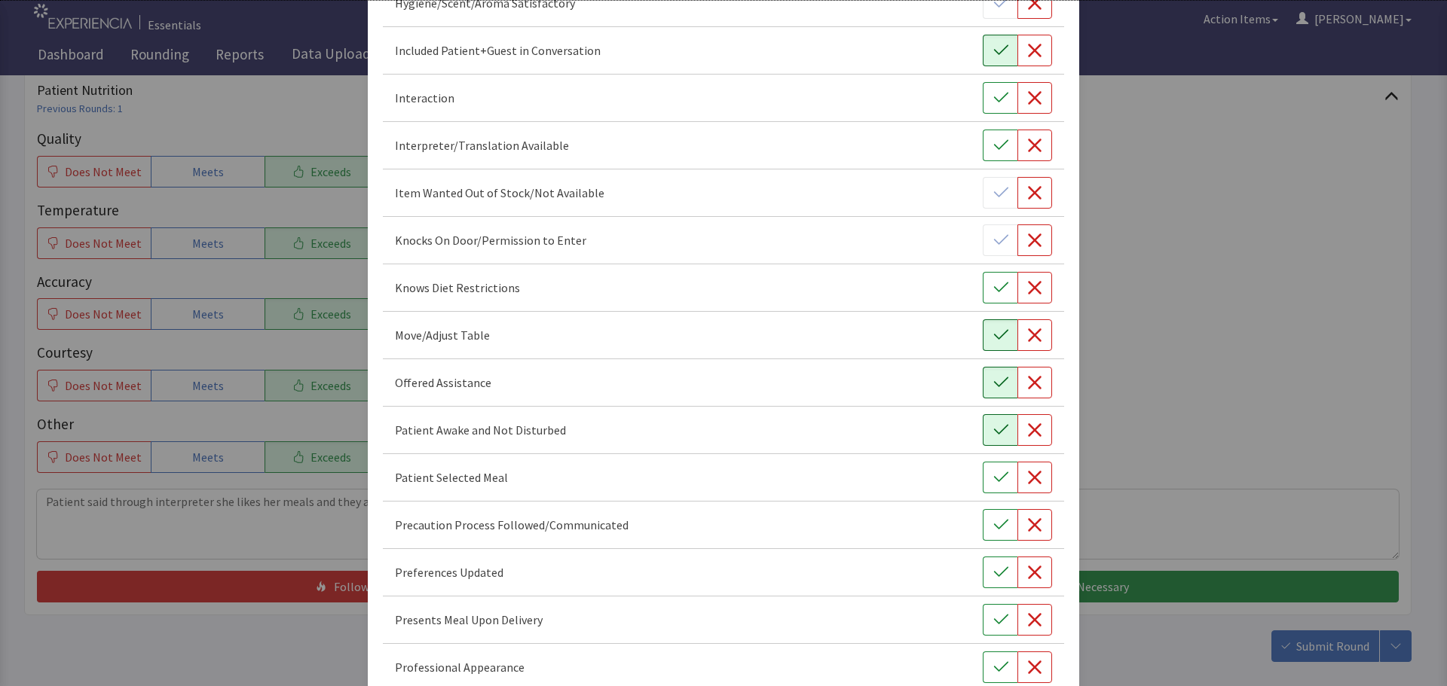
click at [993, 425] on icon "button" at bounding box center [1000, 430] width 15 height 15
click at [986, 485] on button "button" at bounding box center [1000, 478] width 35 height 32
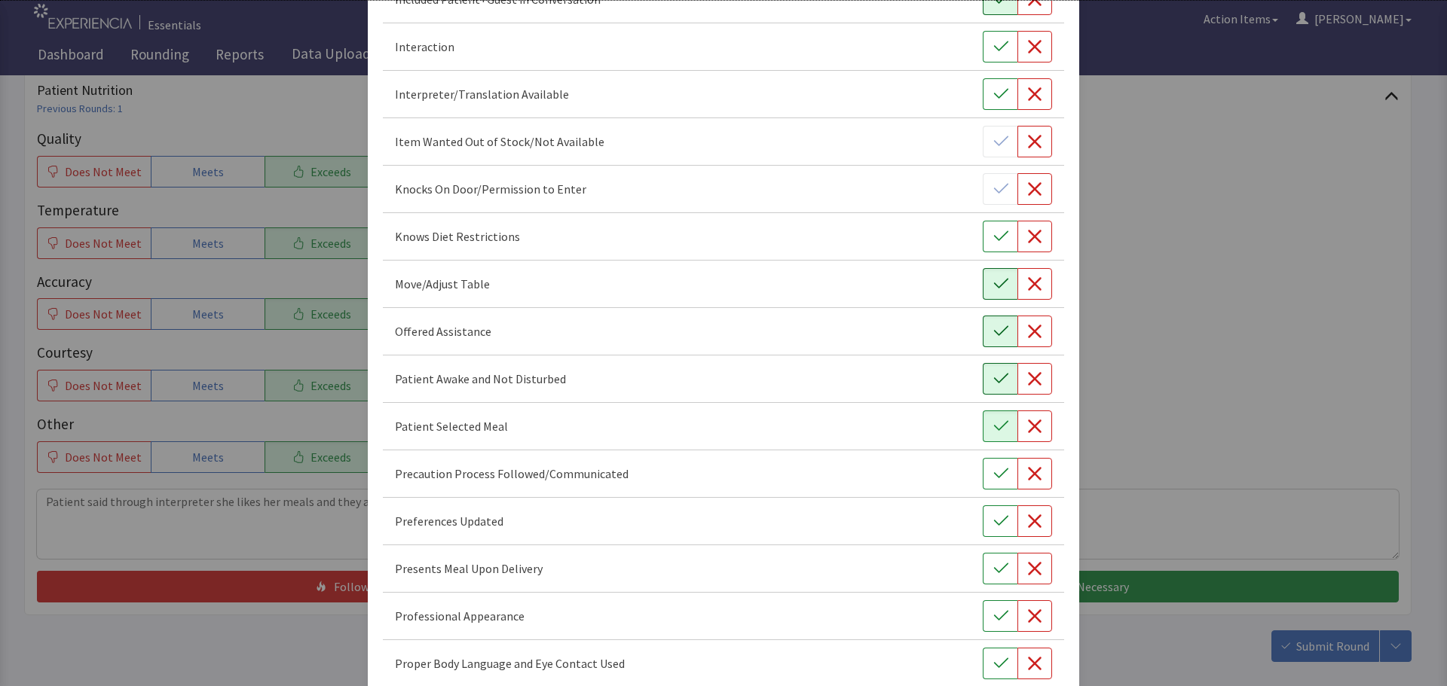
scroll to position [754, 0]
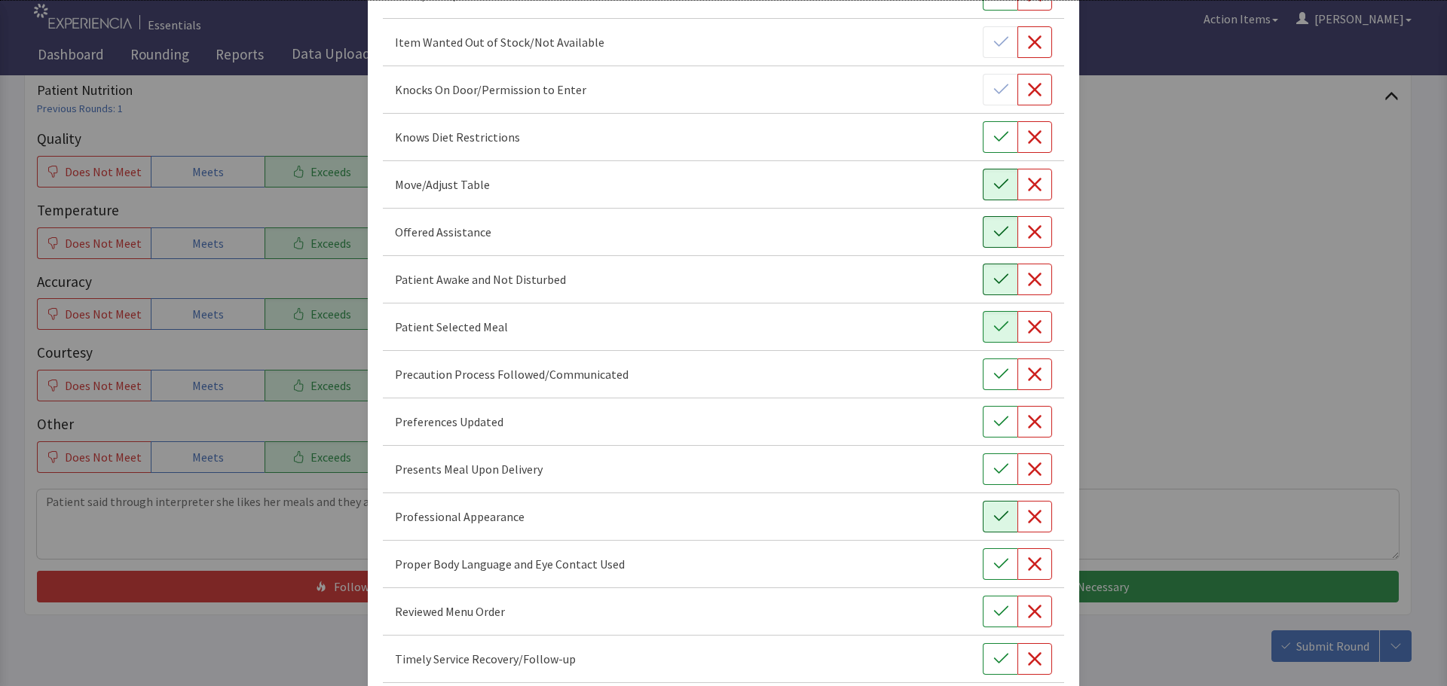
click at [993, 515] on icon "button" at bounding box center [1000, 516] width 15 height 15
click at [995, 475] on icon "button" at bounding box center [1000, 469] width 15 height 15
click at [983, 423] on button "button" at bounding box center [1000, 422] width 35 height 32
click at [993, 558] on icon "button" at bounding box center [1000, 564] width 15 height 15
click at [993, 614] on icon "button" at bounding box center [1000, 612] width 14 height 10
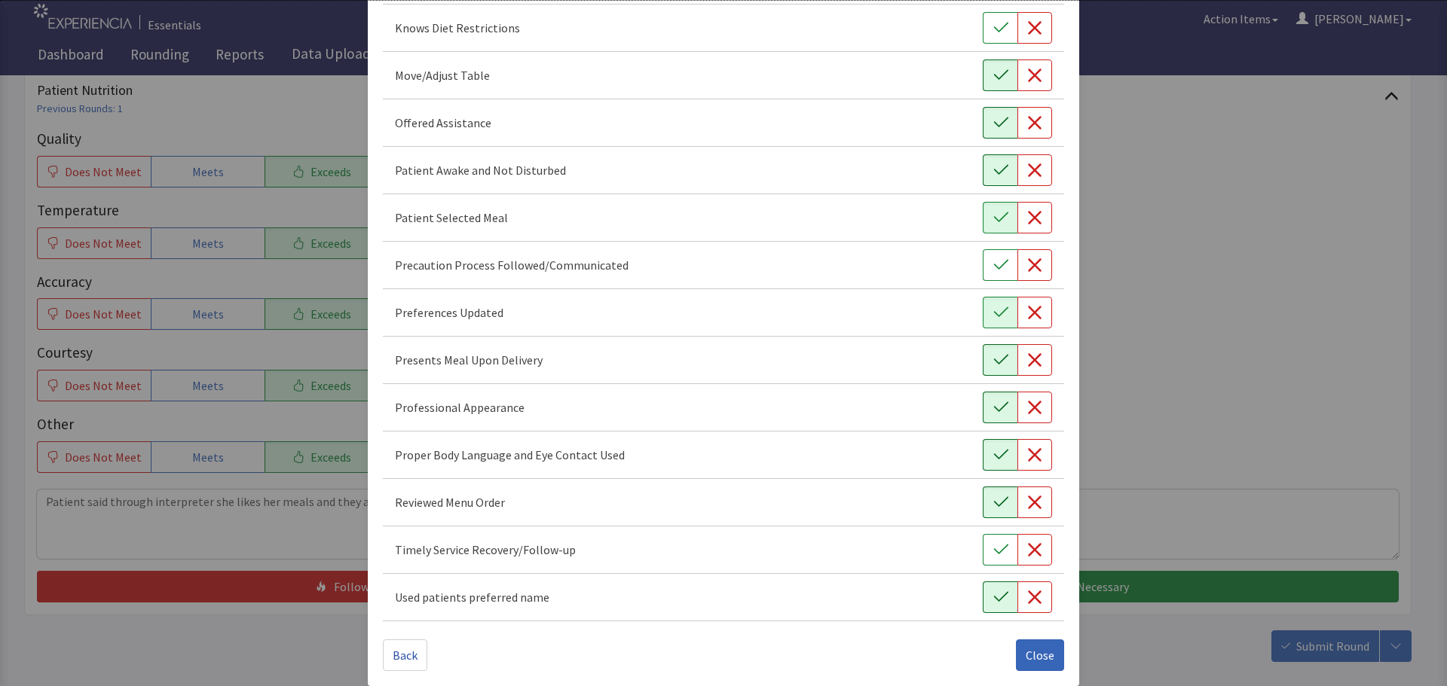
scroll to position [875, 0]
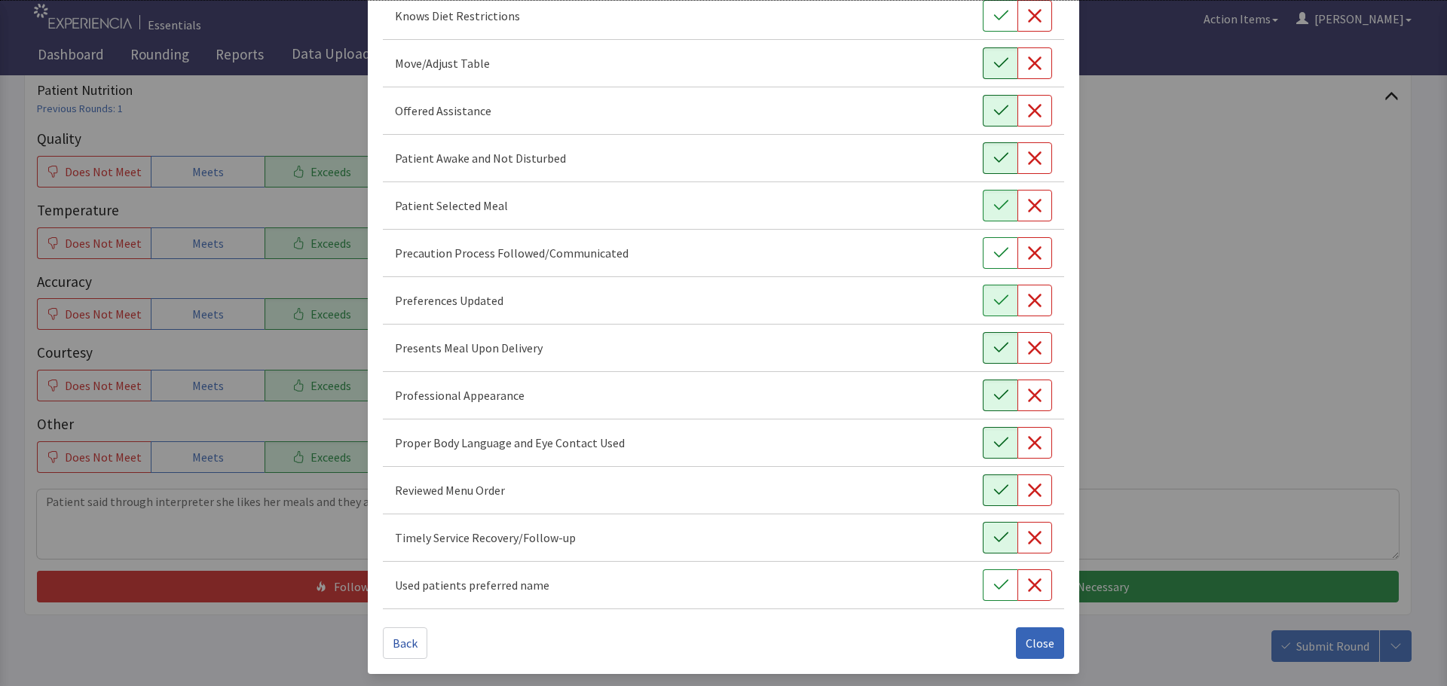
click at [993, 538] on icon "button" at bounding box center [1000, 537] width 15 height 15
click at [993, 579] on icon "button" at bounding box center [1000, 585] width 15 height 15
click at [1036, 645] on span "Close" at bounding box center [1040, 643] width 29 height 18
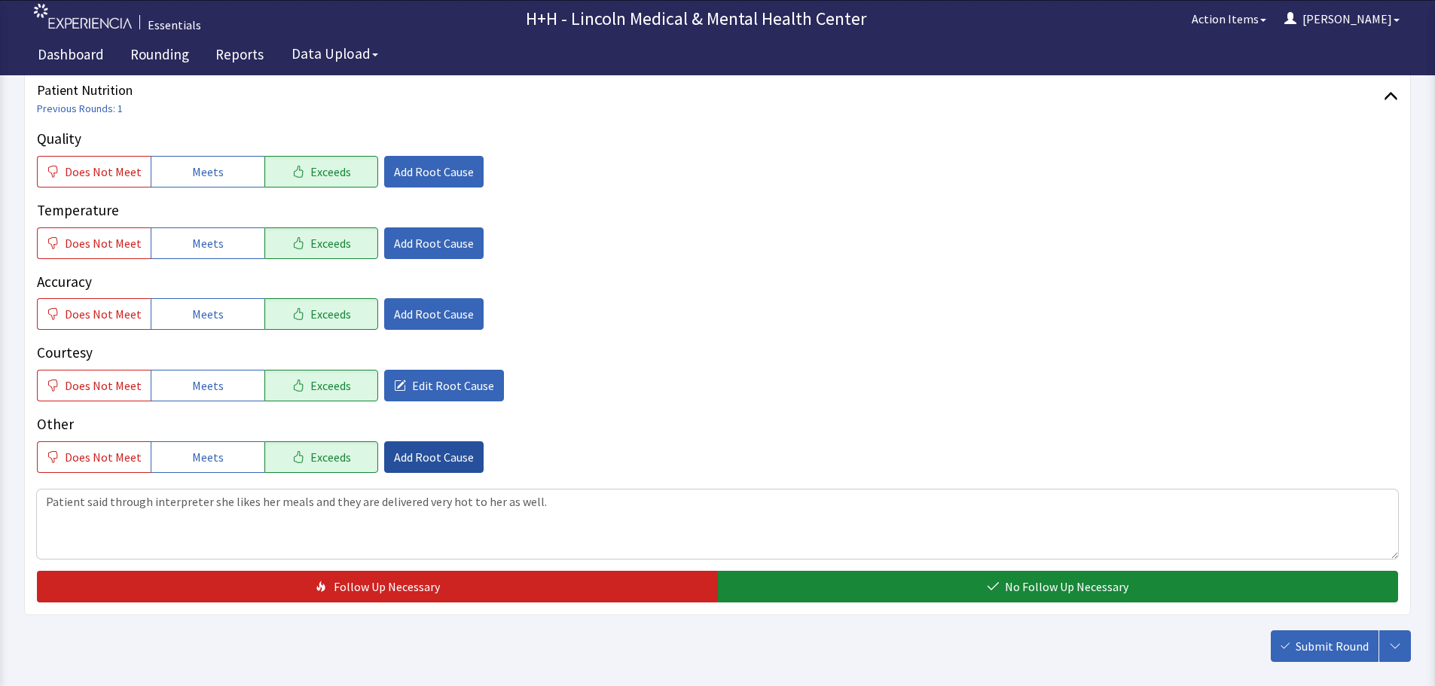
click at [441, 460] on span "Add Root Cause" at bounding box center [434, 457] width 80 height 18
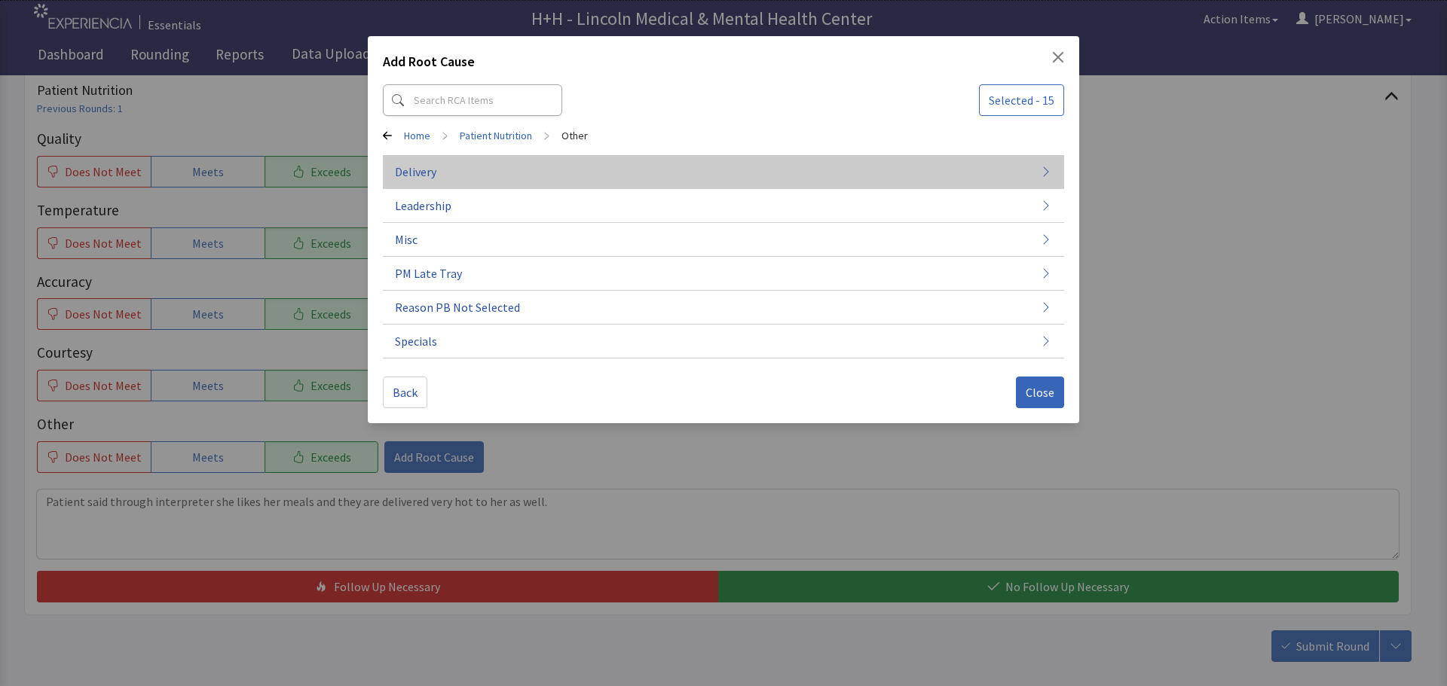
click at [436, 170] on span "Delivery" at bounding box center [415, 172] width 41 height 18
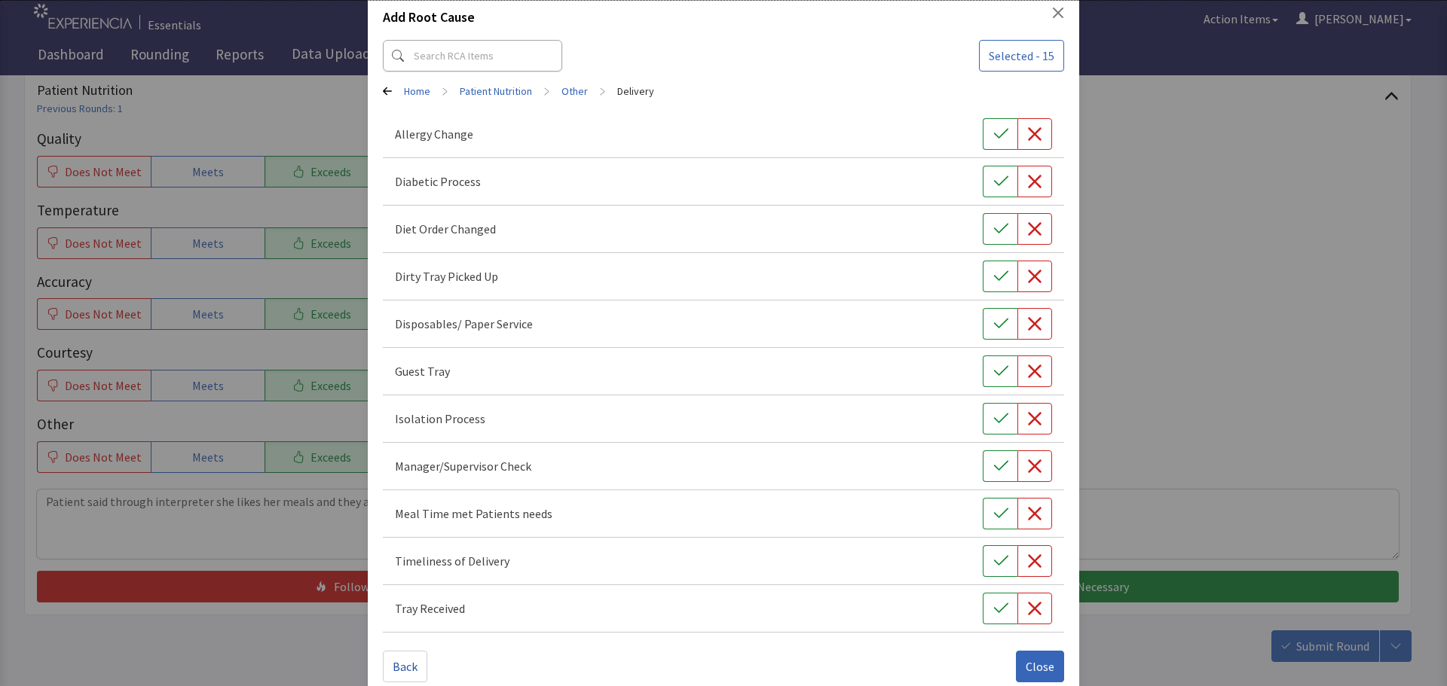
scroll to position [68, 0]
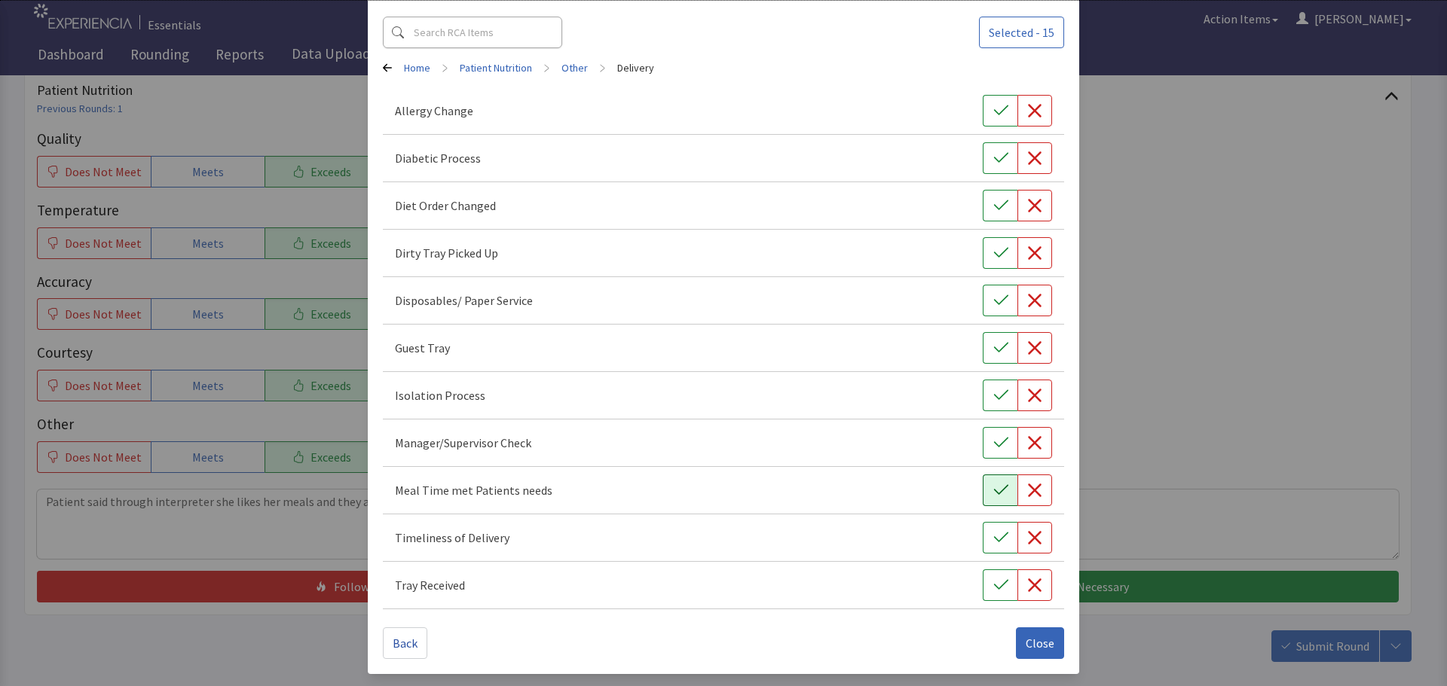
drag, startPoint x: 983, startPoint y: 490, endPoint x: 982, endPoint y: 521, distance: 31.7
click at [984, 490] on button "button" at bounding box center [1000, 491] width 35 height 32
click at [993, 530] on icon "button" at bounding box center [1000, 537] width 15 height 15
click at [985, 573] on button "button" at bounding box center [1000, 586] width 35 height 32
click at [1032, 643] on span "Close" at bounding box center [1040, 643] width 29 height 18
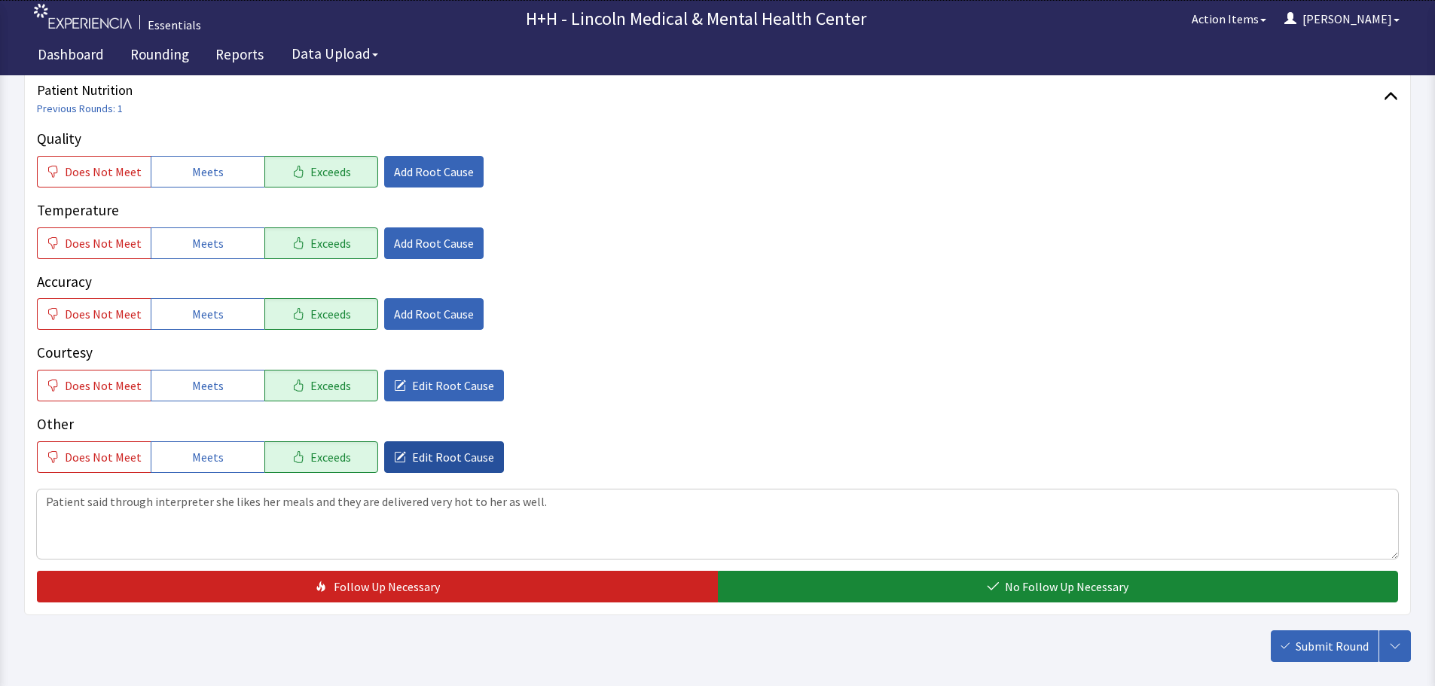
click at [451, 463] on span "Edit Root Cause" at bounding box center [453, 457] width 82 height 18
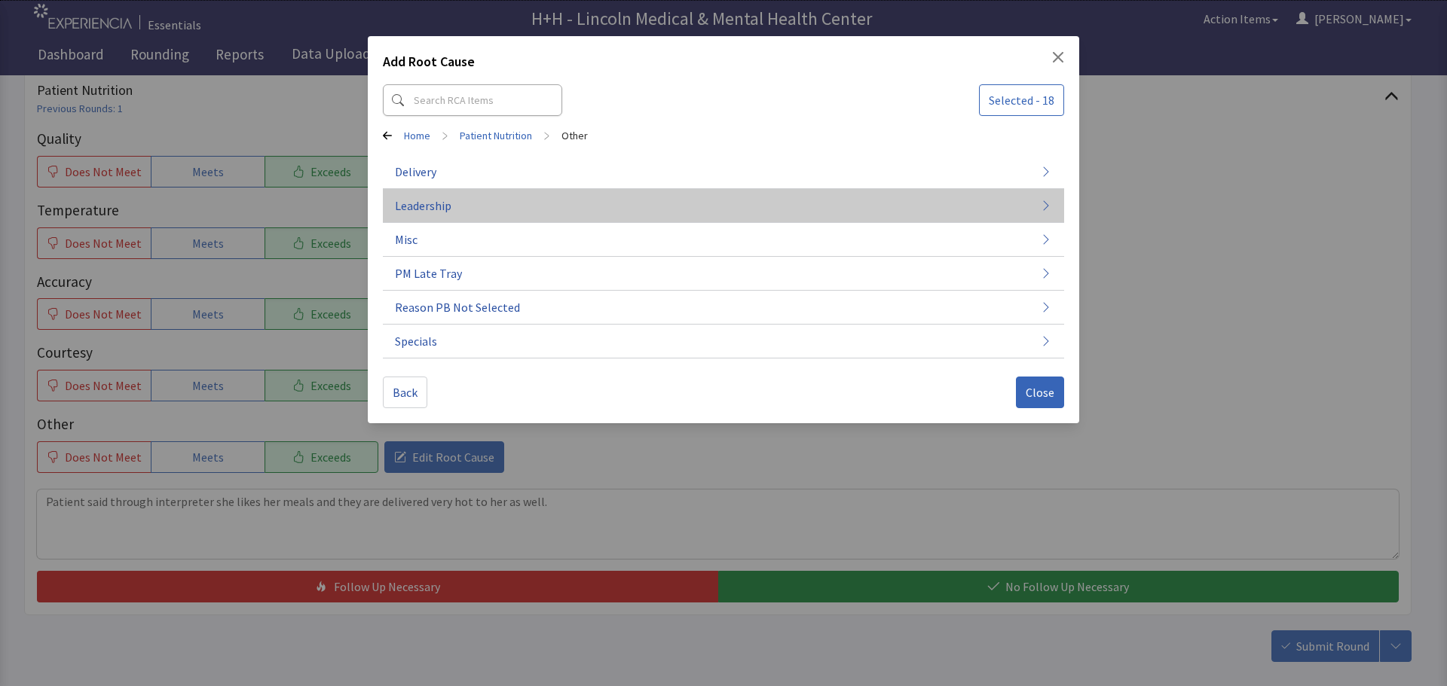
click at [433, 206] on span "Leadership" at bounding box center [423, 206] width 57 height 18
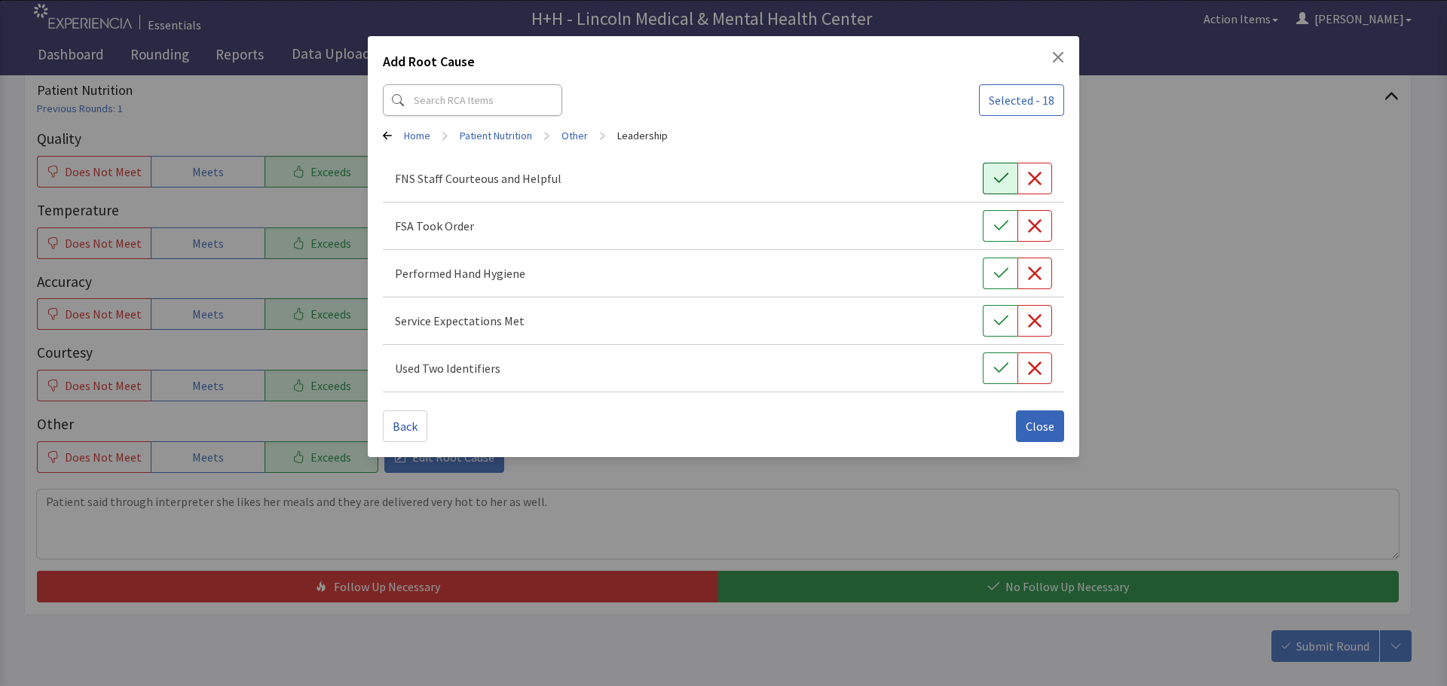
click at [1005, 184] on icon "button" at bounding box center [1000, 178] width 15 height 15
click at [1001, 229] on icon "button" at bounding box center [1000, 226] width 15 height 15
drag, startPoint x: 996, startPoint y: 268, endPoint x: 1001, endPoint y: 281, distance: 14.3
click at [997, 268] on icon "button" at bounding box center [1000, 273] width 15 height 15
click at [1007, 312] on button "button" at bounding box center [1000, 321] width 35 height 32
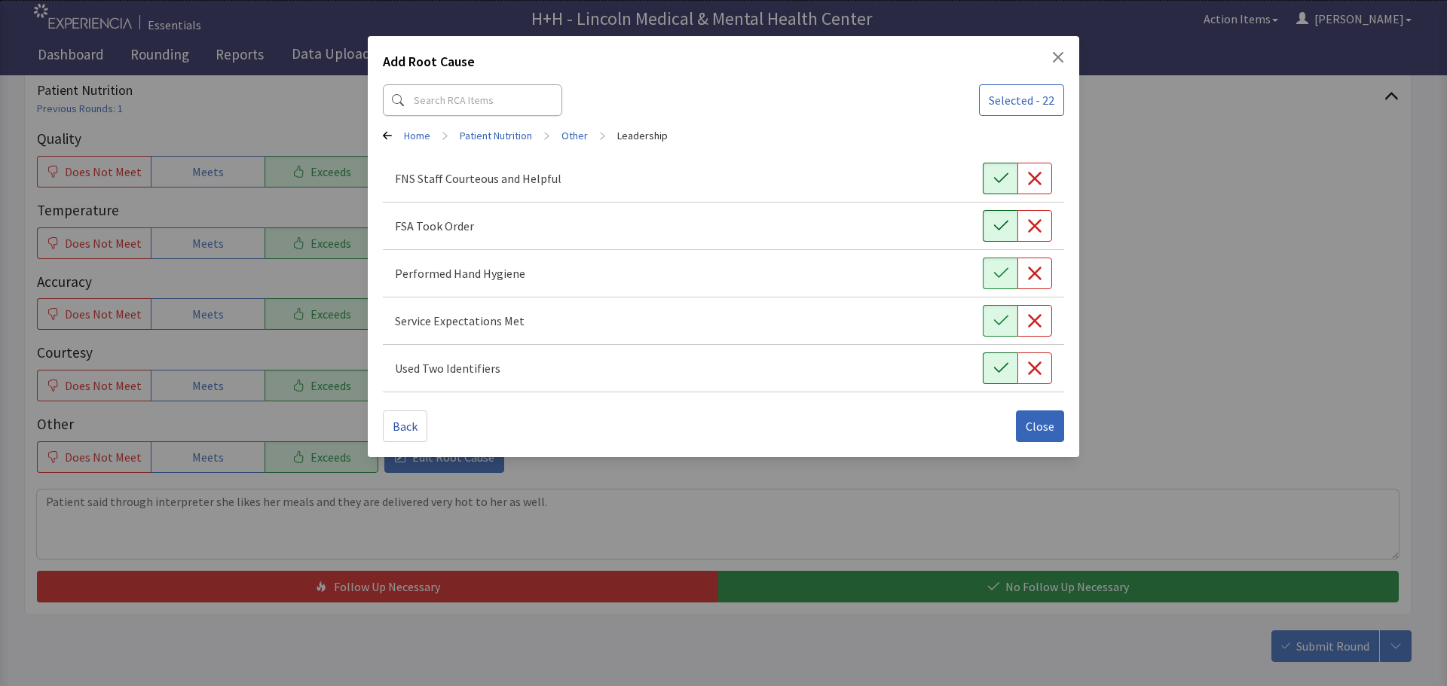
click at [995, 353] on button "button" at bounding box center [1000, 369] width 35 height 32
click at [1029, 415] on button "Close" at bounding box center [1040, 427] width 48 height 32
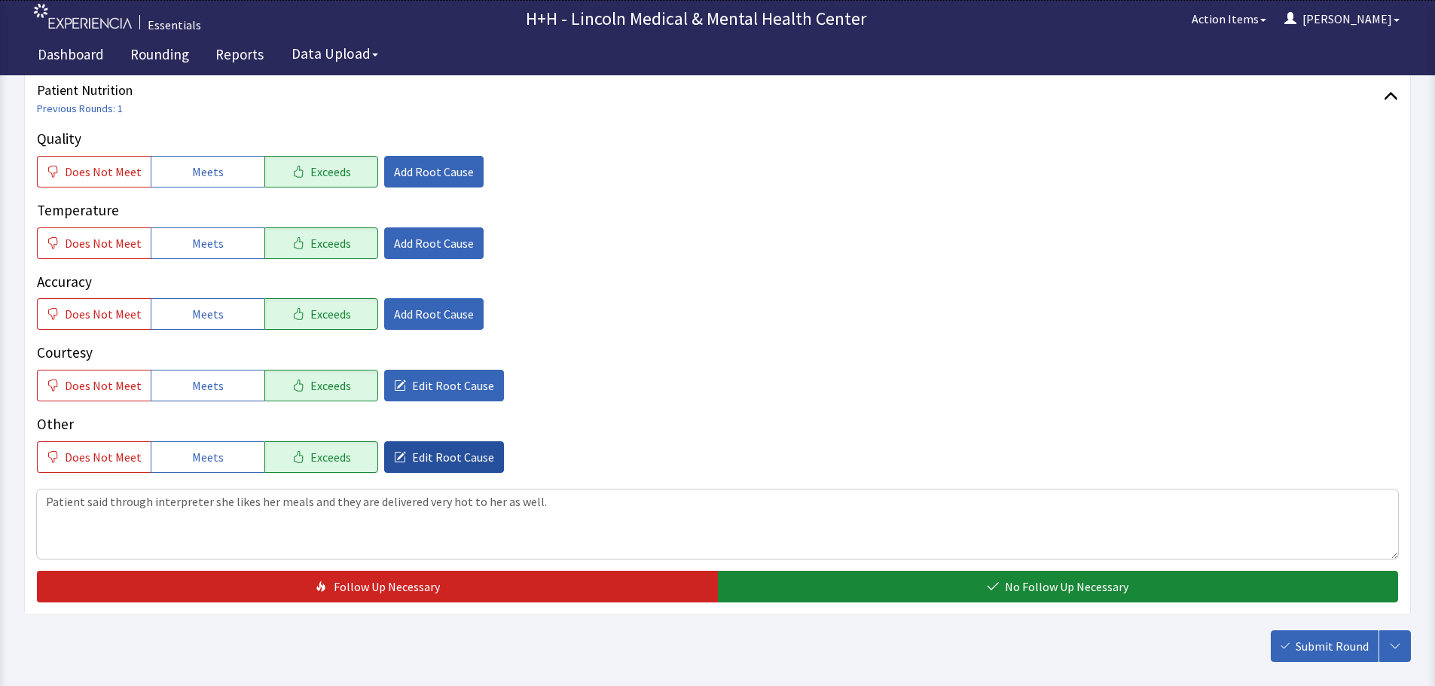
click at [466, 464] on span "Edit Root Cause" at bounding box center [453, 457] width 82 height 18
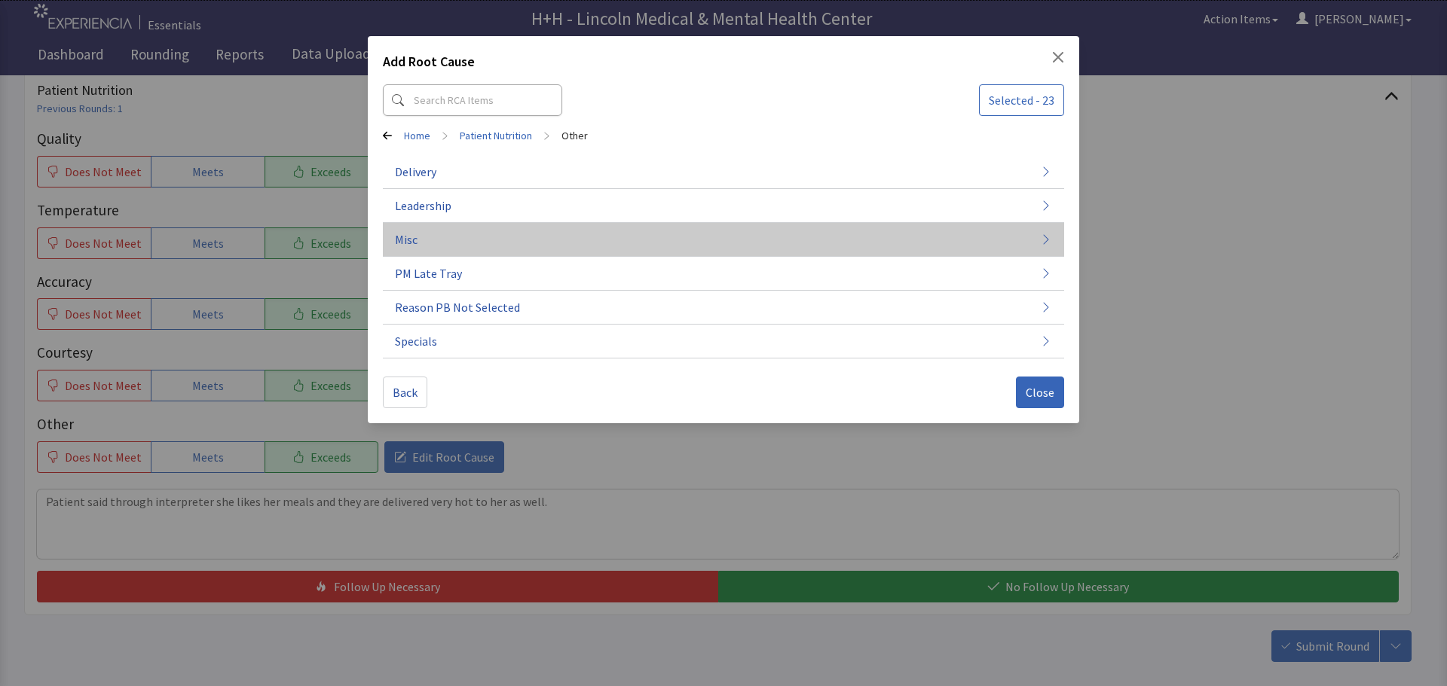
click at [416, 240] on span "Misc" at bounding box center [406, 240] width 23 height 18
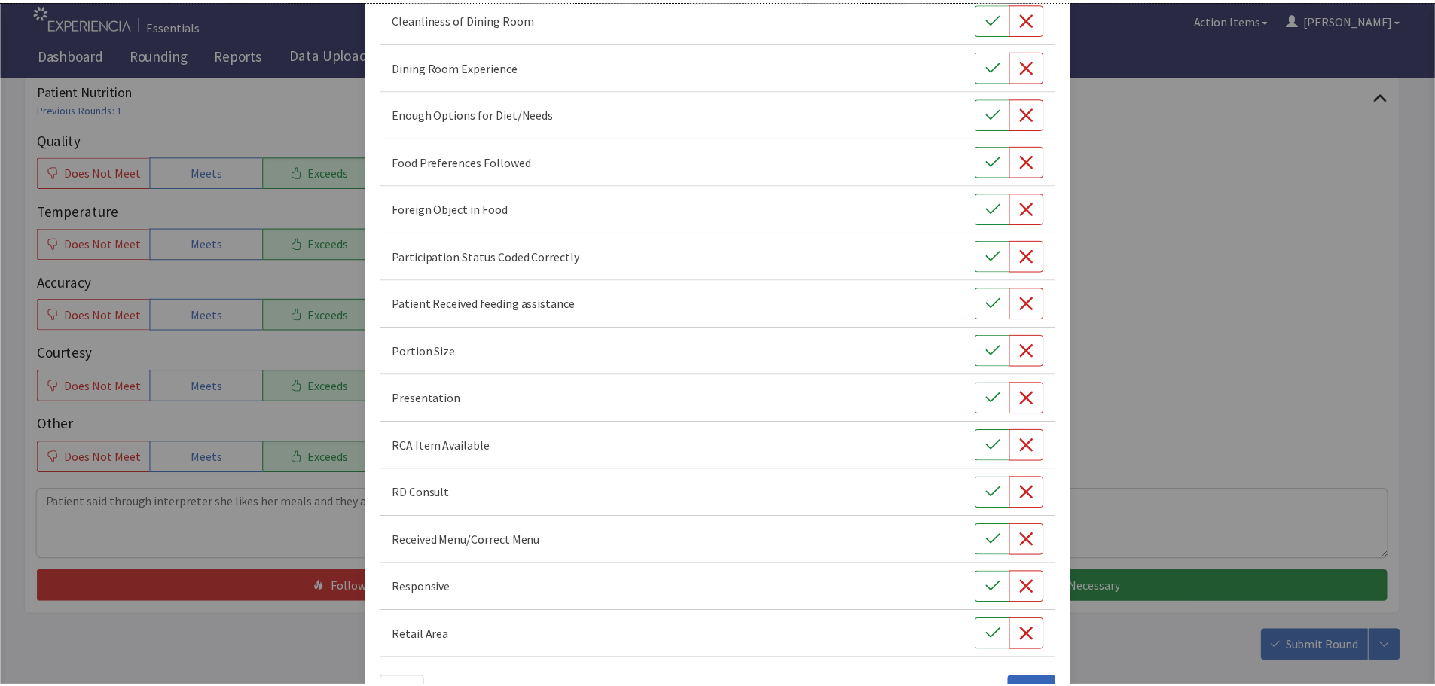
scroll to position [210, 0]
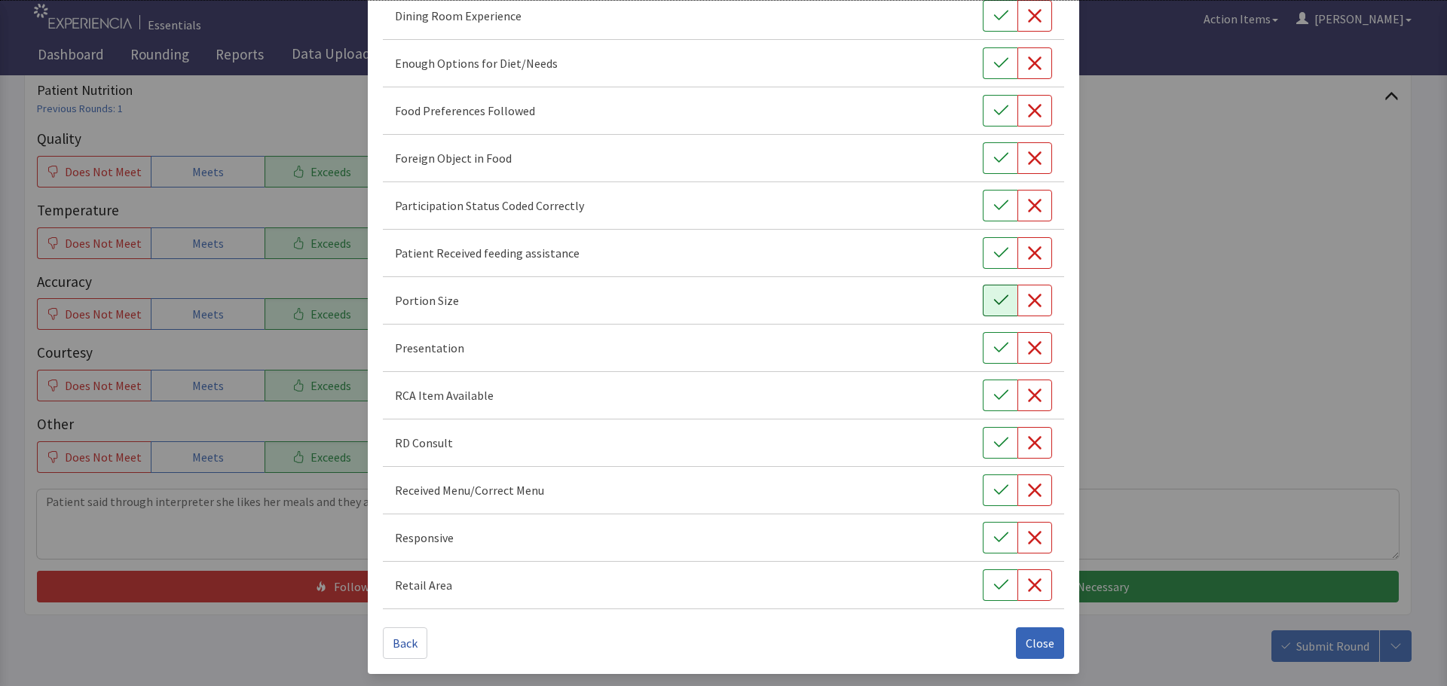
click at [983, 300] on button "button" at bounding box center [1000, 301] width 35 height 32
click at [993, 350] on icon "button" at bounding box center [1000, 348] width 14 height 10
click at [983, 533] on button "button" at bounding box center [1000, 538] width 35 height 32
click at [993, 117] on icon "button" at bounding box center [1000, 110] width 15 height 15
click at [1026, 636] on span "Close" at bounding box center [1040, 643] width 29 height 18
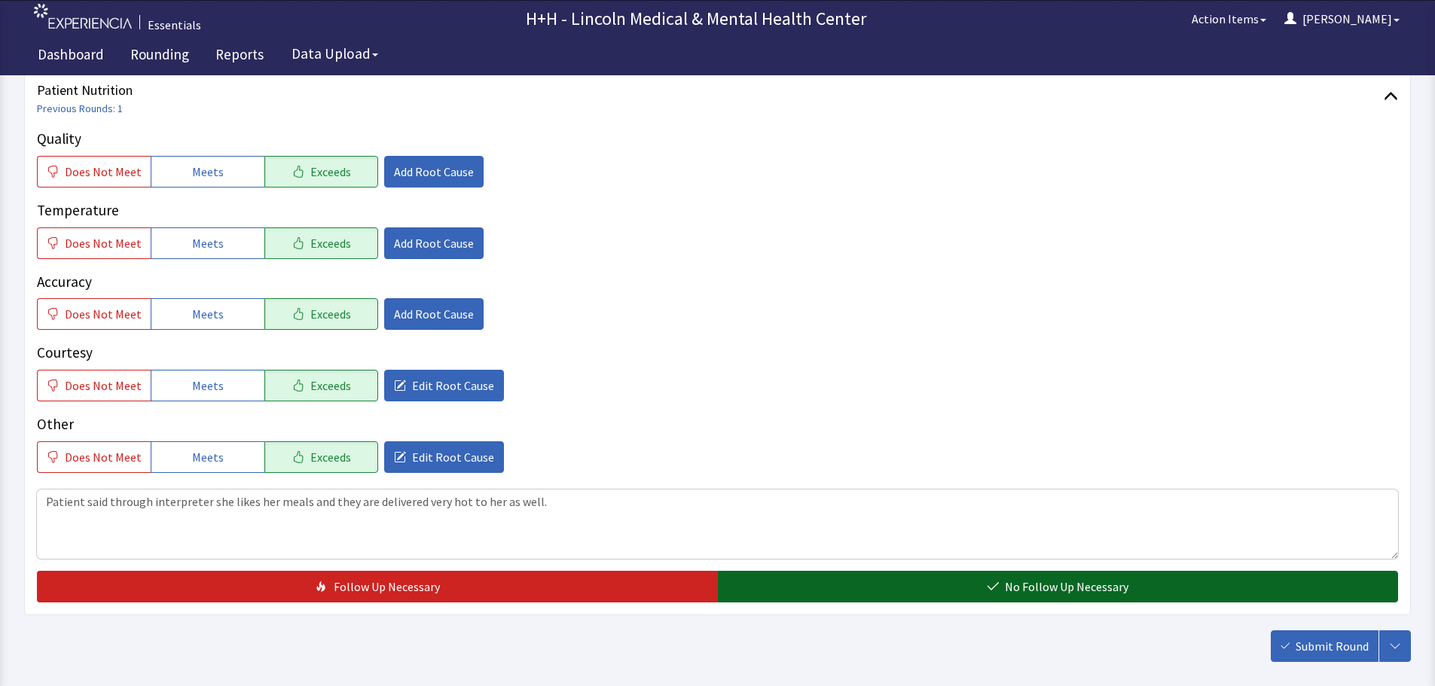
click at [943, 580] on button "No Follow Up Necessary" at bounding box center [1058, 587] width 681 height 32
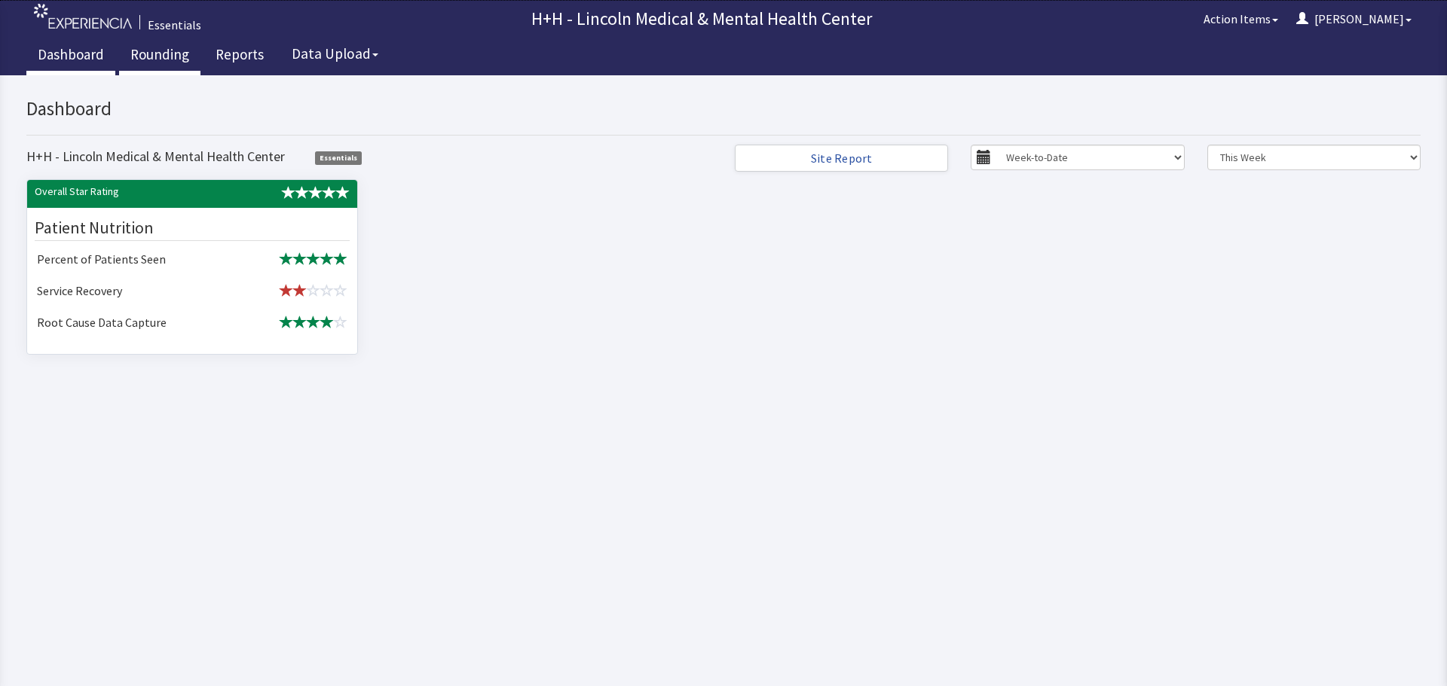
click at [162, 57] on link "Rounding" at bounding box center [159, 57] width 81 height 38
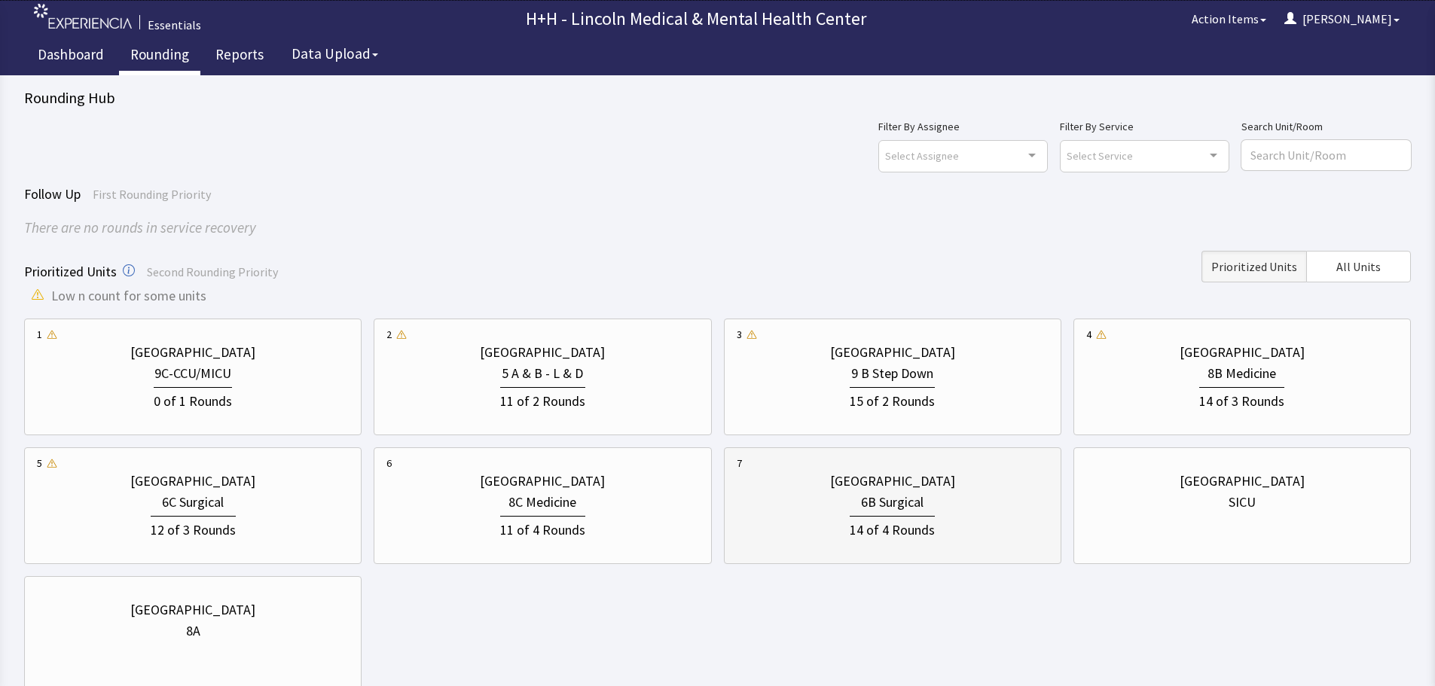
click at [943, 497] on div "6B Surgical" at bounding box center [893, 502] width 312 height 21
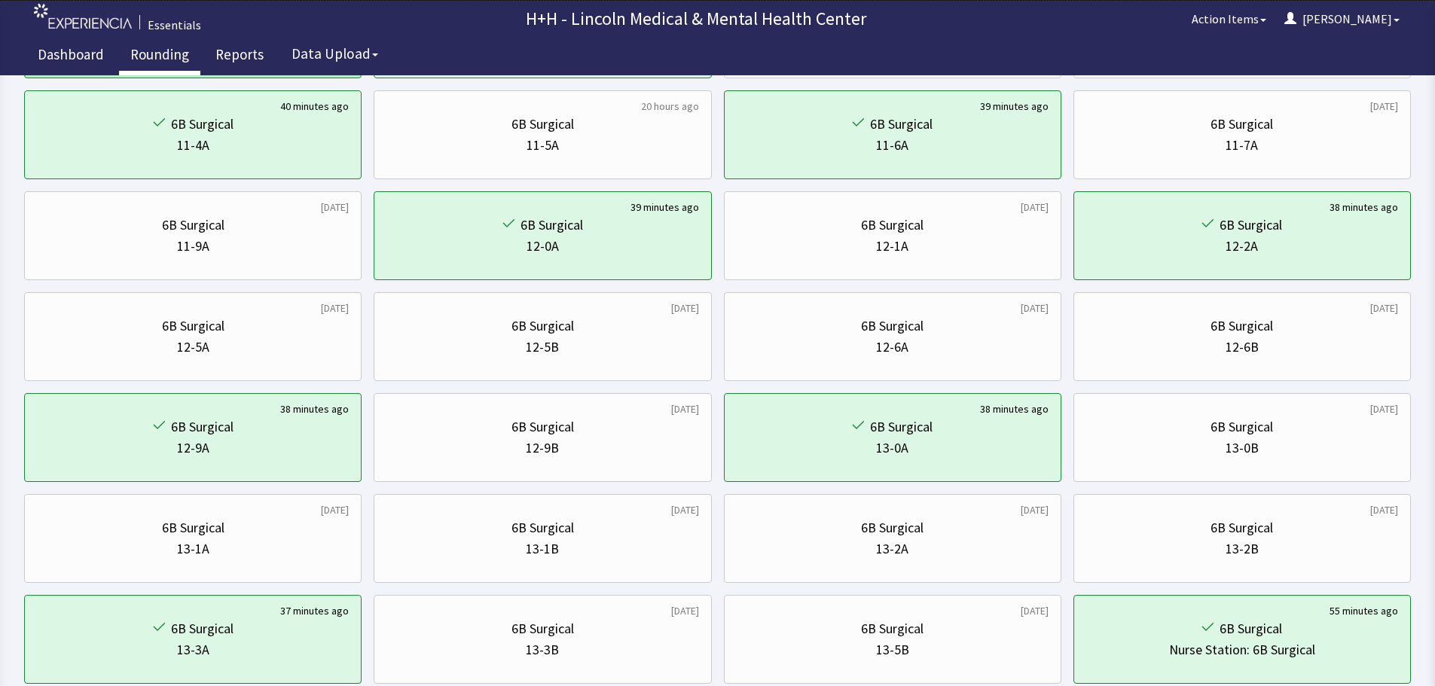
scroll to position [603, 0]
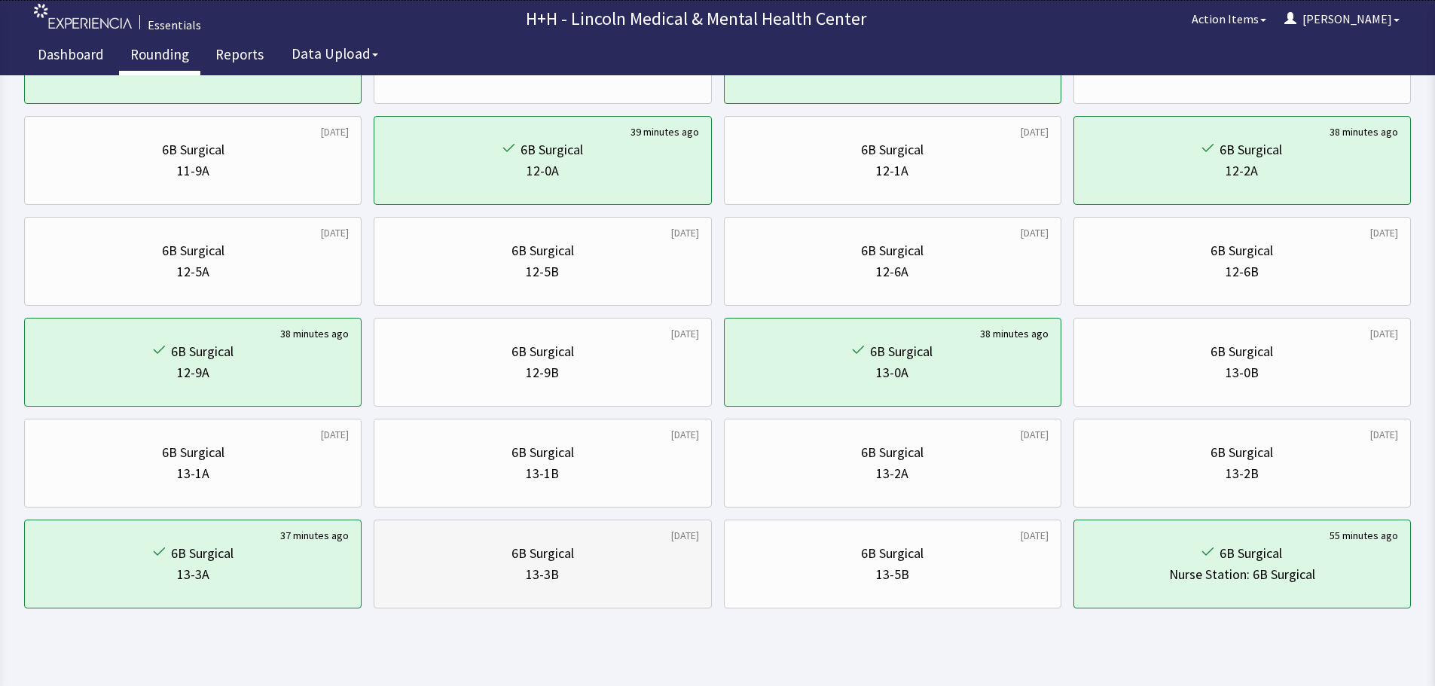
click at [592, 567] on div "13-3B" at bounding box center [543, 574] width 312 height 21
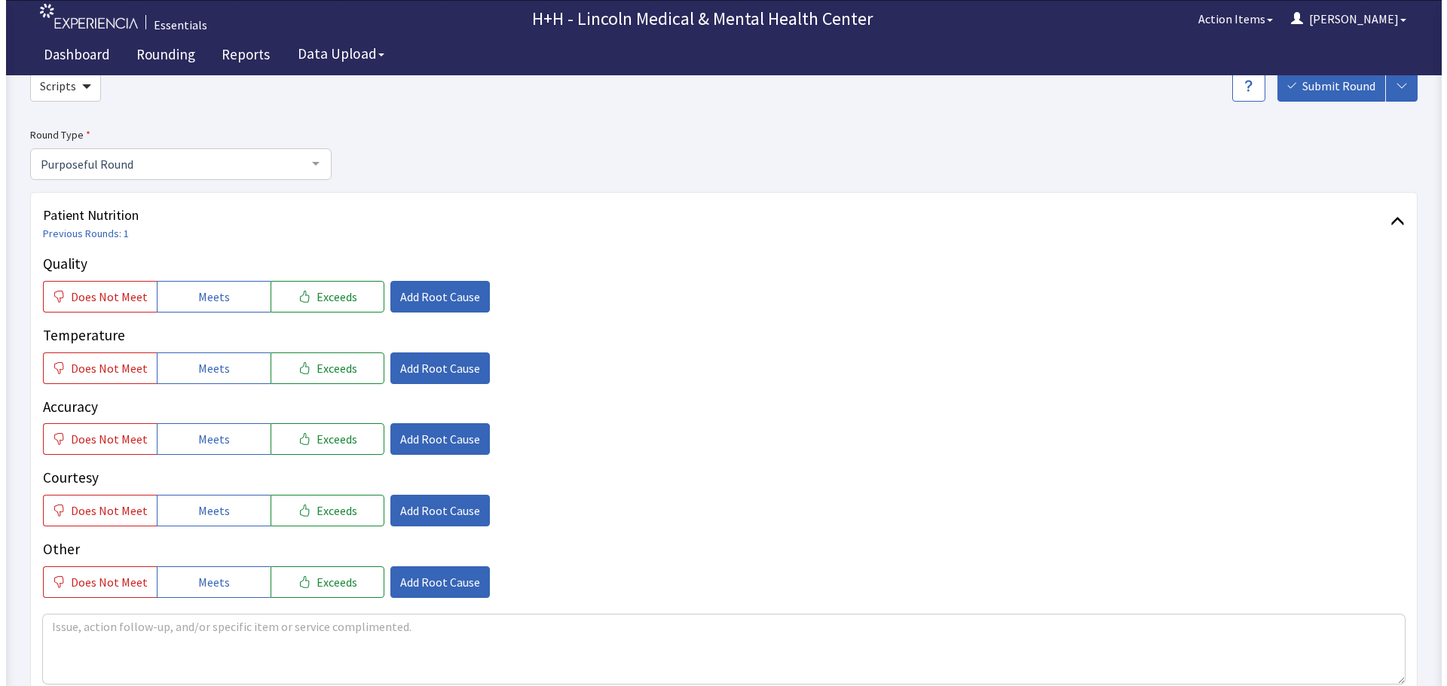
scroll to position [151, 0]
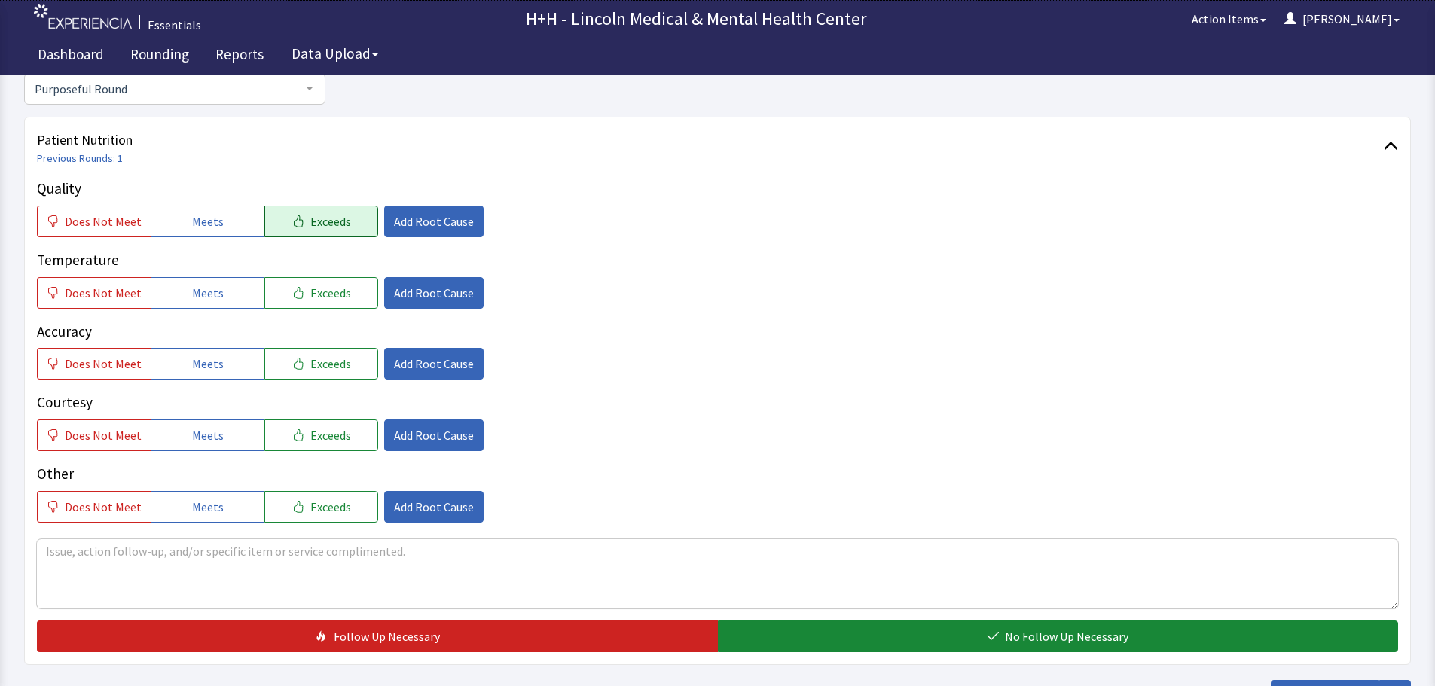
click at [313, 226] on span "Exceeds" at bounding box center [330, 221] width 41 height 18
click at [310, 292] on span "Exceeds" at bounding box center [330, 293] width 41 height 18
click at [314, 367] on span "Exceeds" at bounding box center [330, 364] width 41 height 18
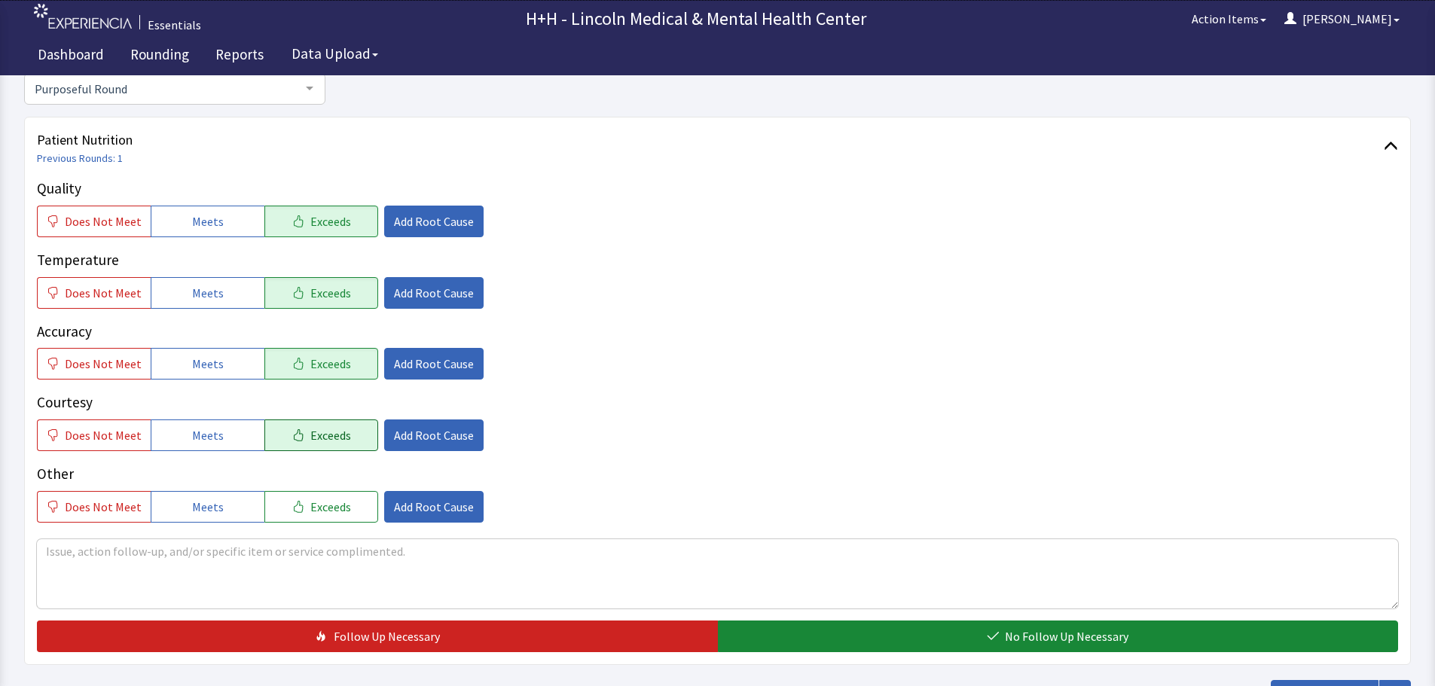
click at [323, 432] on span "Exceeds" at bounding box center [330, 435] width 41 height 18
click at [324, 506] on span "Exceeds" at bounding box center [330, 507] width 41 height 18
click at [87, 564] on textarea at bounding box center [718, 574] width 1362 height 69
click at [191, 551] on textarea "Gentleman said he very much likes" at bounding box center [718, 574] width 1362 height 69
click at [178, 540] on div "Gentleman said he likes" at bounding box center [718, 572] width 1362 height 74
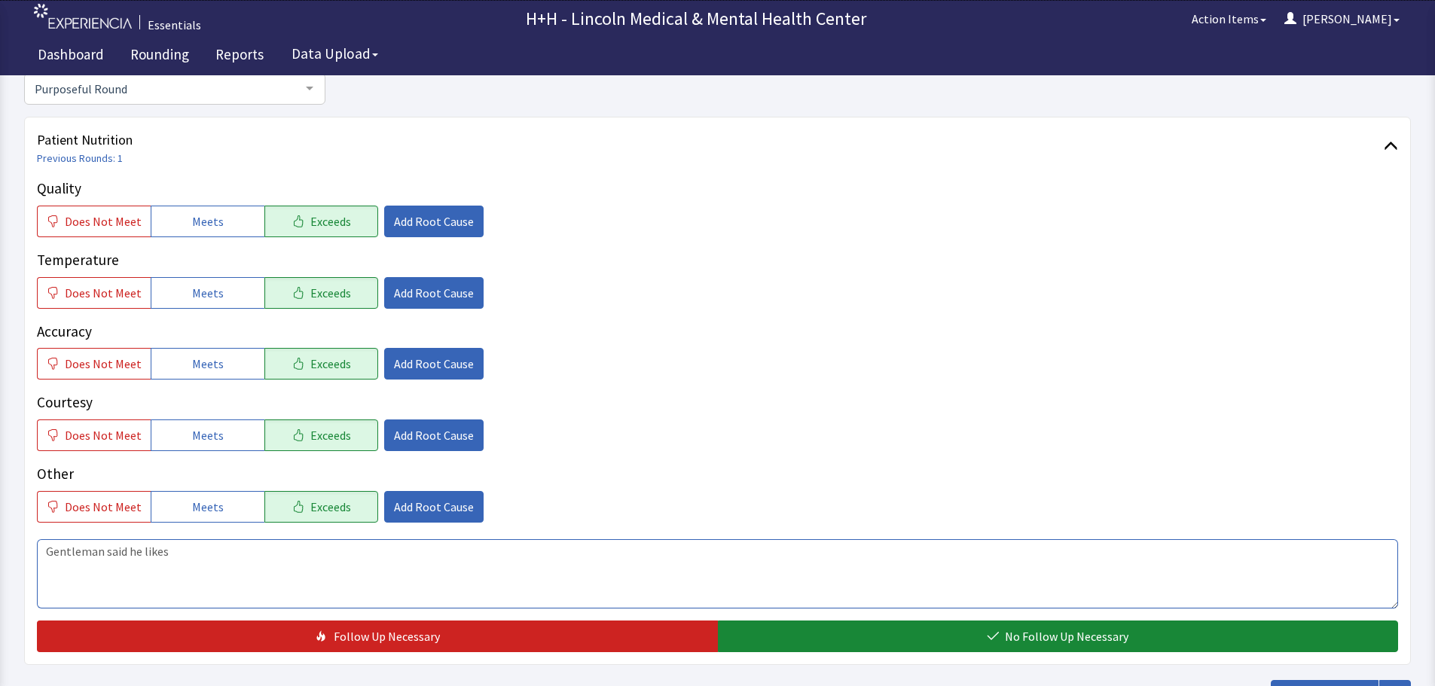
click at [178, 552] on textarea "Gentleman said he likes" at bounding box center [718, 574] width 1362 height 69
click at [394, 443] on span "Add Root Cause" at bounding box center [434, 435] width 80 height 18
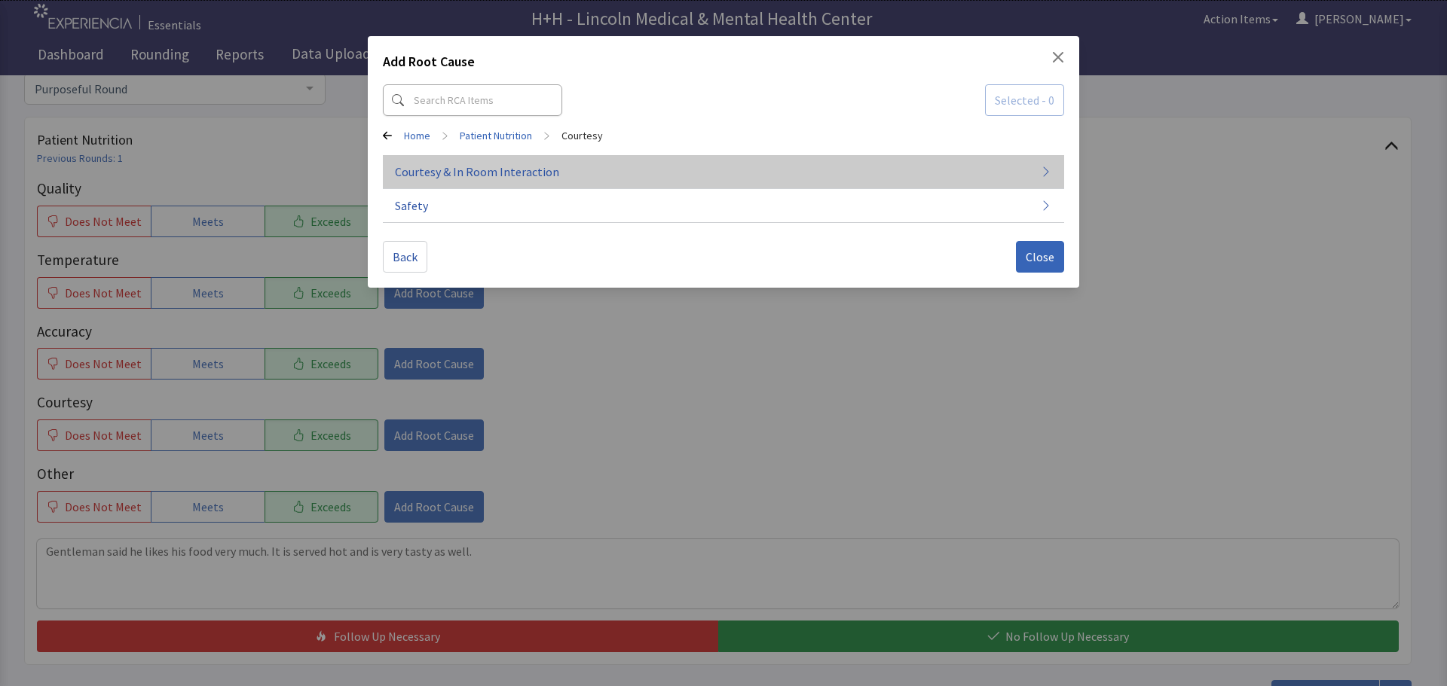
click at [459, 170] on span "Courtesy & In Room Interaction" at bounding box center [477, 172] width 164 height 18
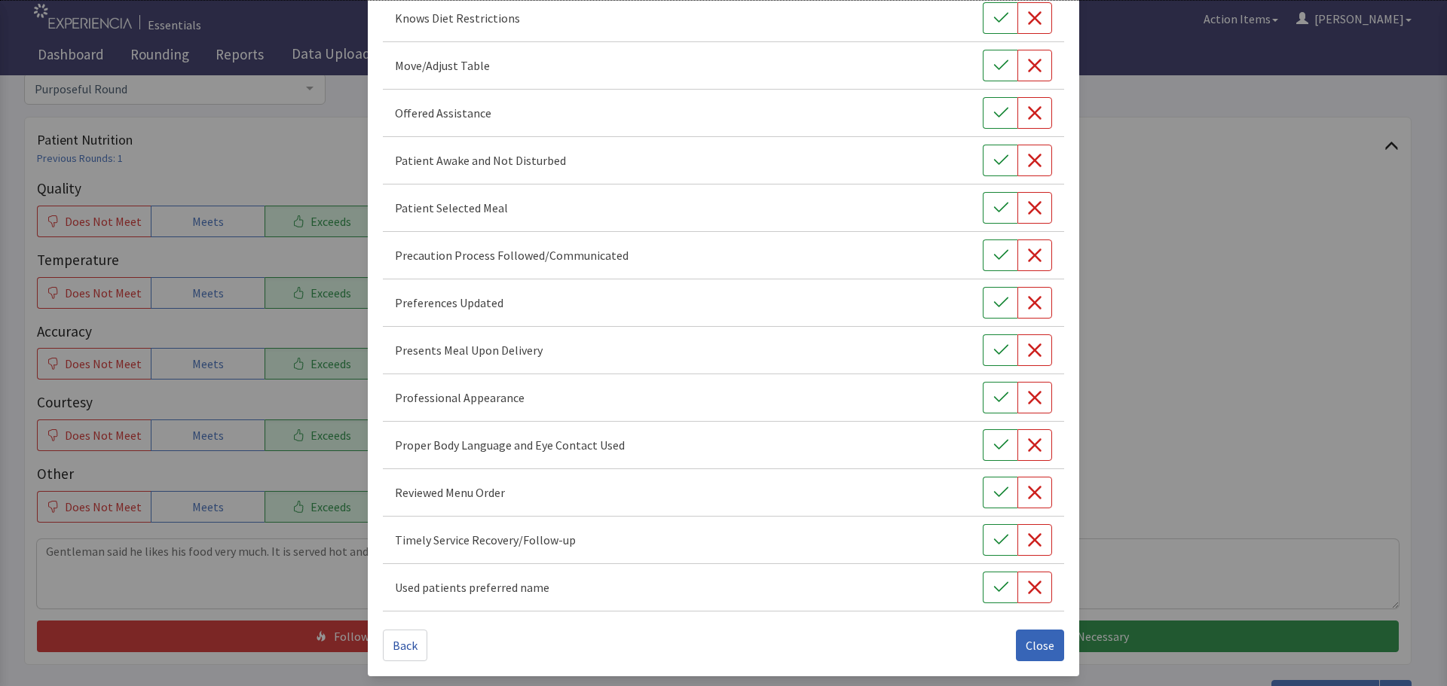
scroll to position [875, 0]
drag, startPoint x: 981, startPoint y: 584, endPoint x: 995, endPoint y: 555, distance: 31.7
click at [983, 582] on button "button" at bounding box center [1000, 586] width 35 height 32
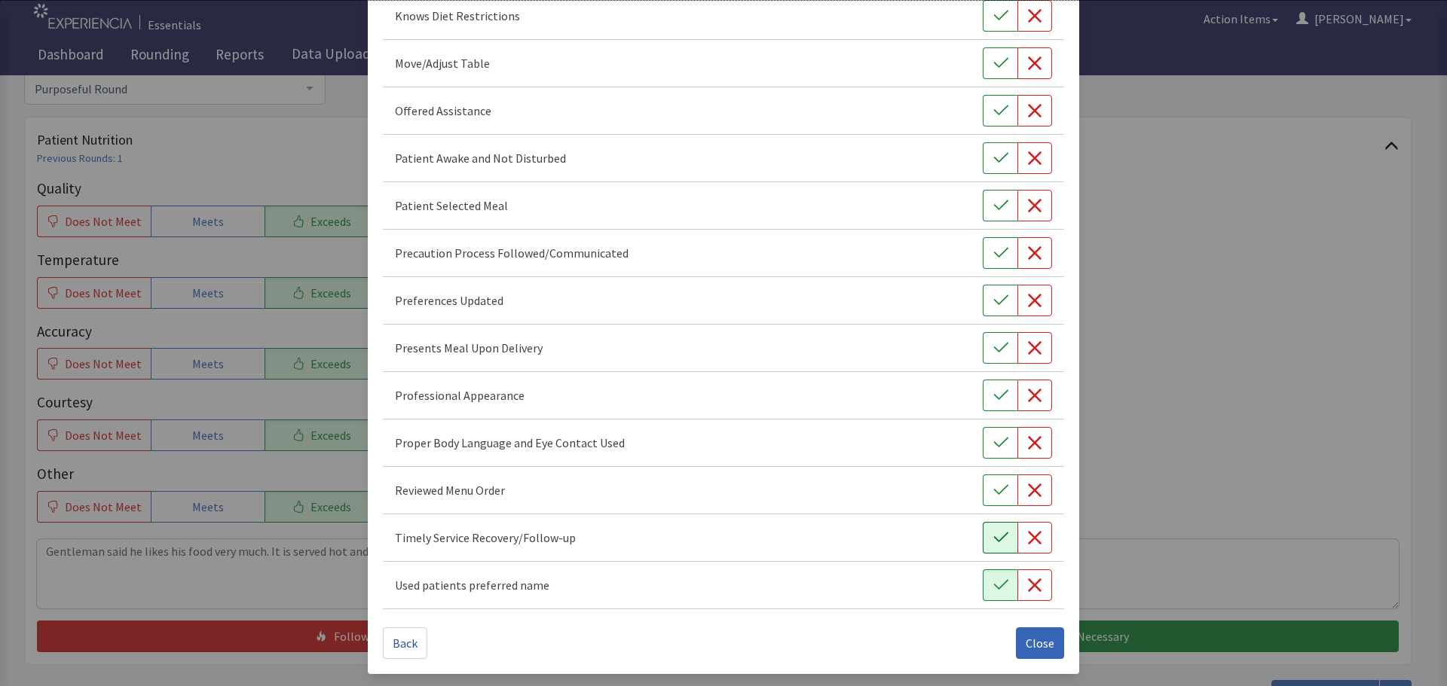
click at [993, 542] on icon "button" at bounding box center [1000, 537] width 15 height 15
click at [983, 488] on button "button" at bounding box center [1000, 491] width 35 height 32
drag, startPoint x: 979, startPoint y: 442, endPoint x: 990, endPoint y: 407, distance: 37.2
click at [983, 441] on button "button" at bounding box center [1000, 443] width 35 height 32
click at [993, 396] on icon "button" at bounding box center [1000, 395] width 15 height 15
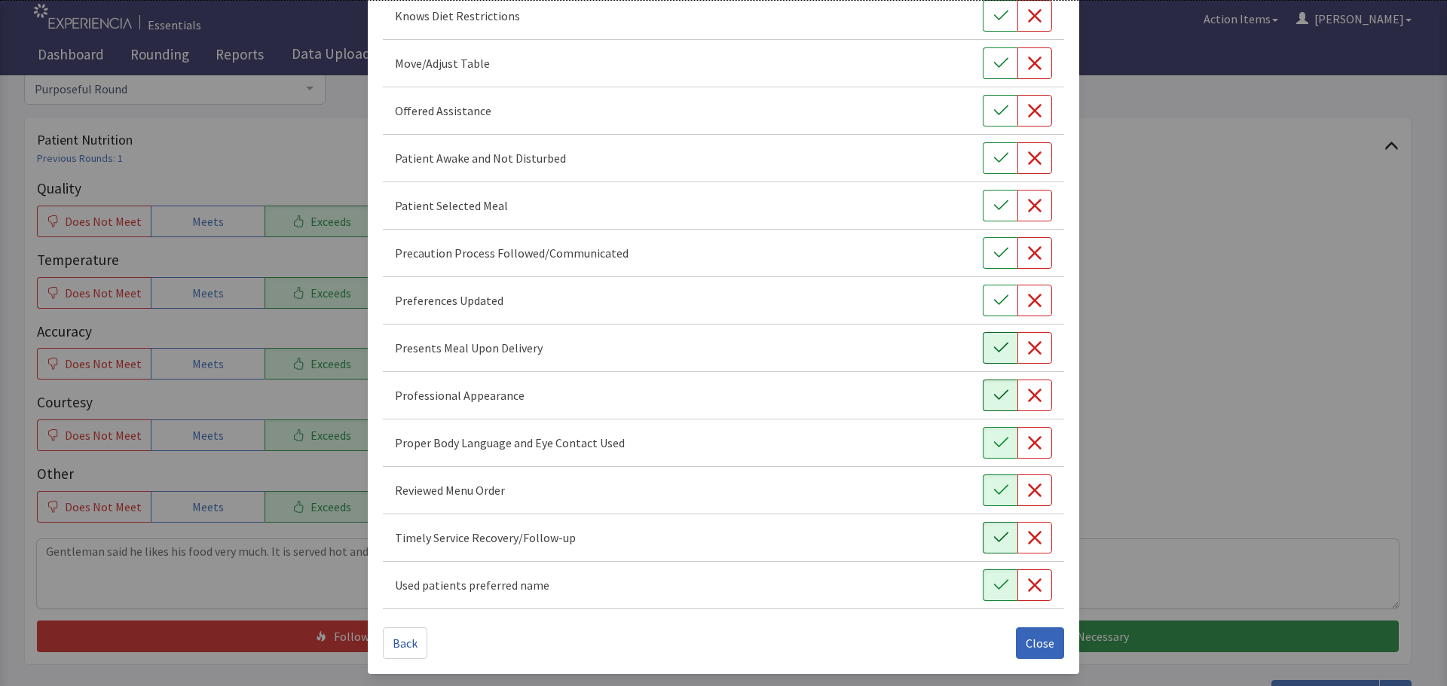
click at [993, 352] on icon "button" at bounding box center [1000, 348] width 15 height 15
click at [993, 303] on icon "button" at bounding box center [1000, 300] width 15 height 15
drag, startPoint x: 978, startPoint y: 203, endPoint x: 1003, endPoint y: 171, distance: 40.8
click at [983, 203] on button "button" at bounding box center [1000, 206] width 35 height 32
click at [993, 155] on icon "button" at bounding box center [1000, 158] width 15 height 15
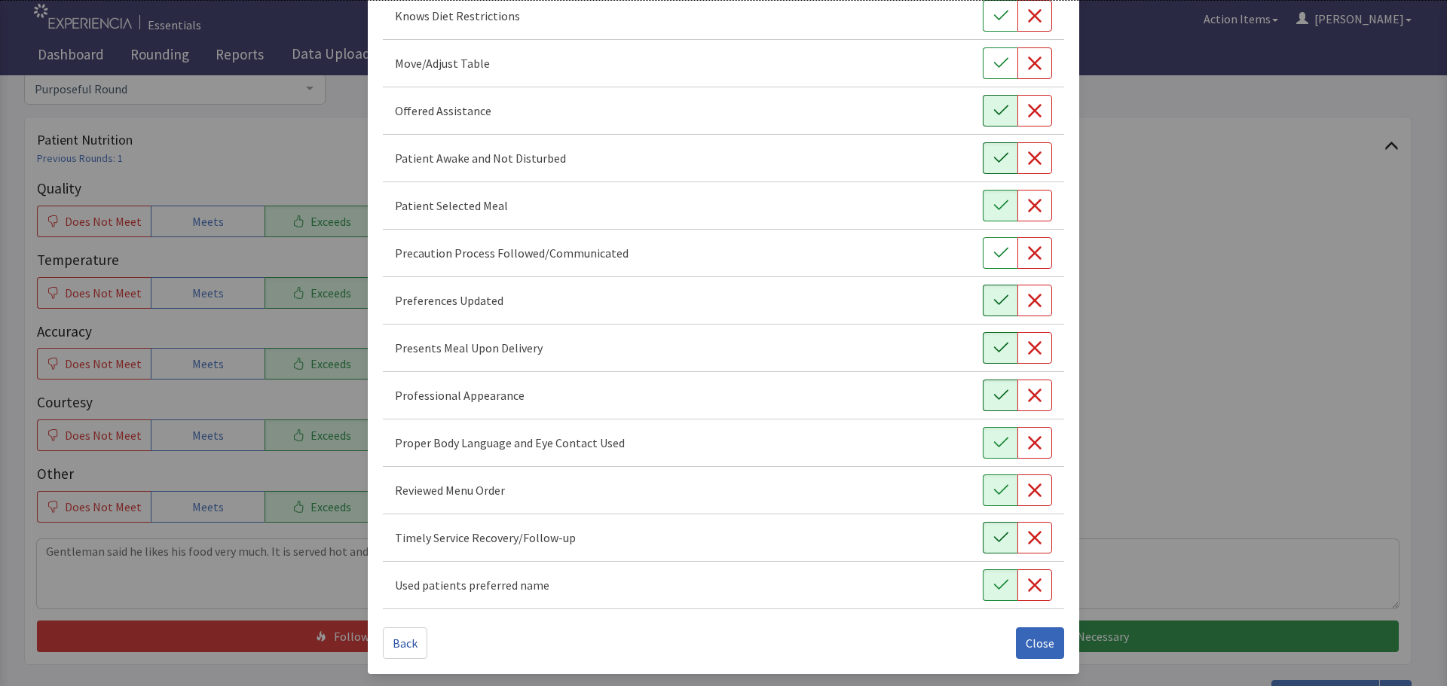
click at [983, 109] on button "button" at bounding box center [1000, 111] width 35 height 32
click at [993, 57] on icon "button" at bounding box center [1000, 63] width 15 height 15
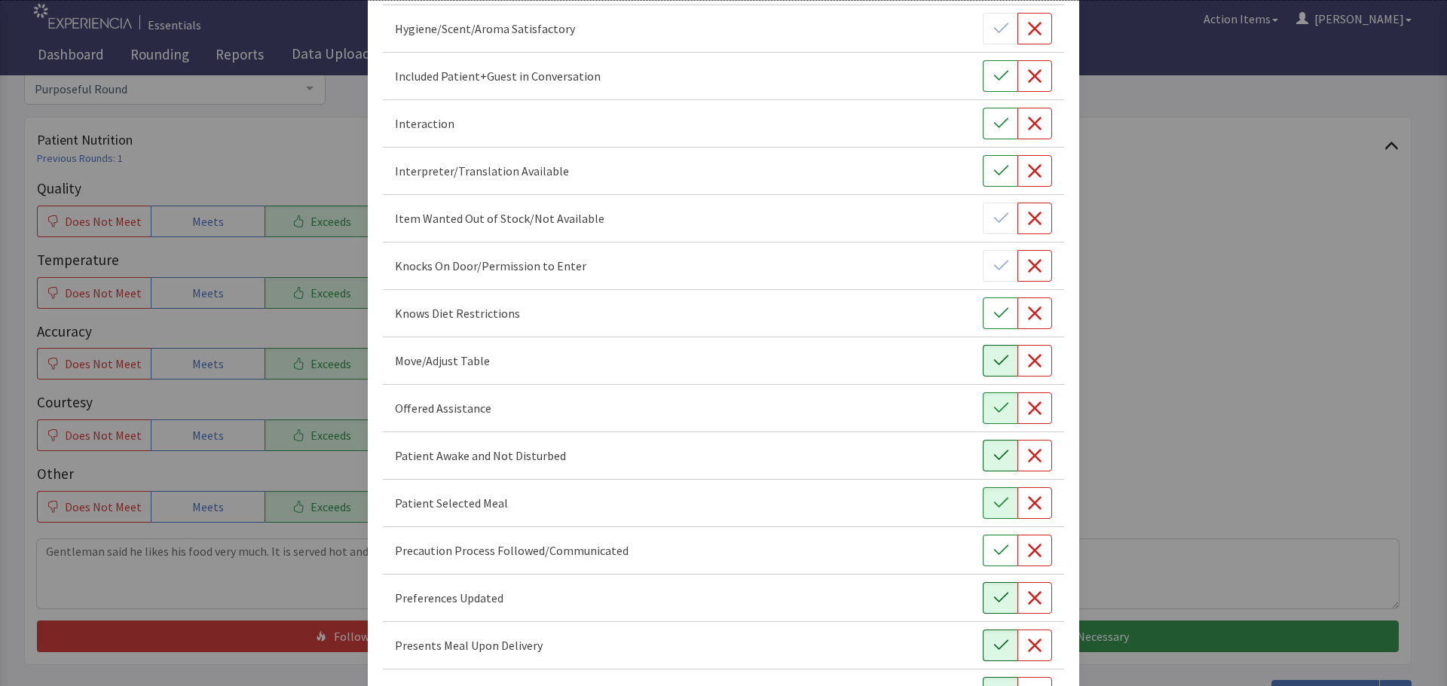
scroll to position [423, 0]
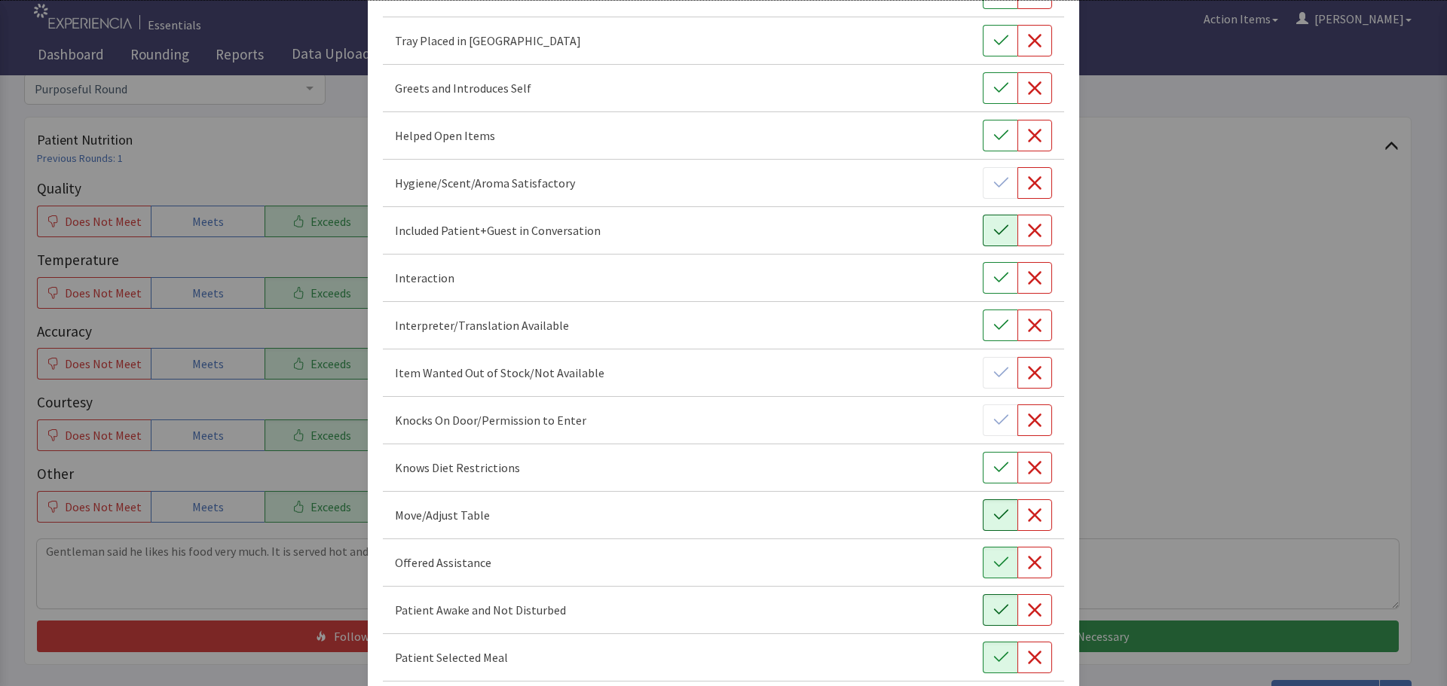
click at [993, 225] on icon "button" at bounding box center [1000, 230] width 15 height 15
click at [993, 94] on icon "button" at bounding box center [1000, 88] width 15 height 15
click at [993, 42] on icon "button" at bounding box center [1000, 40] width 14 height 10
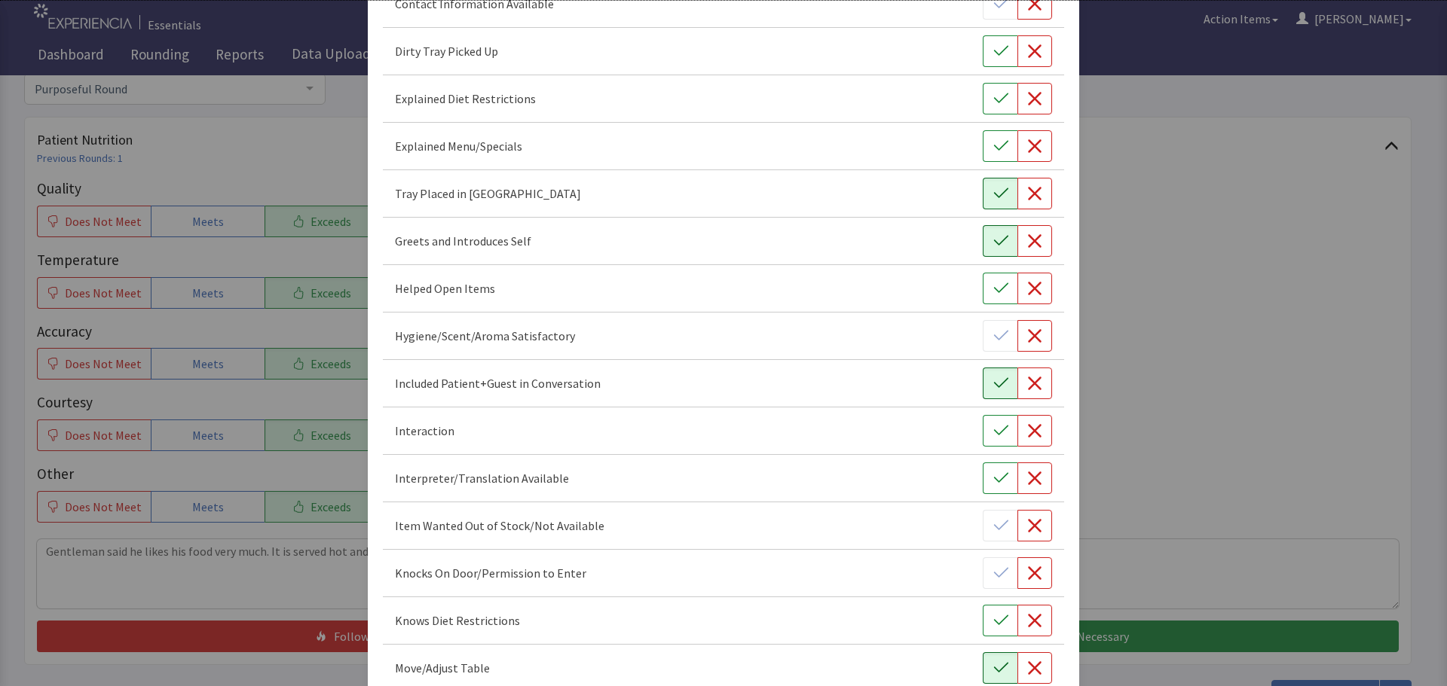
scroll to position [197, 0]
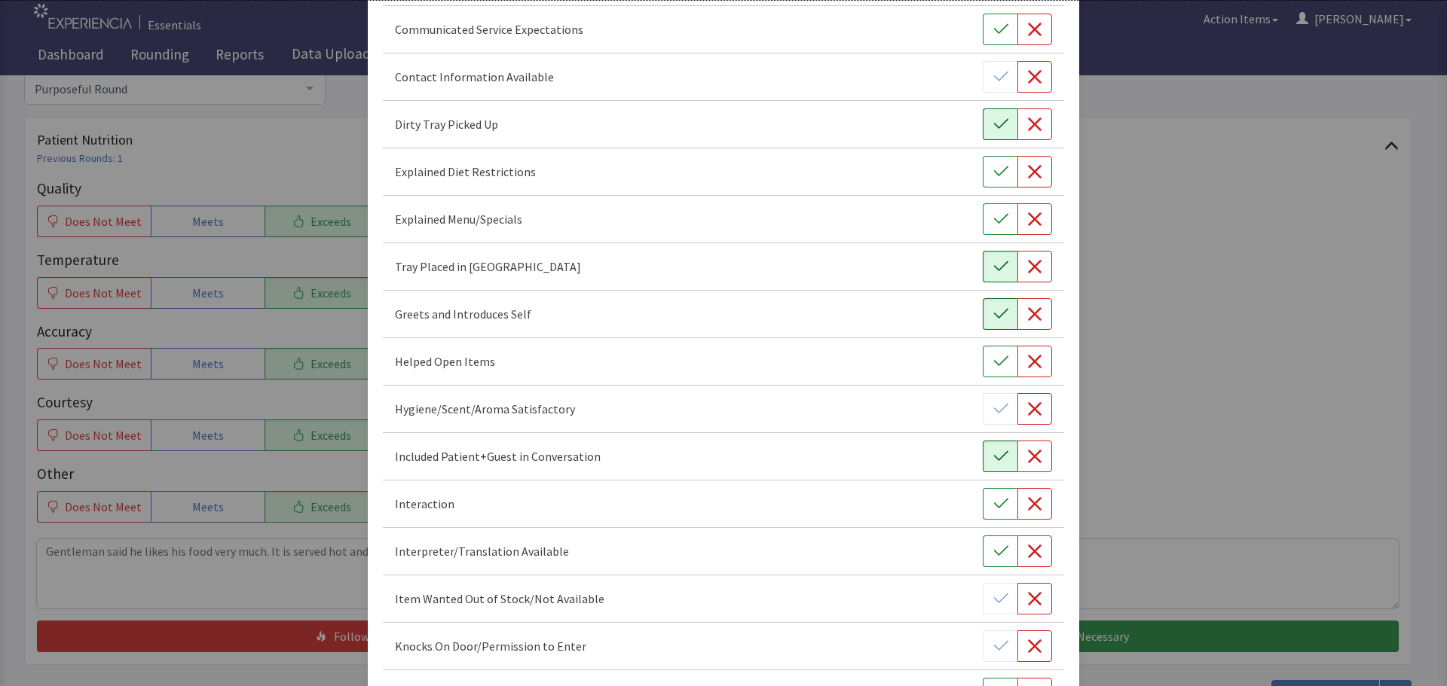
click at [983, 121] on button "button" at bounding box center [1000, 125] width 35 height 32
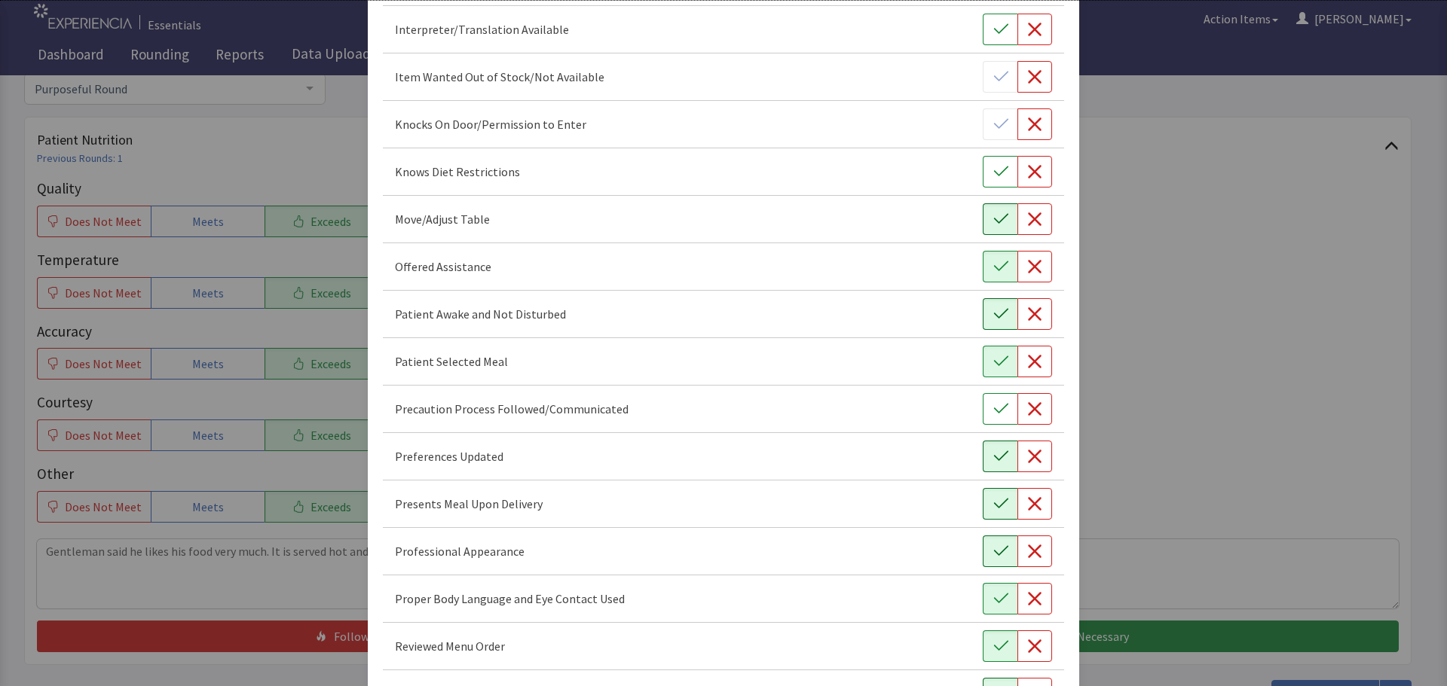
scroll to position [875, 0]
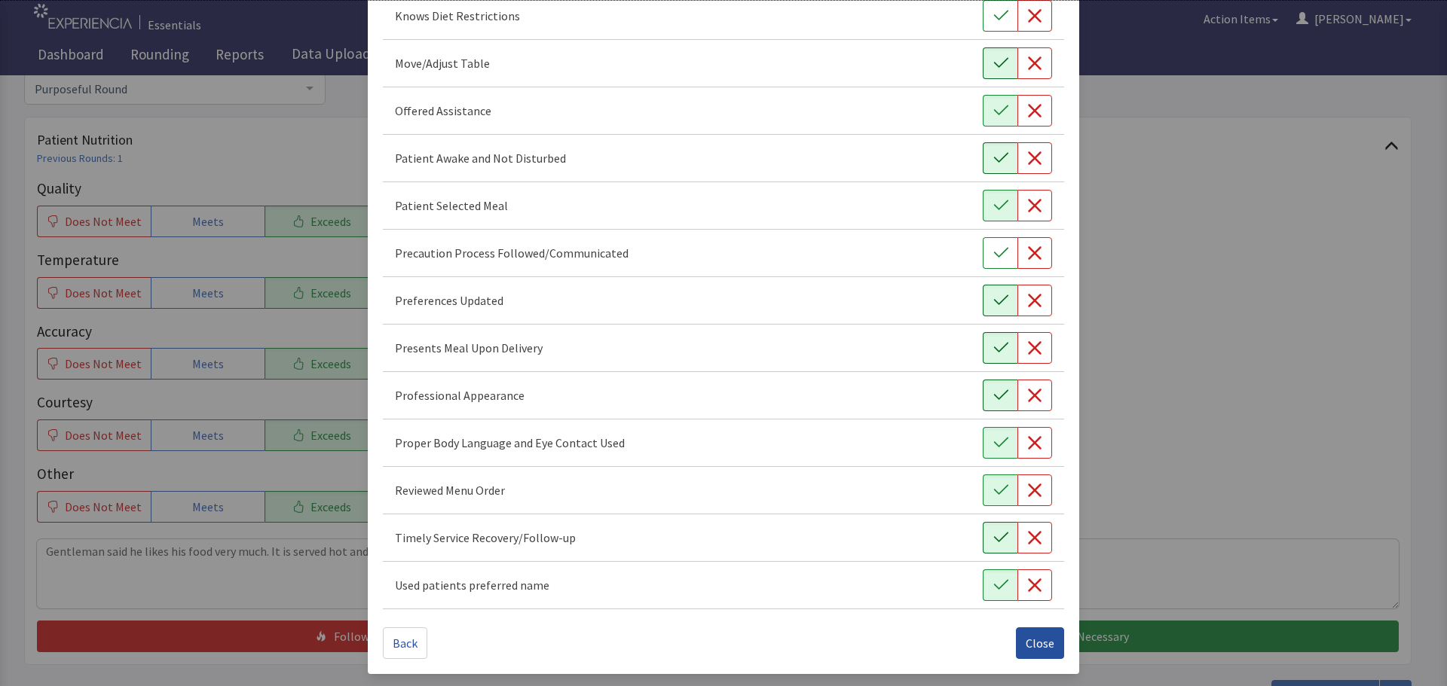
click at [1026, 637] on span "Close" at bounding box center [1040, 643] width 29 height 18
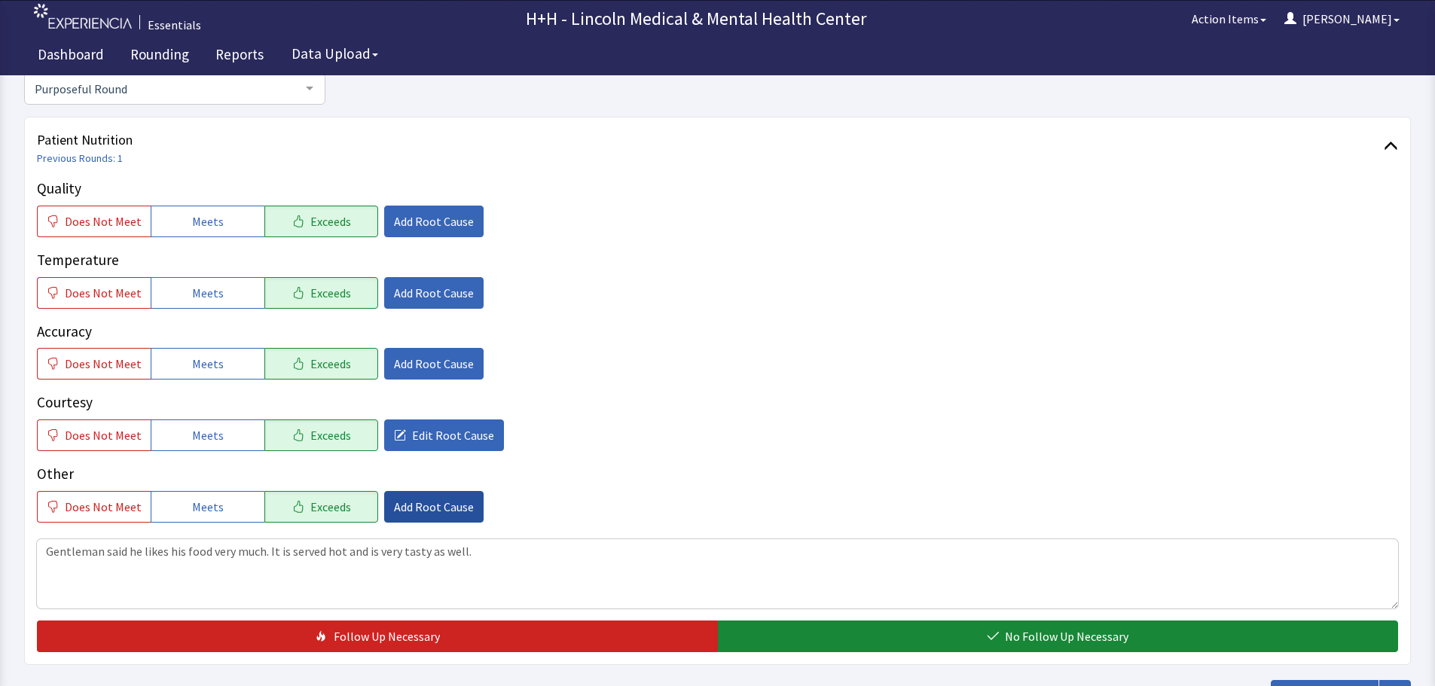
click at [424, 505] on span "Add Root Cause" at bounding box center [434, 507] width 80 height 18
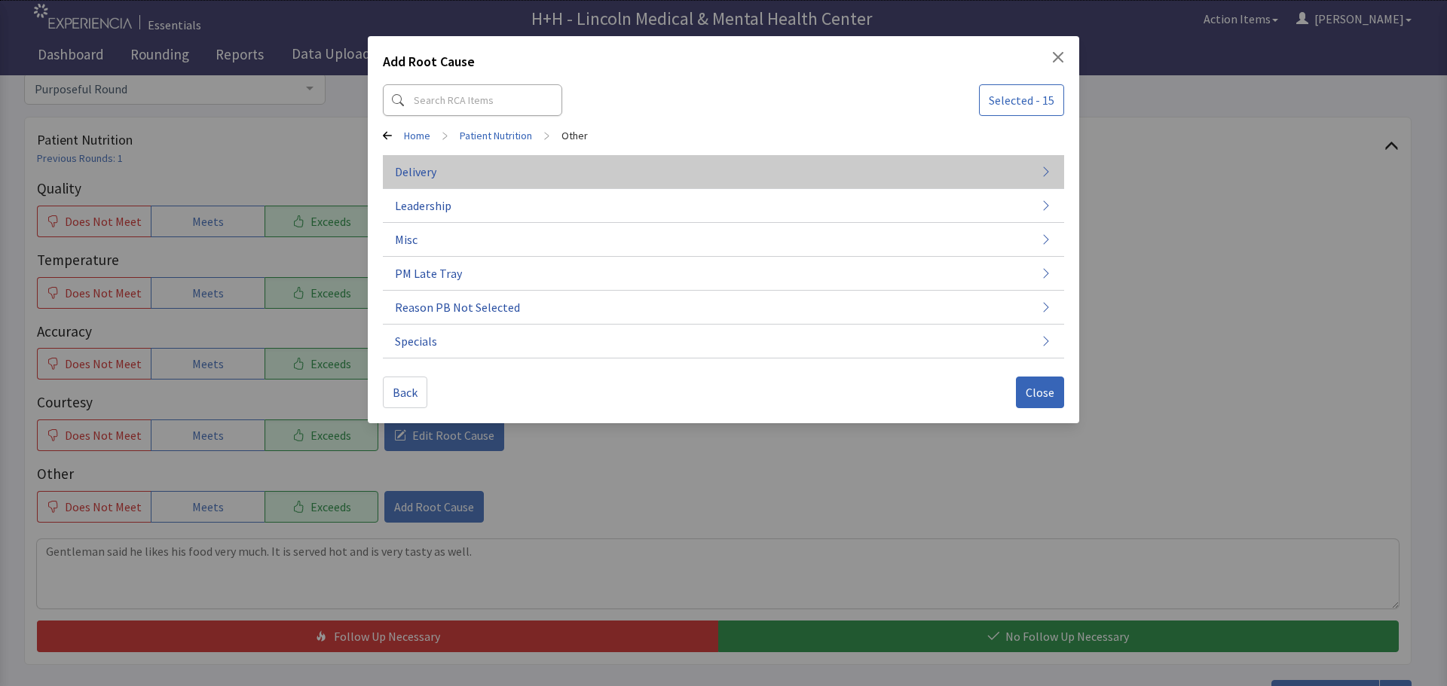
click at [429, 176] on span "Delivery" at bounding box center [415, 172] width 41 height 18
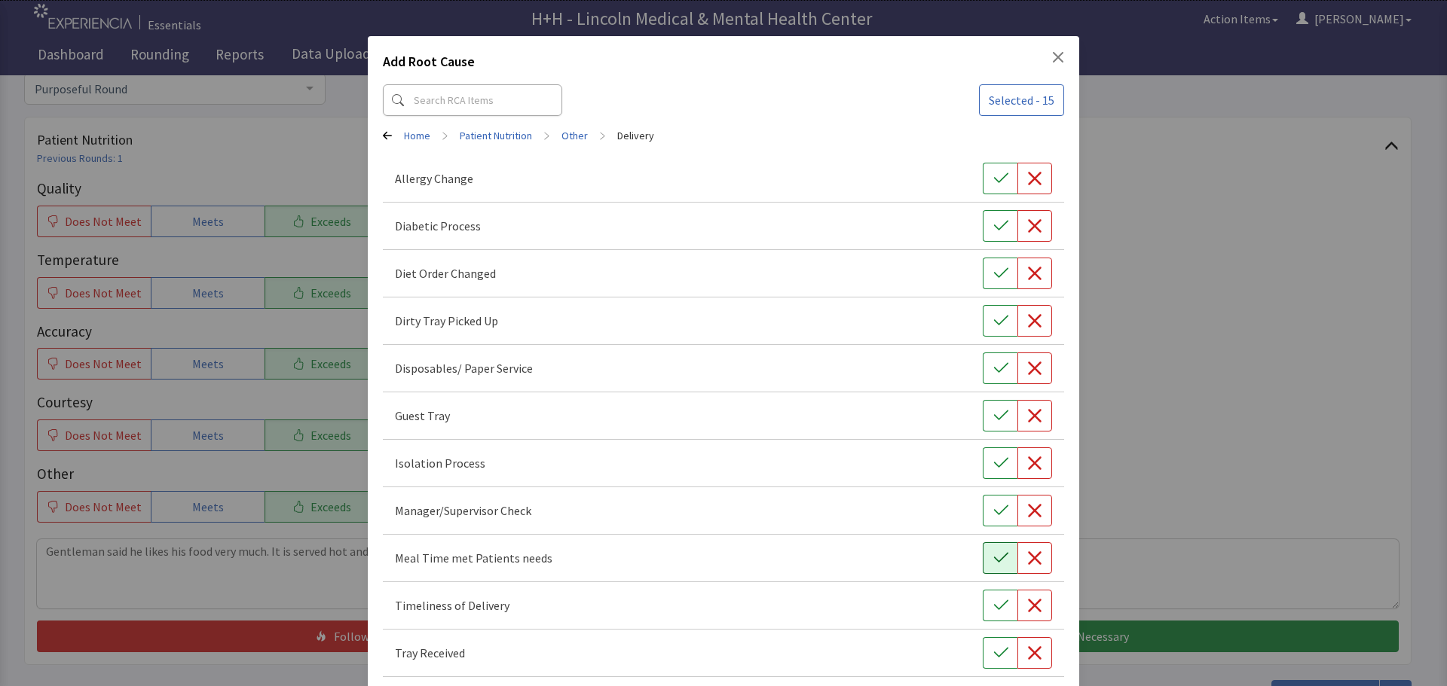
click at [983, 559] on button "button" at bounding box center [1000, 559] width 35 height 32
click at [993, 605] on icon "button" at bounding box center [1000, 605] width 15 height 15
click at [998, 652] on icon "button" at bounding box center [1000, 653] width 15 height 15
click at [999, 324] on button "button" at bounding box center [1000, 321] width 35 height 32
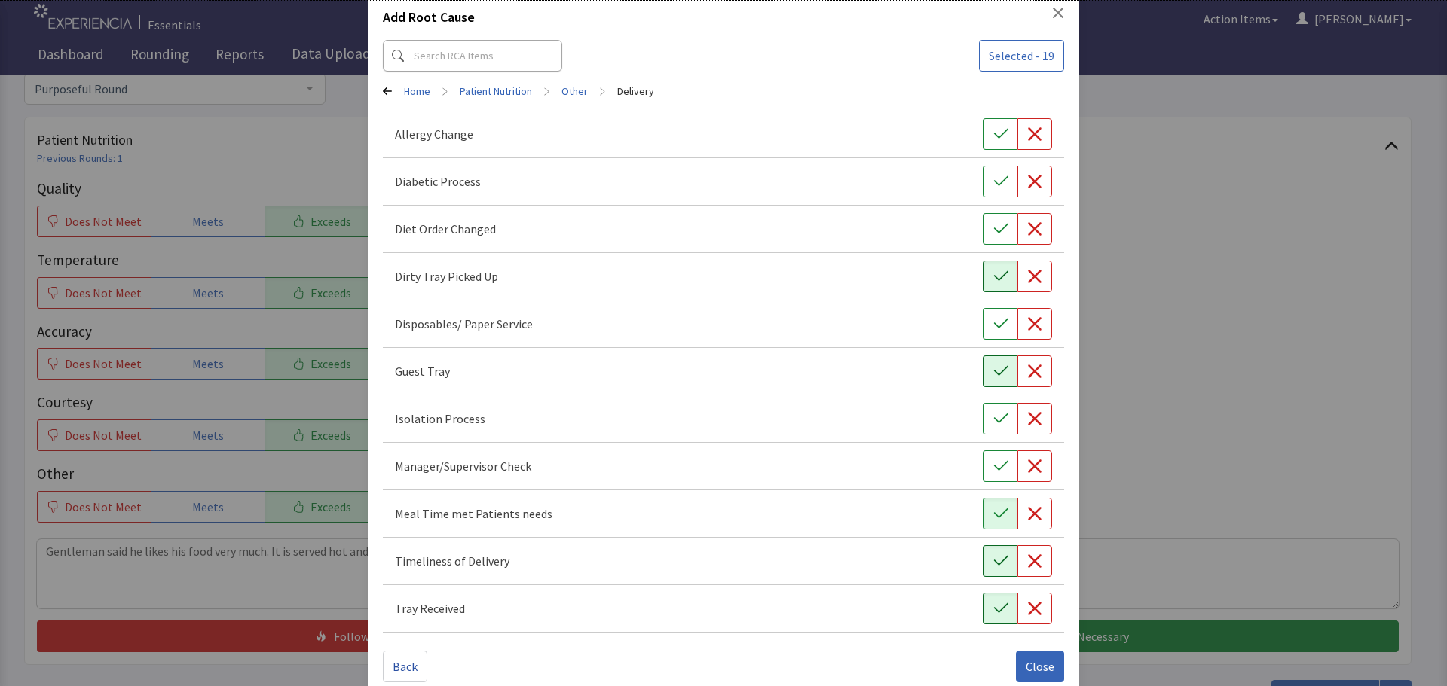
scroll to position [68, 0]
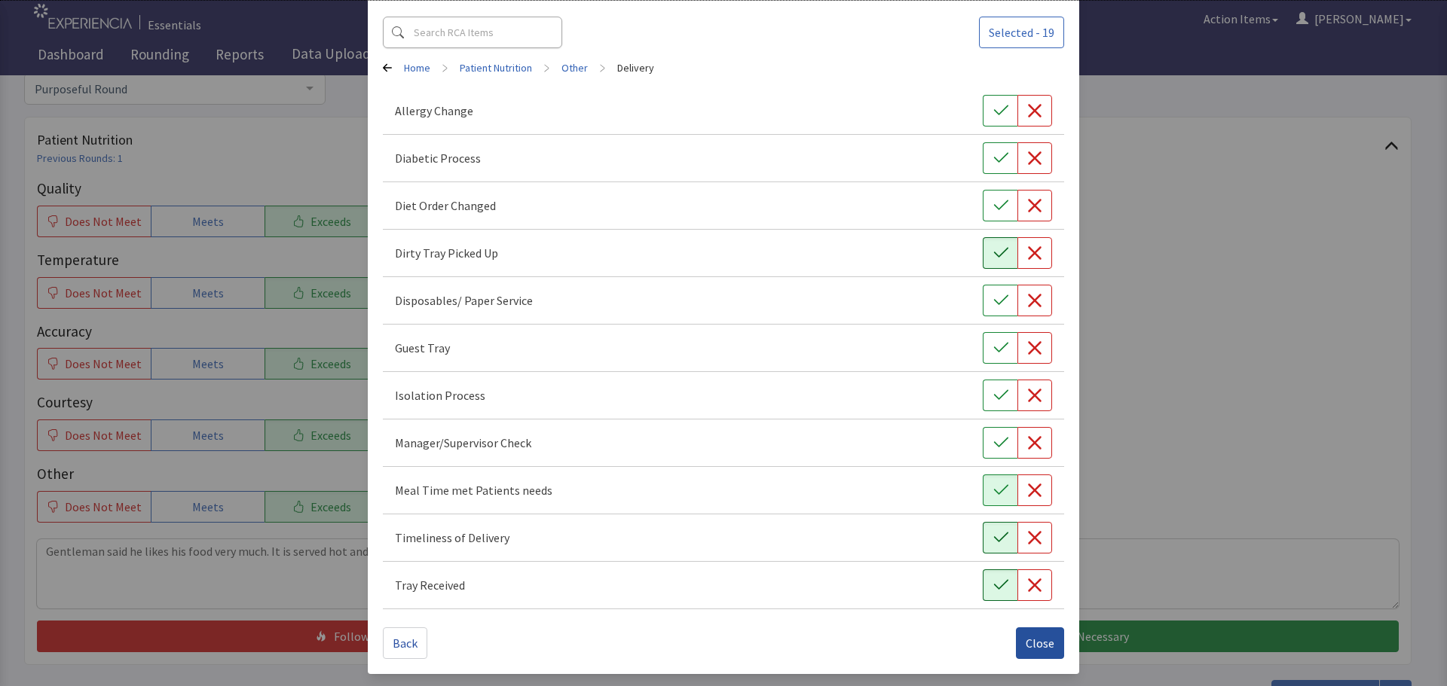
click at [1044, 638] on span "Close" at bounding box center [1040, 643] width 29 height 18
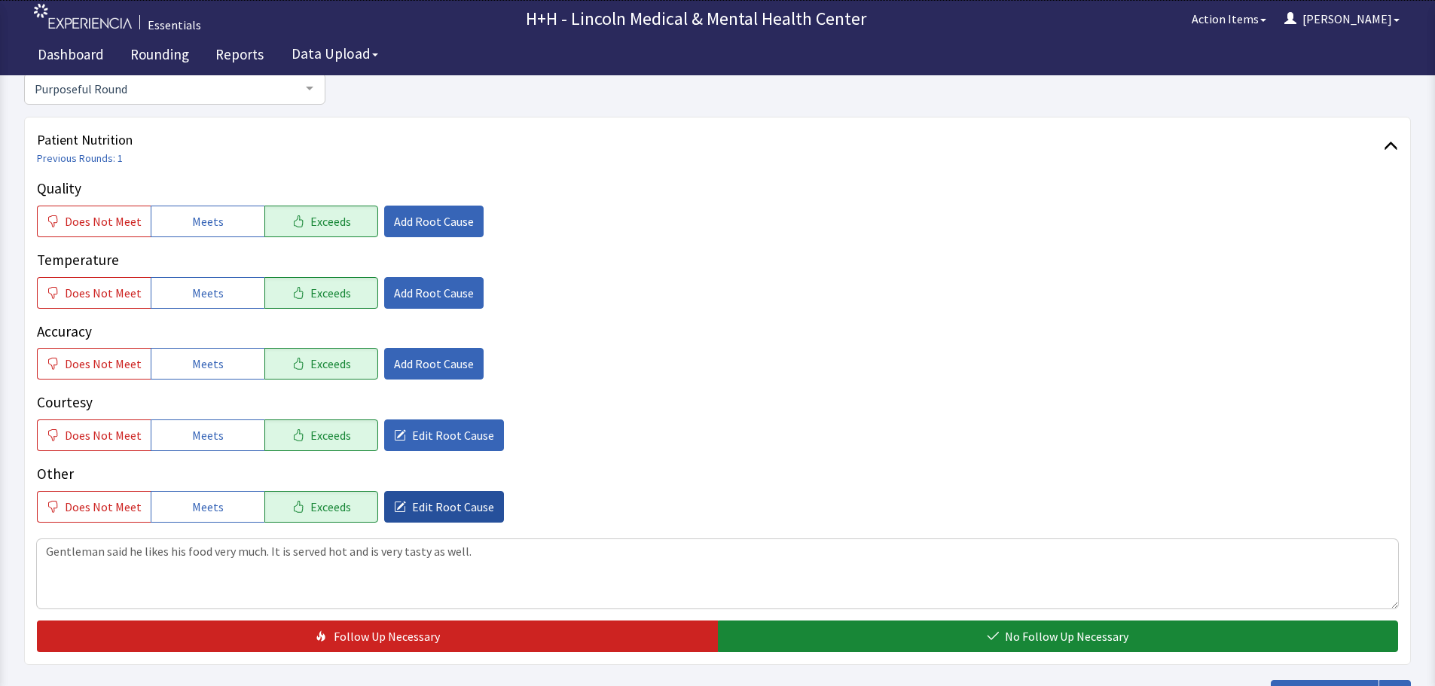
click at [439, 502] on span "Edit Root Cause" at bounding box center [453, 507] width 82 height 18
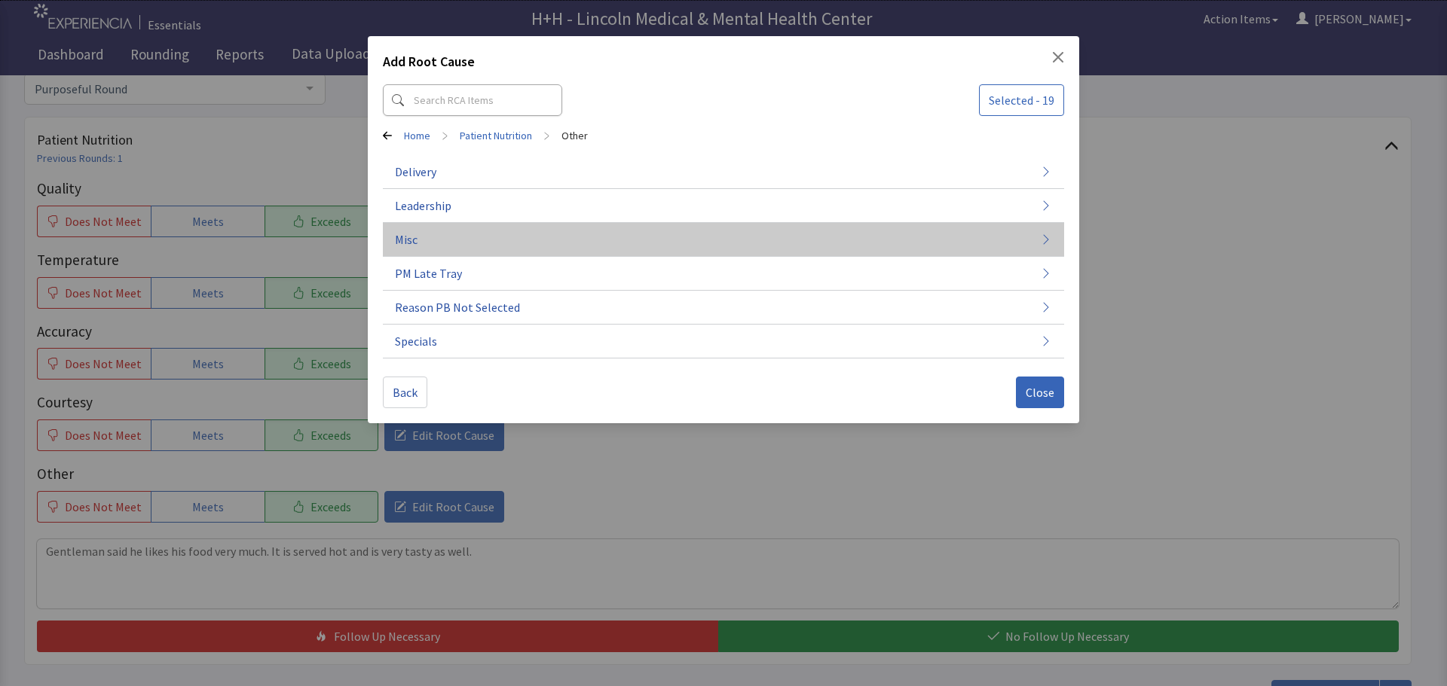
click at [414, 243] on span "Misc" at bounding box center [406, 240] width 23 height 18
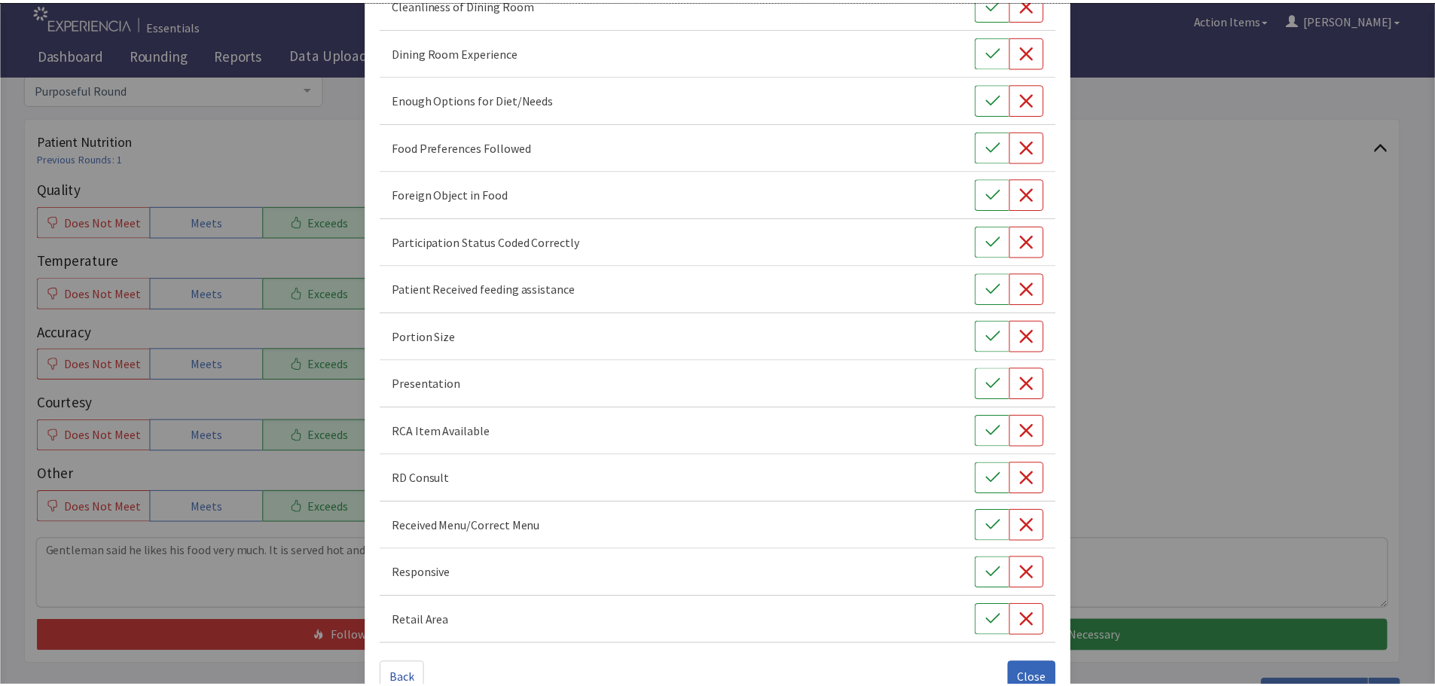
scroll to position [210, 0]
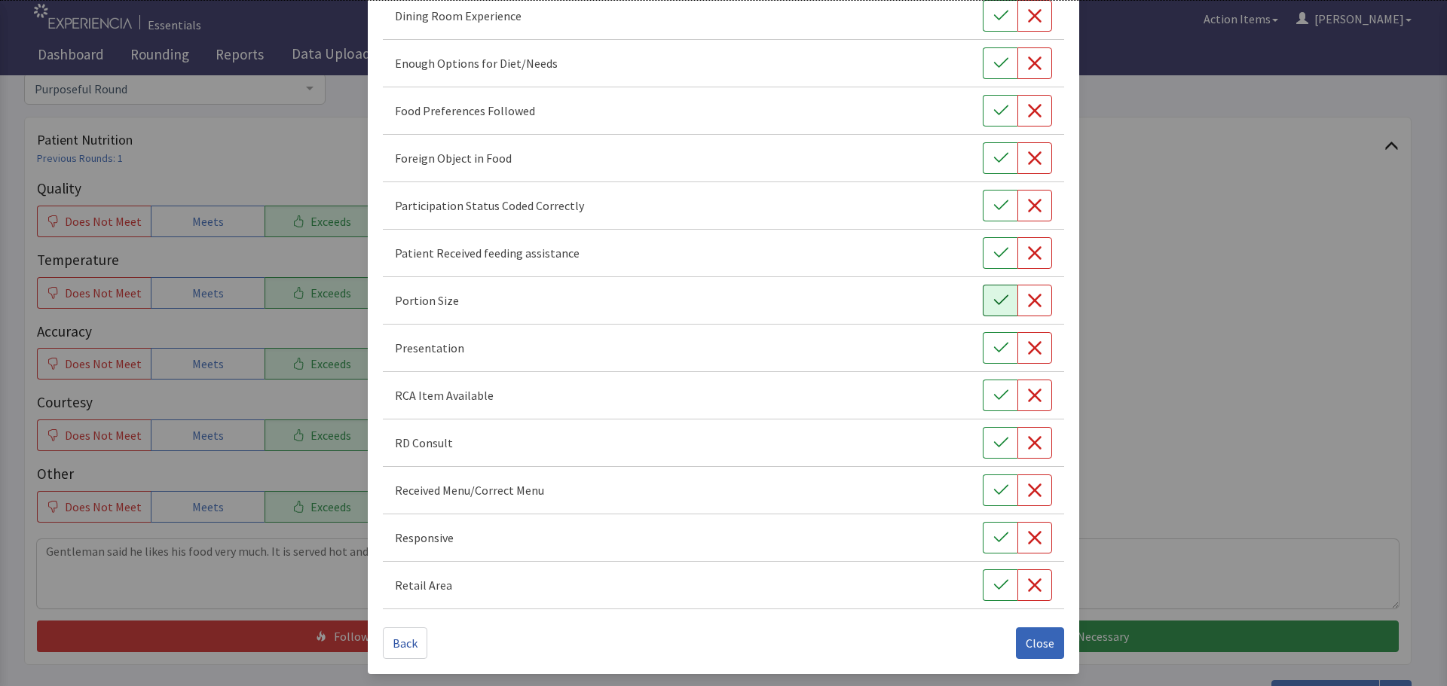
click at [994, 302] on icon "button" at bounding box center [1000, 300] width 15 height 15
click at [993, 344] on icon "button" at bounding box center [1000, 348] width 15 height 15
click at [996, 536] on icon "button" at bounding box center [1000, 538] width 14 height 10
click at [983, 108] on button "button" at bounding box center [1000, 111] width 35 height 32
click at [1037, 646] on span "Close" at bounding box center [1040, 643] width 29 height 18
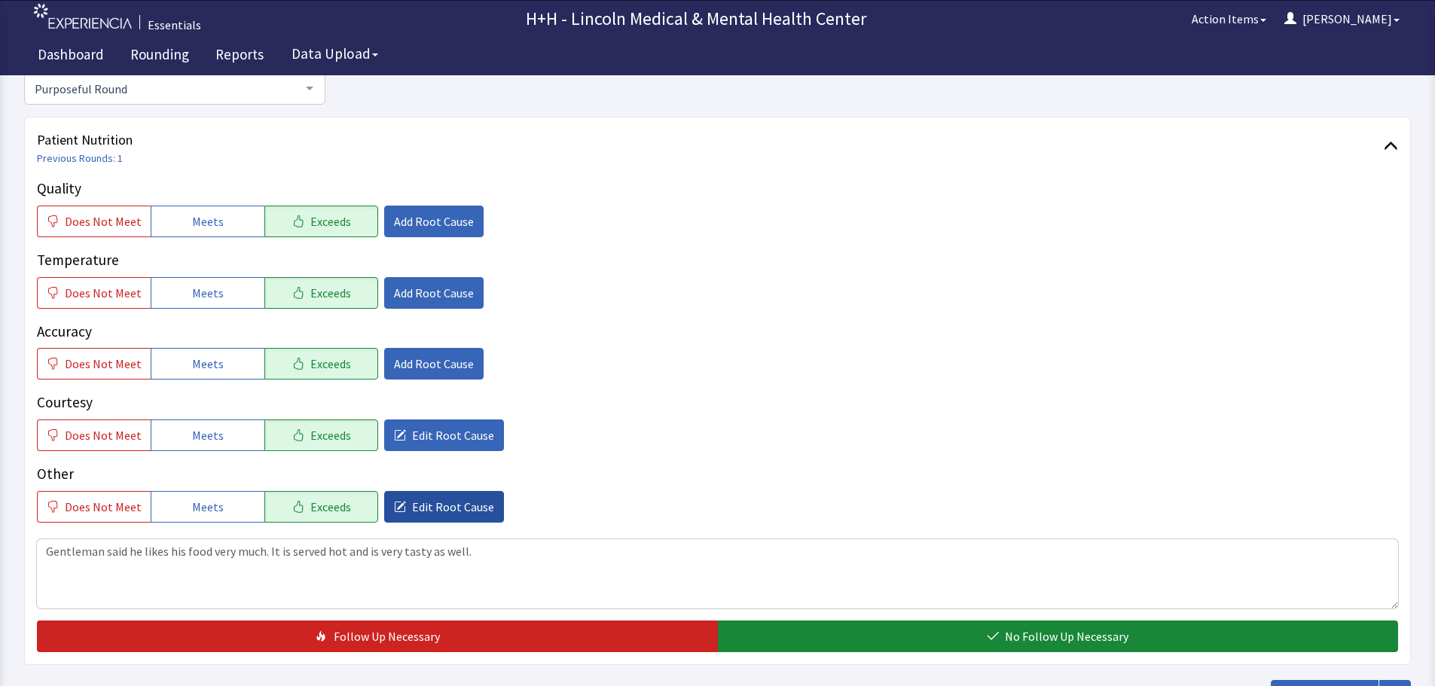
click at [456, 501] on span "Edit Root Cause" at bounding box center [453, 507] width 82 height 18
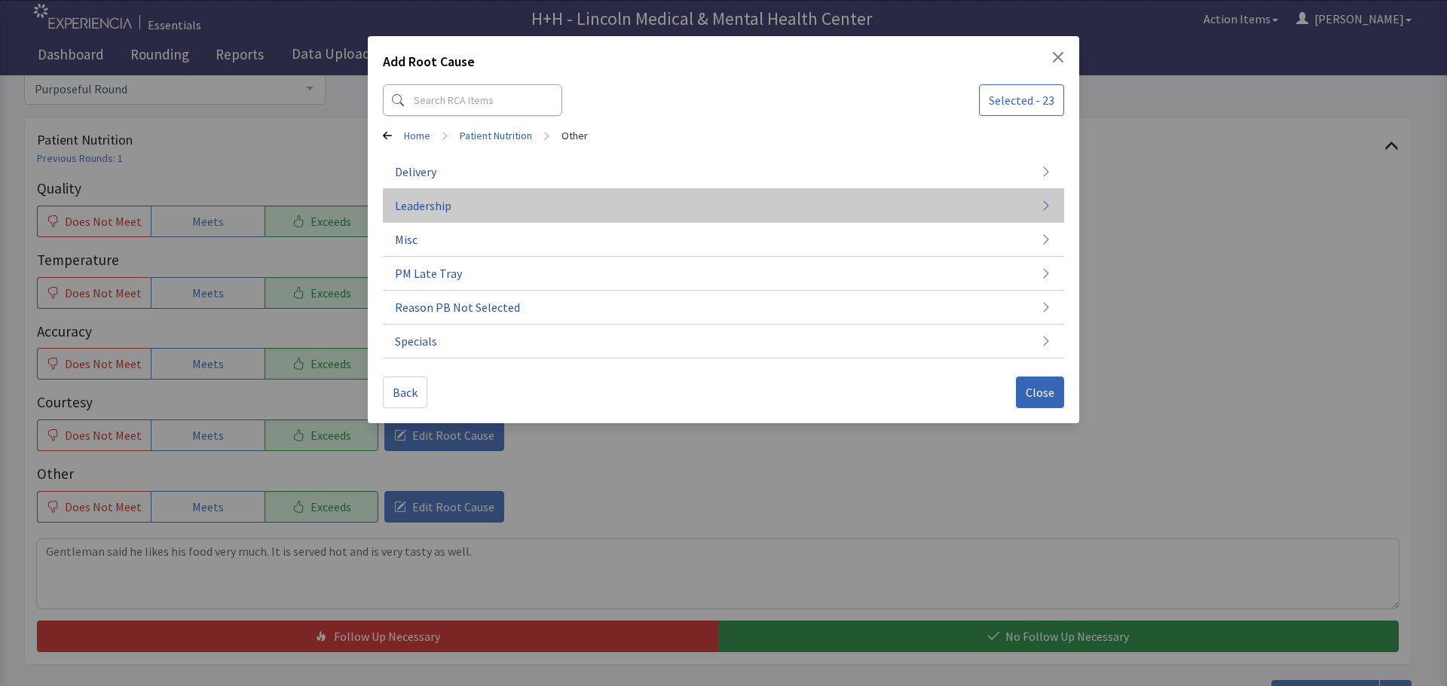
click at [448, 205] on span "Leadership" at bounding box center [423, 206] width 57 height 18
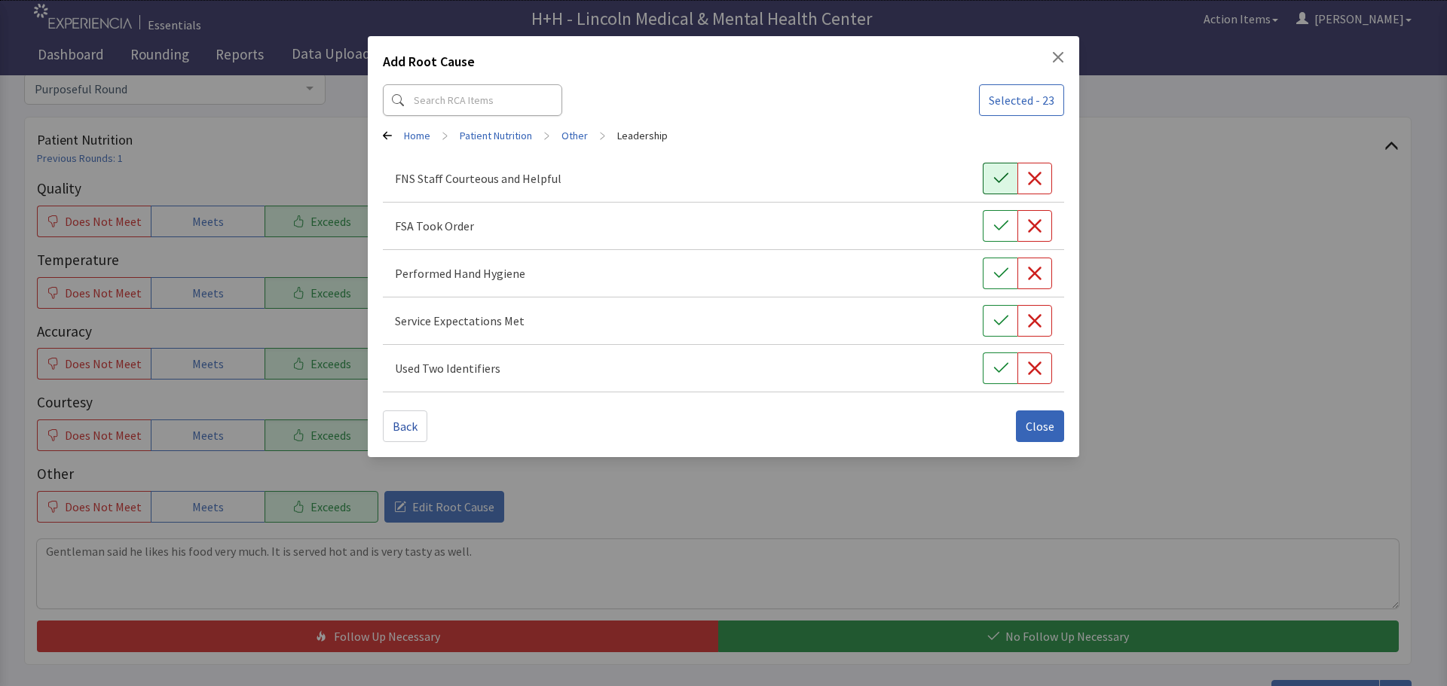
click at [989, 176] on button "button" at bounding box center [1000, 179] width 35 height 32
click at [1001, 226] on icon "button" at bounding box center [1000, 226] width 14 height 10
click at [1004, 268] on icon "button" at bounding box center [1000, 273] width 15 height 15
click at [1001, 315] on icon "button" at bounding box center [1000, 320] width 15 height 15
click at [1005, 367] on icon "button" at bounding box center [1000, 368] width 15 height 15
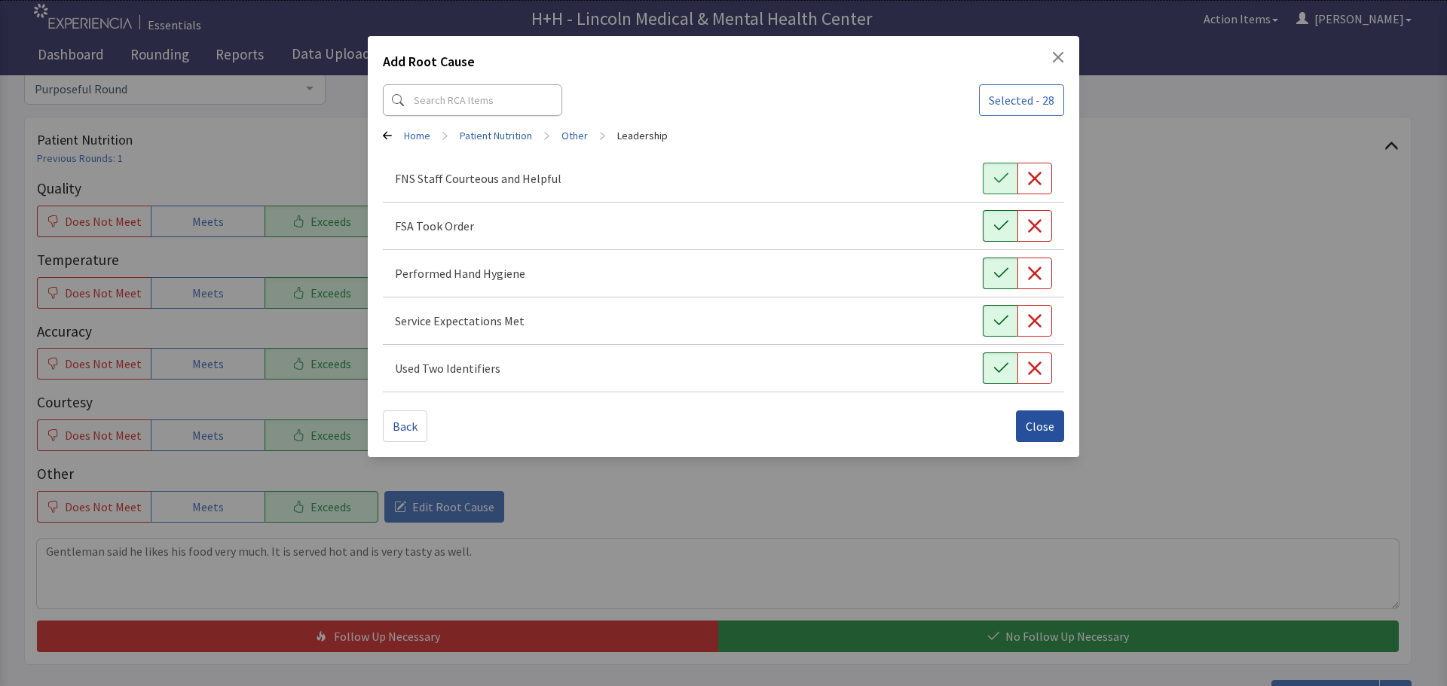
click at [1037, 417] on span "Close" at bounding box center [1040, 426] width 29 height 18
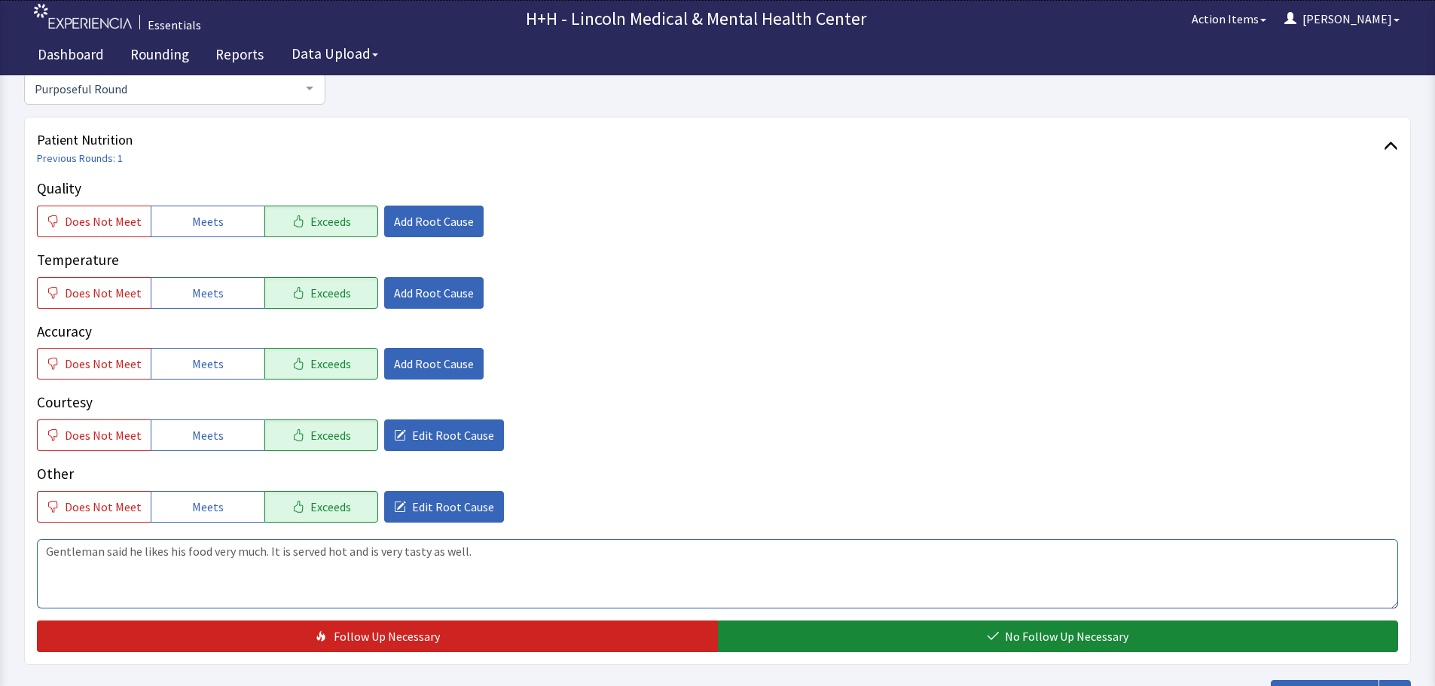
click at [376, 549] on textarea "Gentleman said he likes his food very much. It is served hot and is very tasty …" at bounding box center [718, 574] width 1362 height 69
click at [491, 550] on textarea "Gentleman said he likes his food very much. It is served hot and is also very t…" at bounding box center [718, 574] width 1362 height 69
click at [266, 549] on textarea "Gentleman said he likes his food very much. It is served hot and is also very t…" at bounding box center [718, 574] width 1362 height 69
click at [503, 551] on textarea "Gentleman said he likes his food very much because there is plenty to eat on hi…" at bounding box center [718, 574] width 1362 height 69
click at [501, 551] on textarea "Gentleman said he likes his food very much because there is plenty to eat on hi…" at bounding box center [718, 574] width 1362 height 69
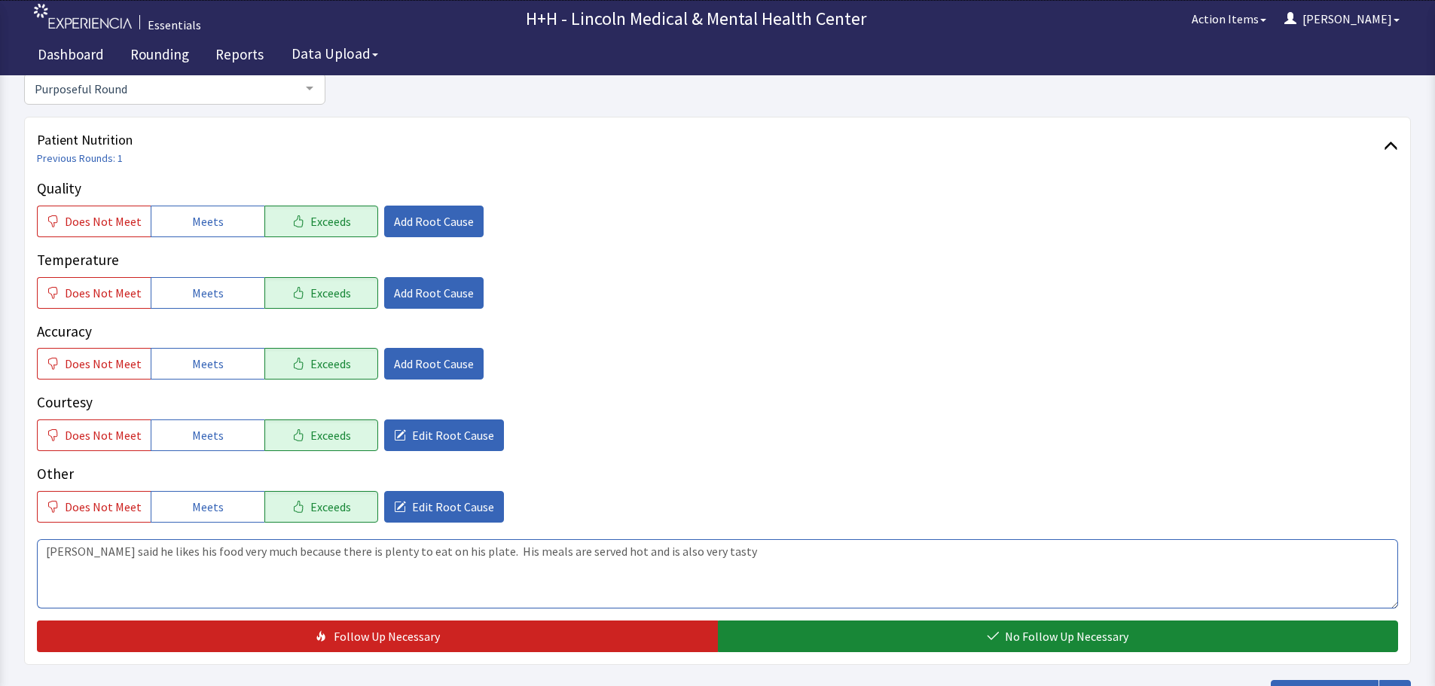
click at [635, 549] on textarea "Gentleman said he likes his food very much because there is plenty to eat on hi…" at bounding box center [718, 574] width 1362 height 69
click at [721, 556] on textarea "Gentleman said he likes his food very much because there is plenty to eat on hi…" at bounding box center [718, 574] width 1362 height 69
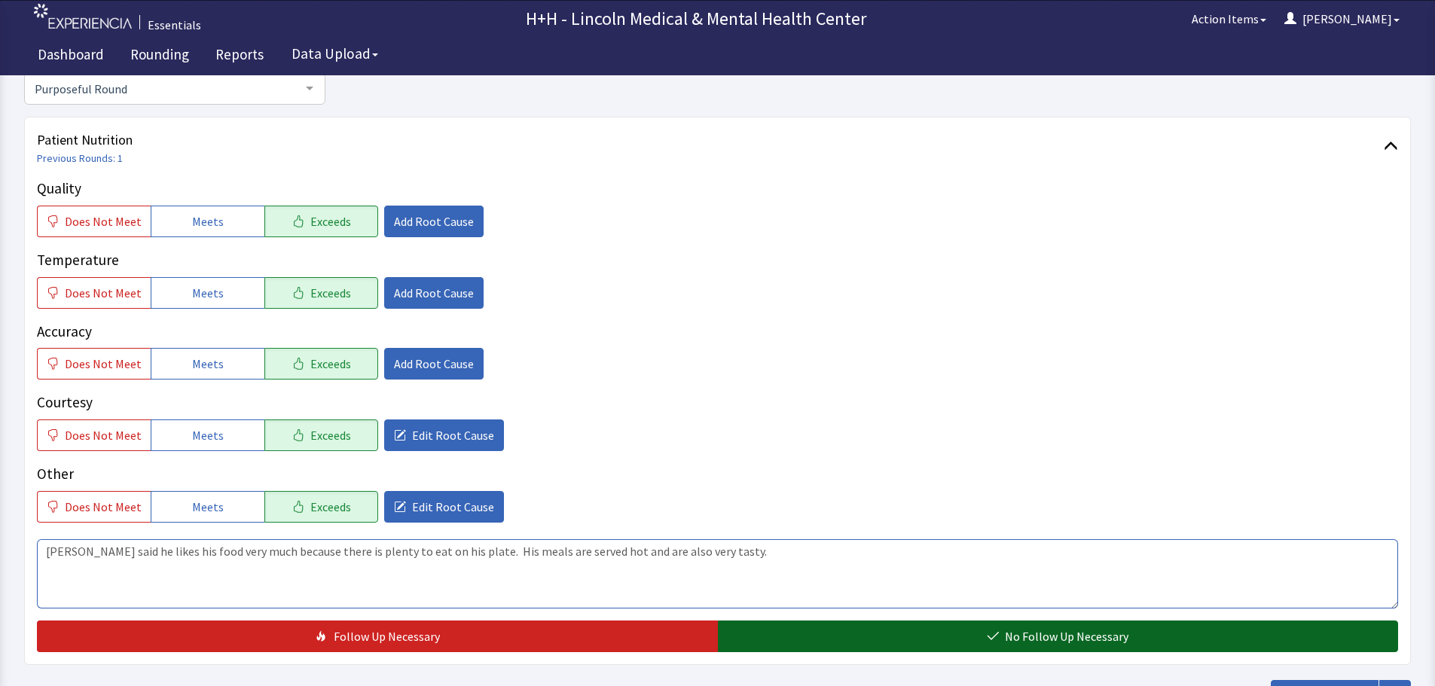
type textarea "Gentleman said he likes his food very much because there is plenty to eat on hi…"
click at [845, 635] on button "No Follow Up Necessary" at bounding box center [1058, 637] width 681 height 32
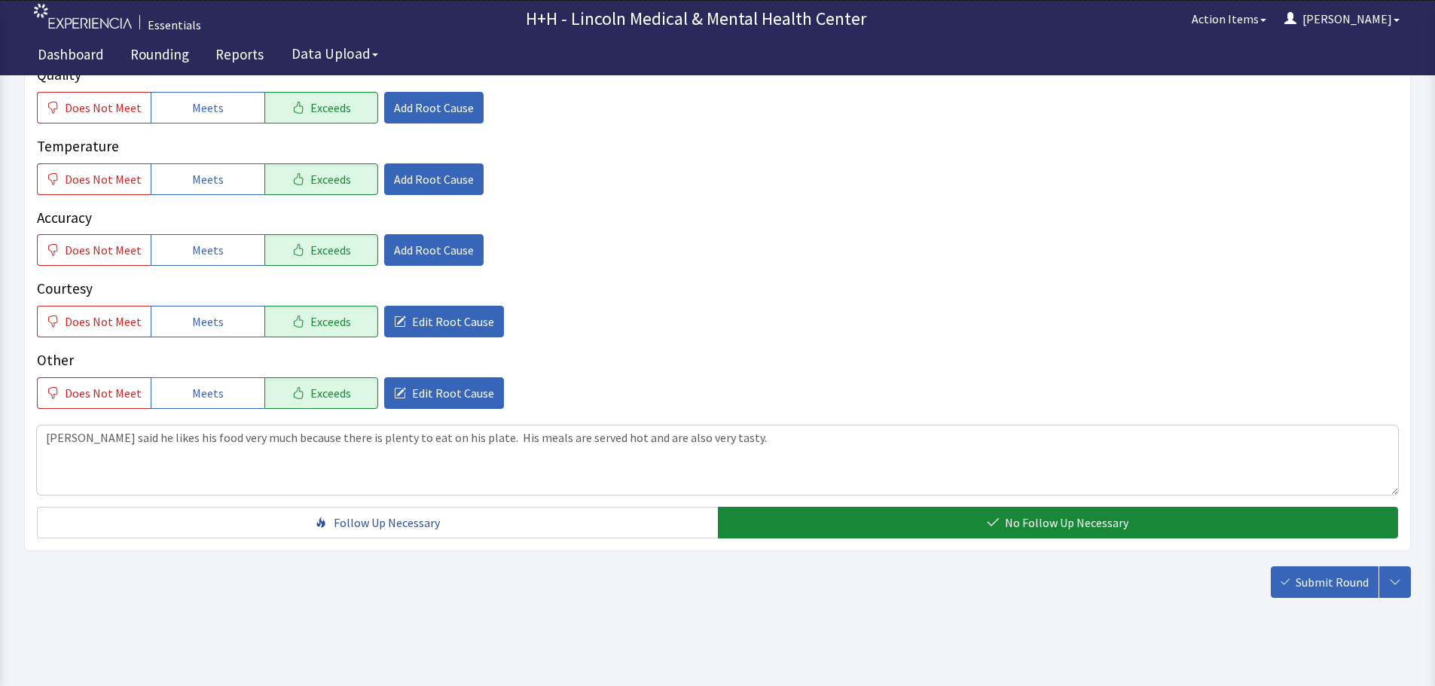
scroll to position [276, 0]
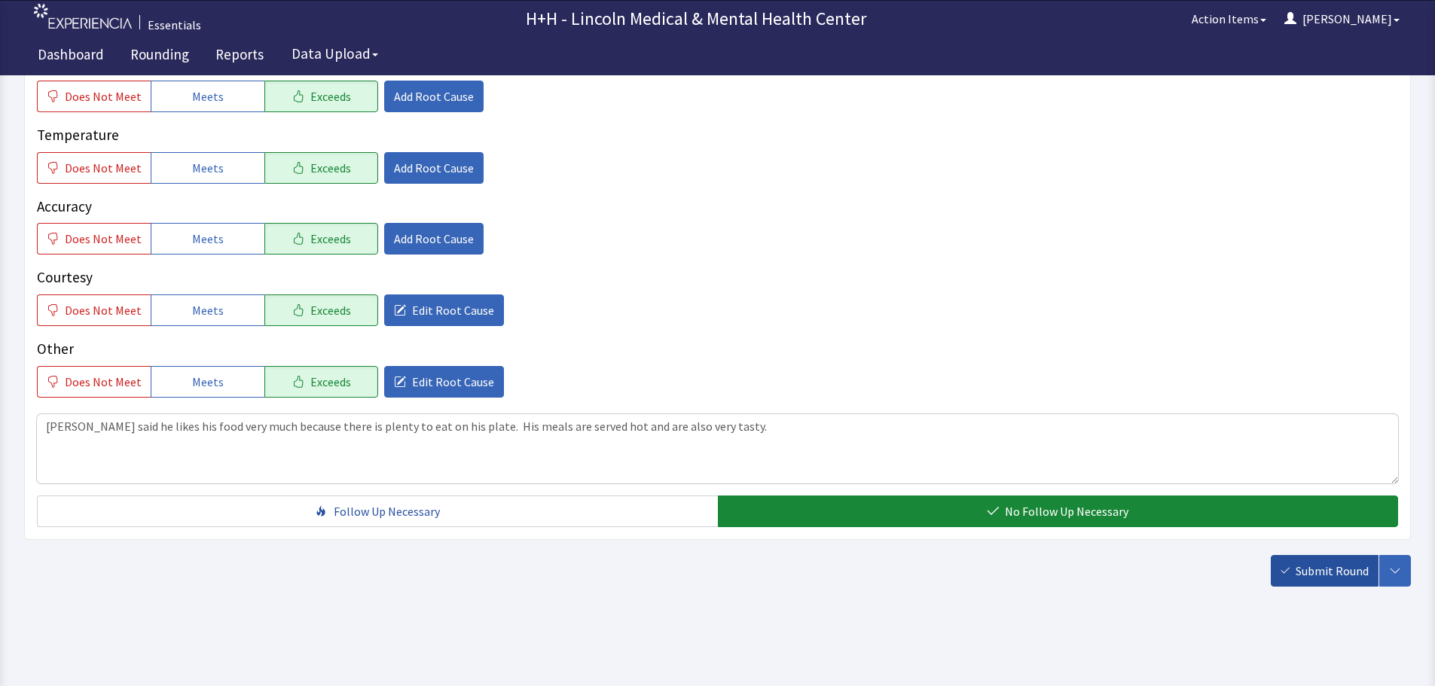
click at [1304, 570] on span "Submit Round" at bounding box center [1332, 571] width 73 height 18
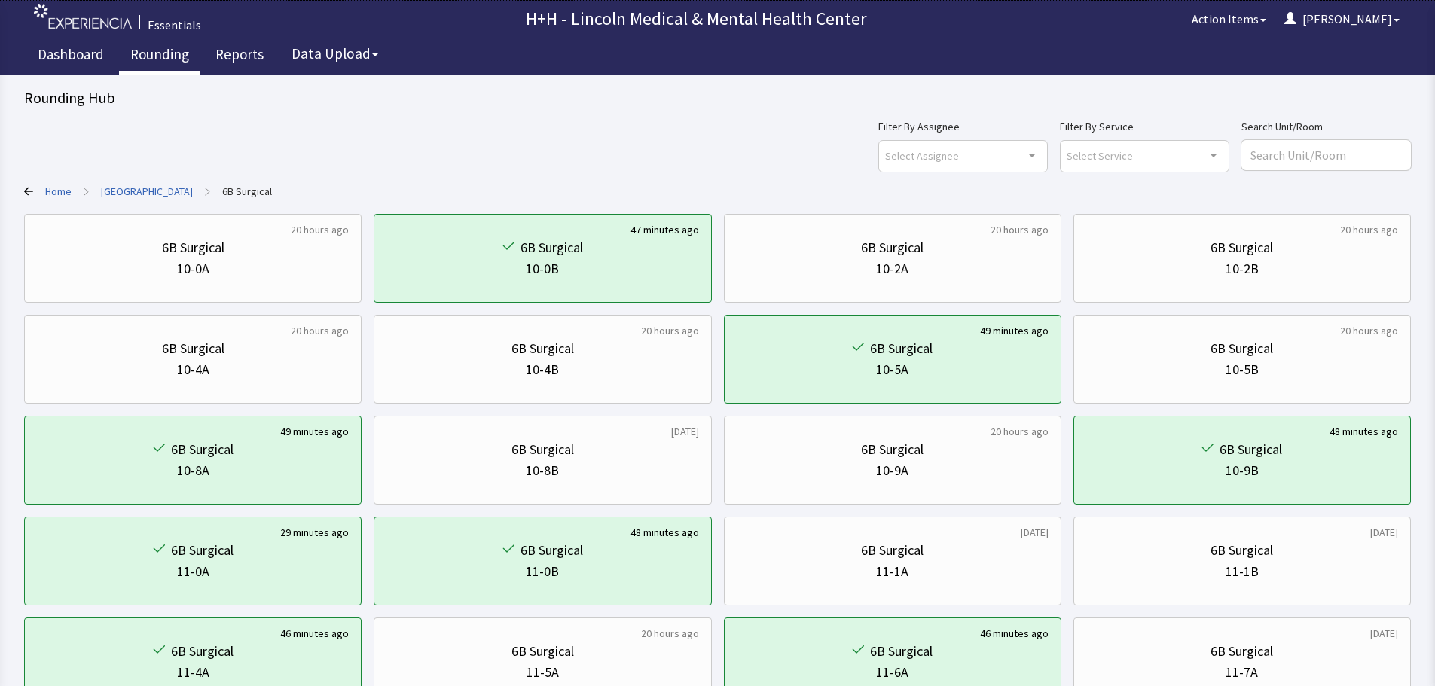
click at [153, 57] on link "Rounding" at bounding box center [159, 57] width 81 height 38
